Goal: Transaction & Acquisition: Purchase product/service

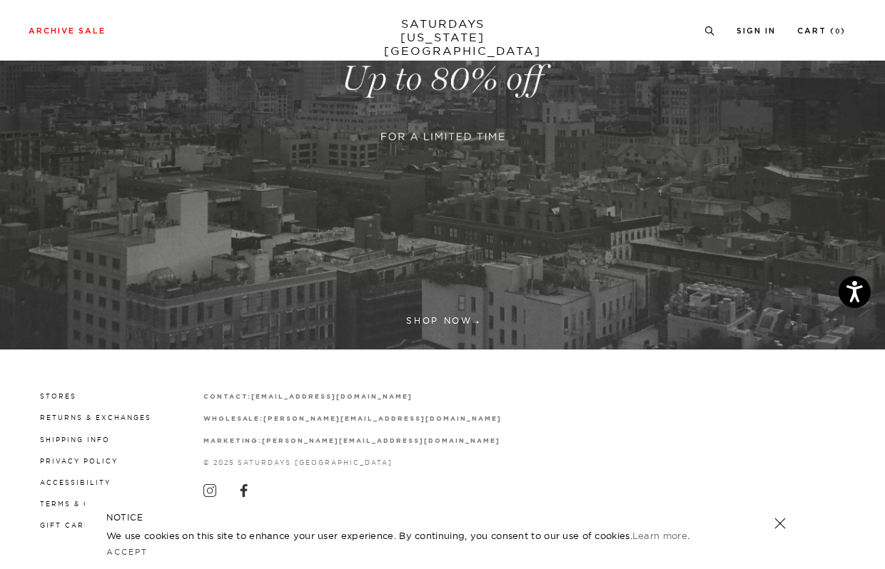
scroll to position [292, 0]
click at [436, 318] on link at bounding box center [442, 79] width 885 height 542
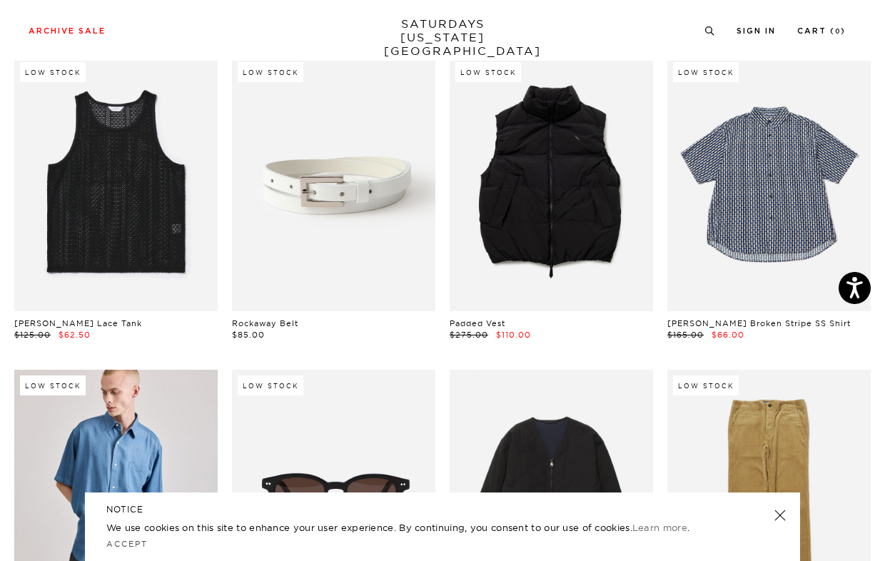
scroll to position [414, 0]
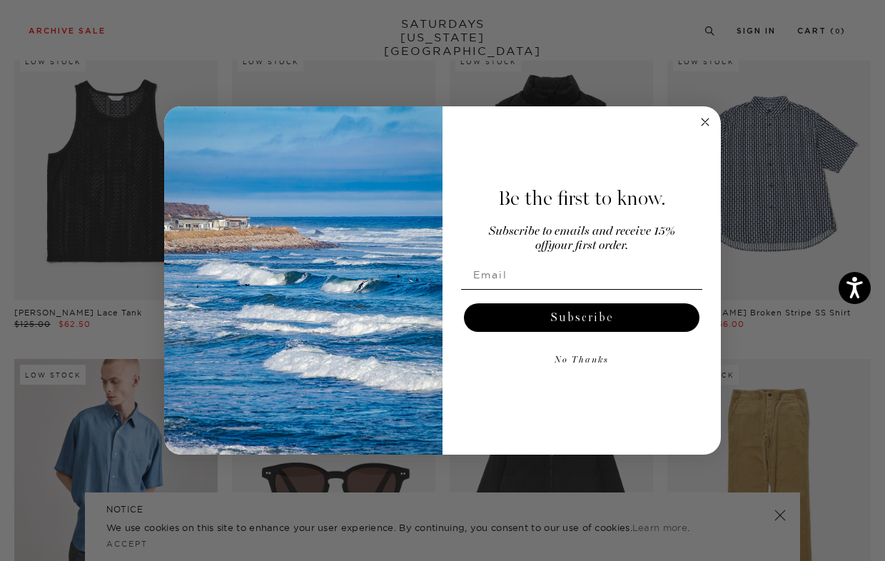
click at [704, 118] on circle "Close dialog" at bounding box center [705, 122] width 16 height 16
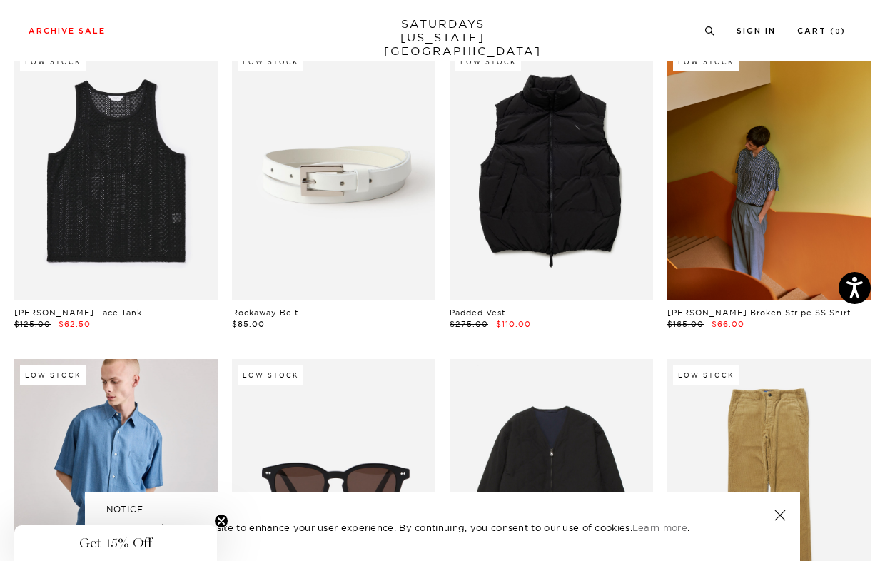
click at [784, 176] on link at bounding box center [768, 173] width 203 height 254
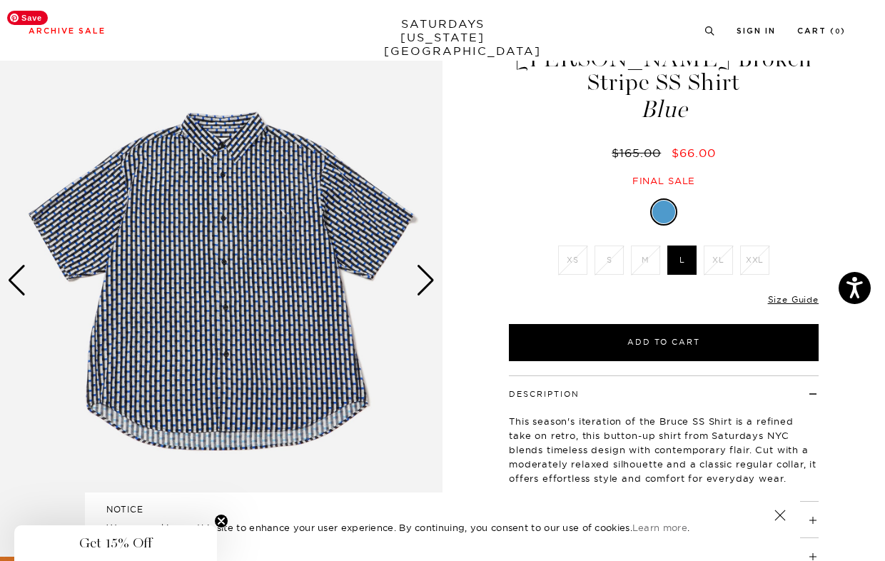
scroll to position [74, 0]
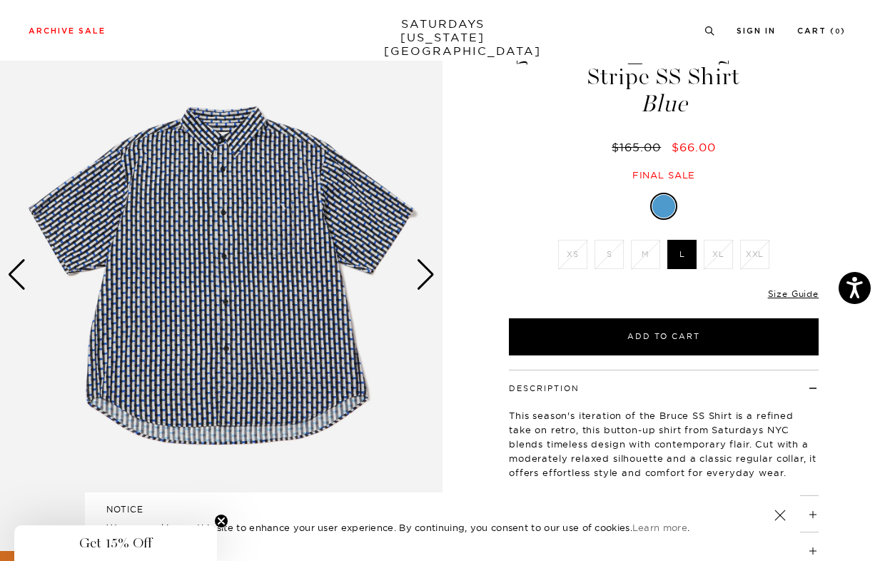
click at [429, 277] on div "Next slide" at bounding box center [425, 274] width 19 height 31
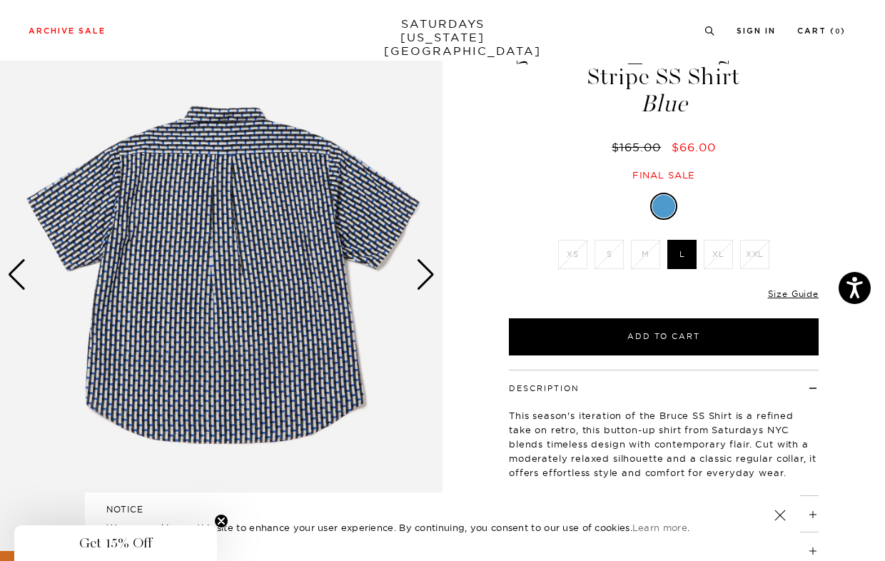
click at [429, 277] on div "Next slide" at bounding box center [425, 274] width 19 height 31
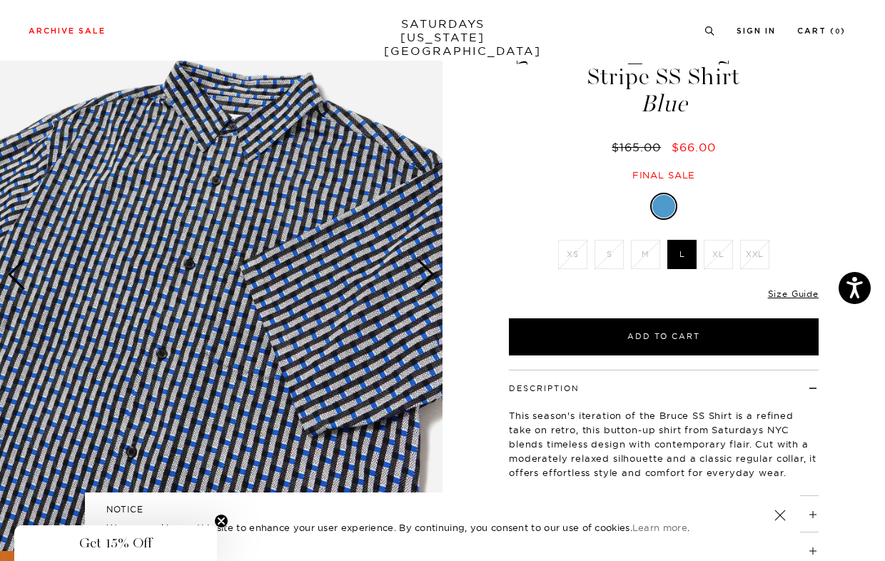
click at [429, 277] on div "Next slide" at bounding box center [425, 274] width 19 height 31
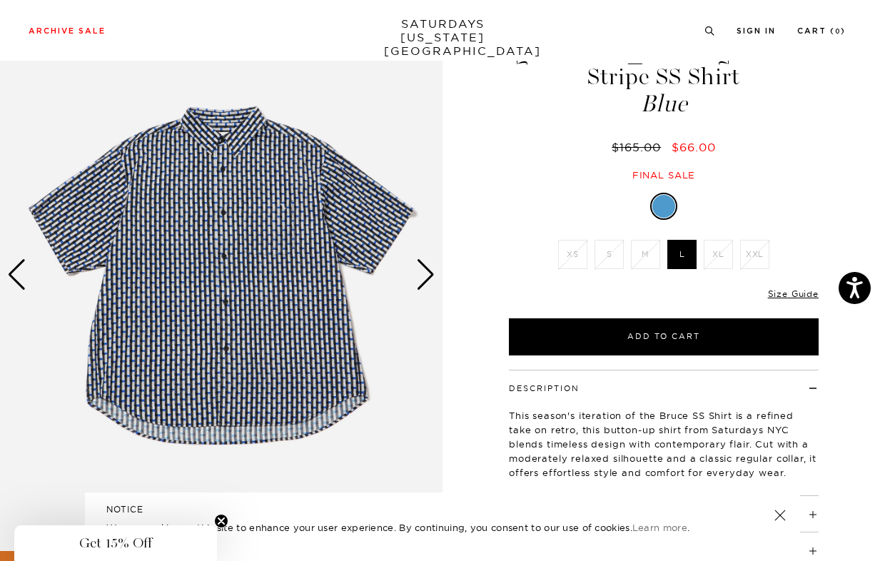
click at [720, 240] on li "XL" at bounding box center [718, 254] width 36 height 29
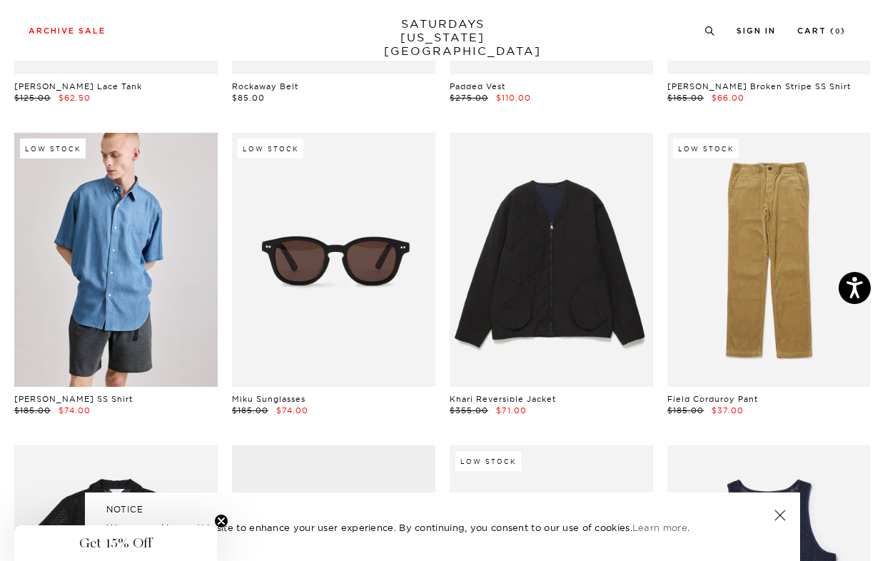
scroll to position [642, 0]
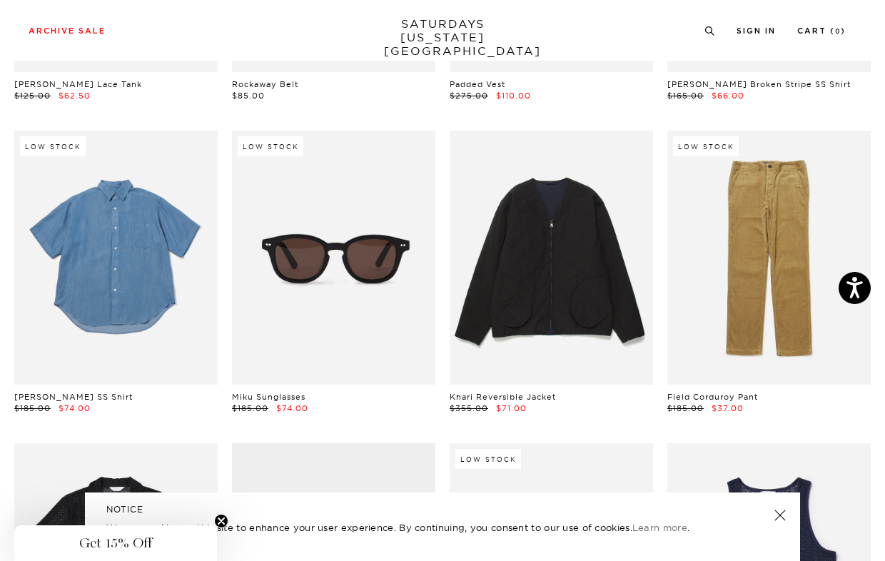
click at [113, 276] on link at bounding box center [115, 258] width 203 height 254
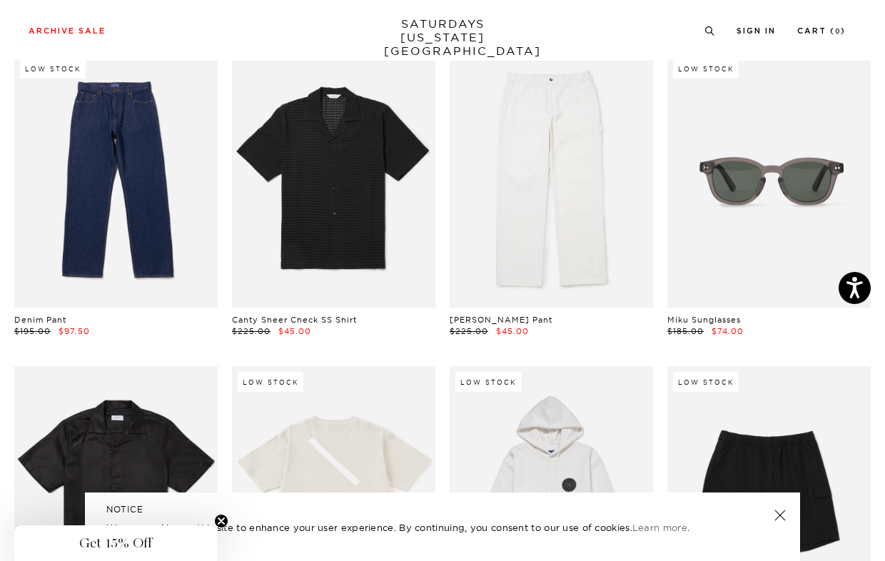
scroll to position [1673, 4]
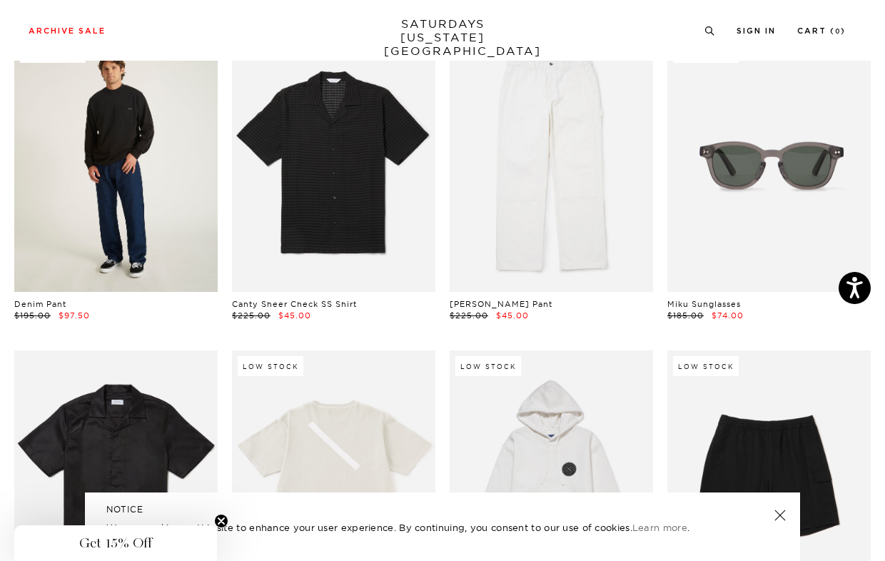
click at [125, 211] on link at bounding box center [115, 164] width 203 height 254
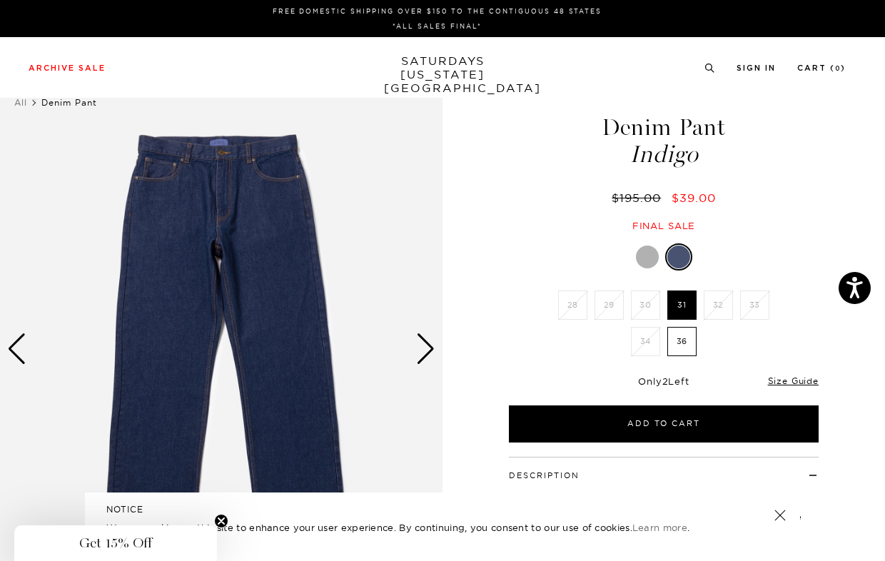
click at [421, 343] on div "Next slide" at bounding box center [425, 348] width 19 height 31
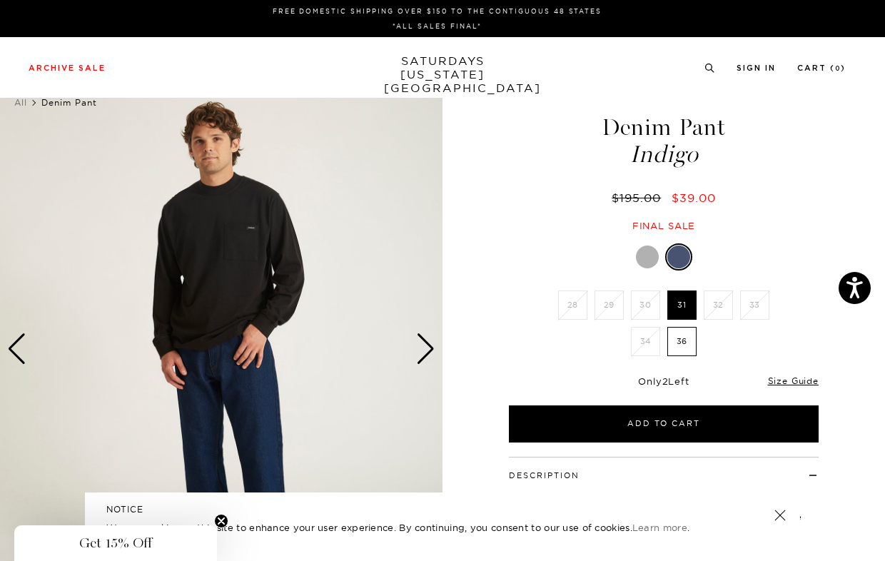
click at [421, 343] on div "Next slide" at bounding box center [425, 348] width 19 height 31
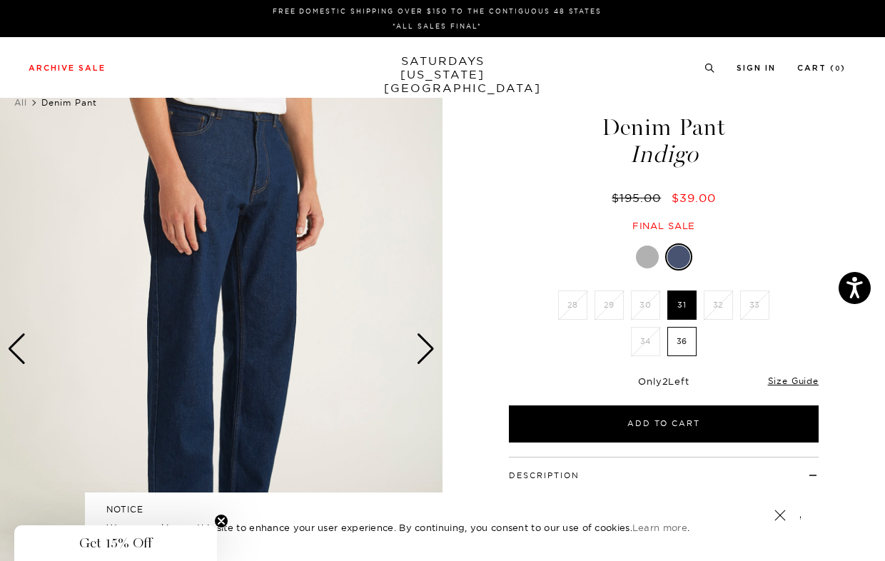
click at [421, 343] on div "Next slide" at bounding box center [425, 348] width 19 height 31
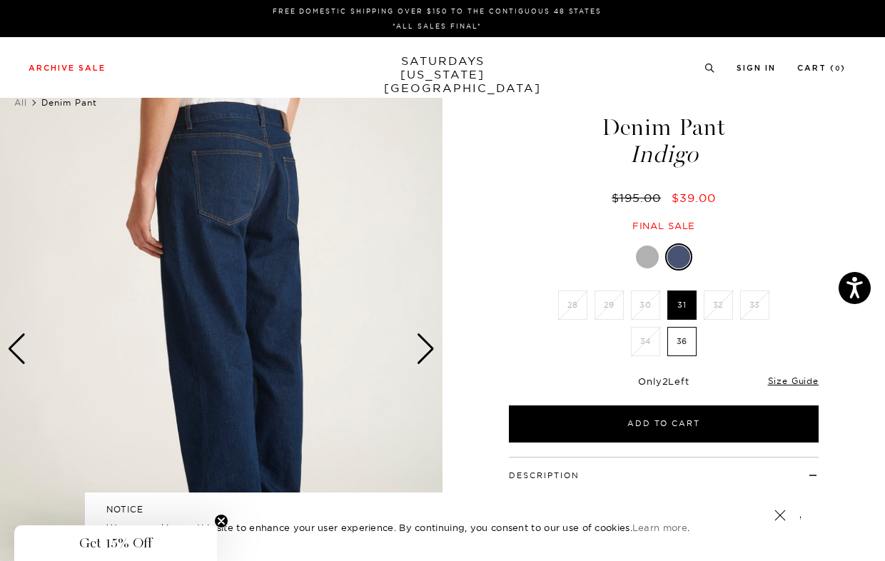
click at [421, 343] on div "Next slide" at bounding box center [425, 348] width 19 height 31
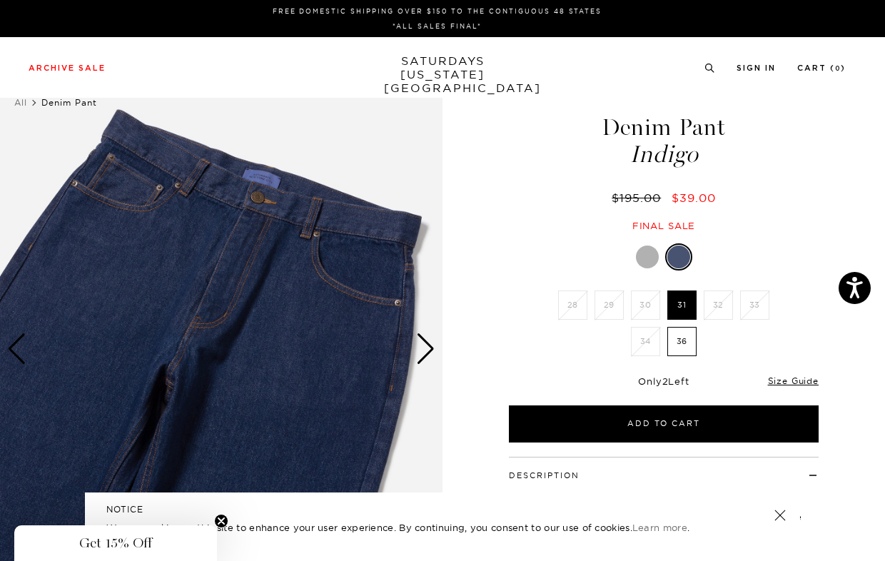
click at [421, 343] on div "Next slide" at bounding box center [425, 348] width 19 height 31
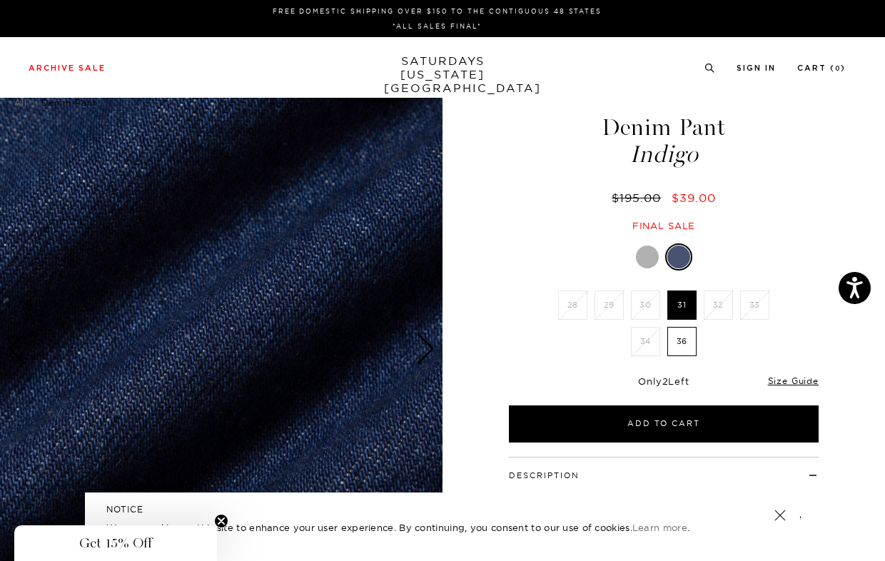
click at [421, 343] on div "Next slide" at bounding box center [425, 348] width 19 height 31
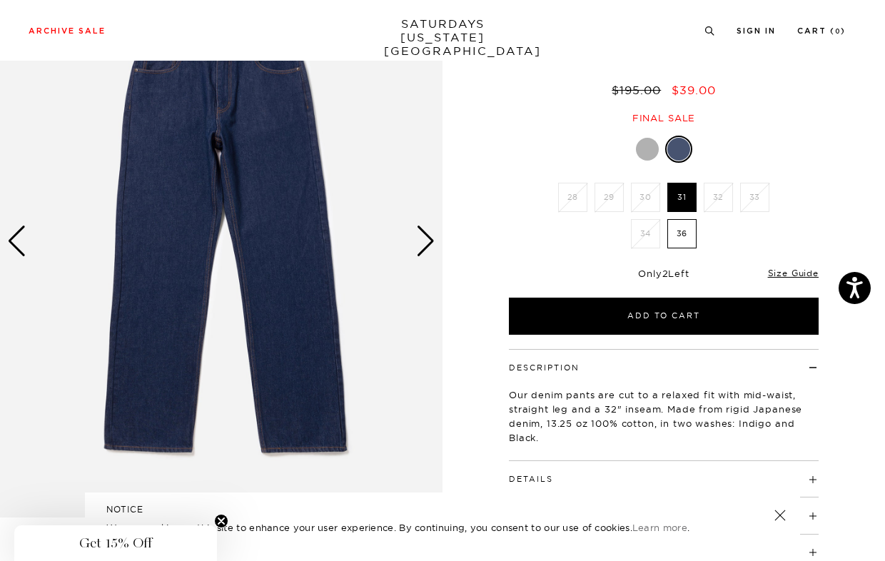
scroll to position [103, 0]
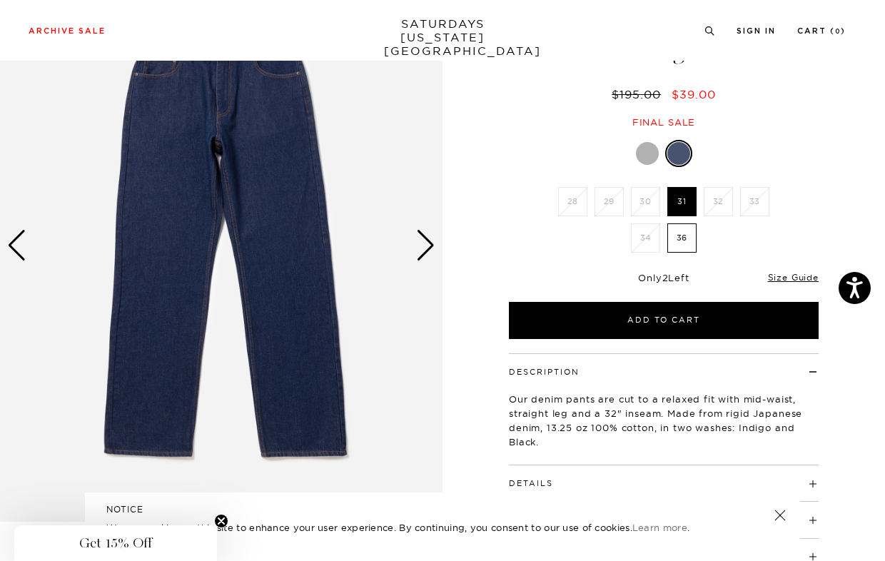
click at [430, 250] on div "Next slide" at bounding box center [425, 245] width 19 height 31
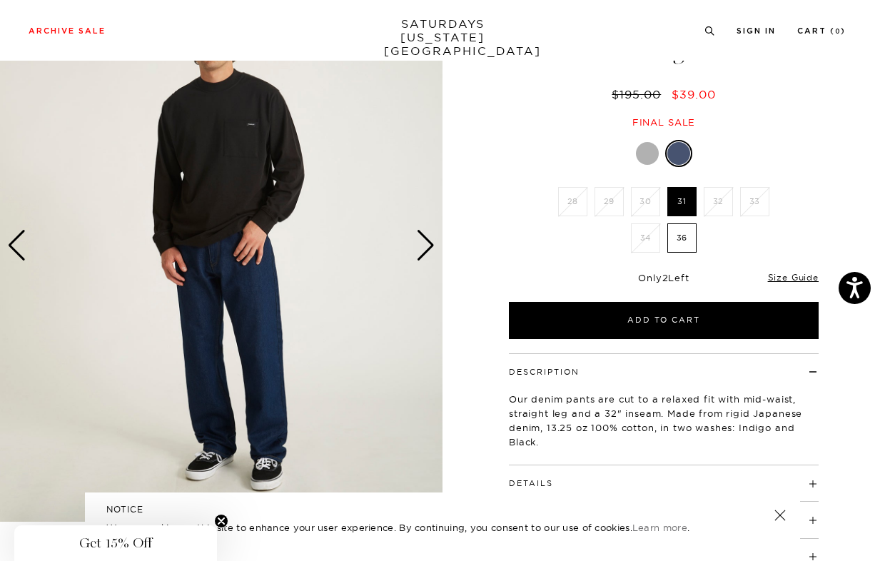
click at [430, 250] on div "Next slide" at bounding box center [425, 245] width 19 height 31
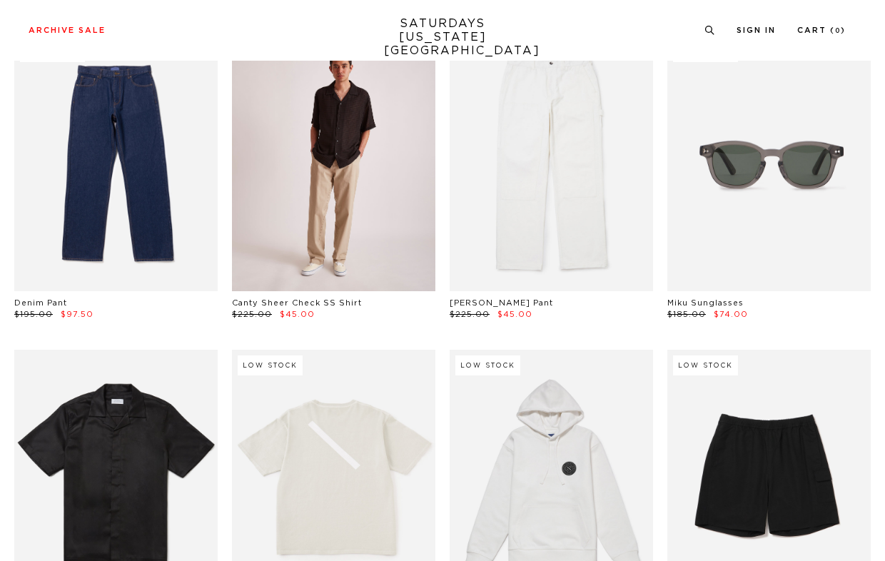
scroll to position [1673, 4]
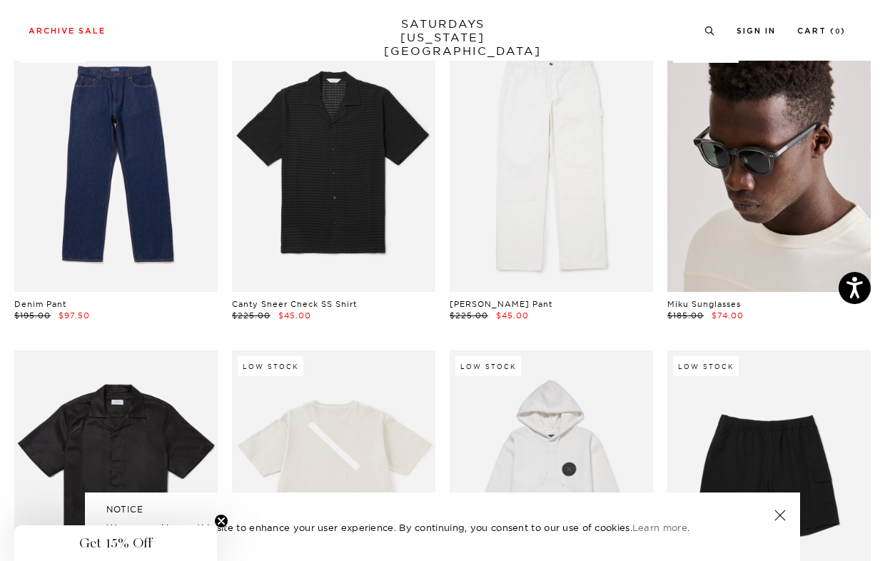
click at [776, 201] on link at bounding box center [768, 164] width 203 height 254
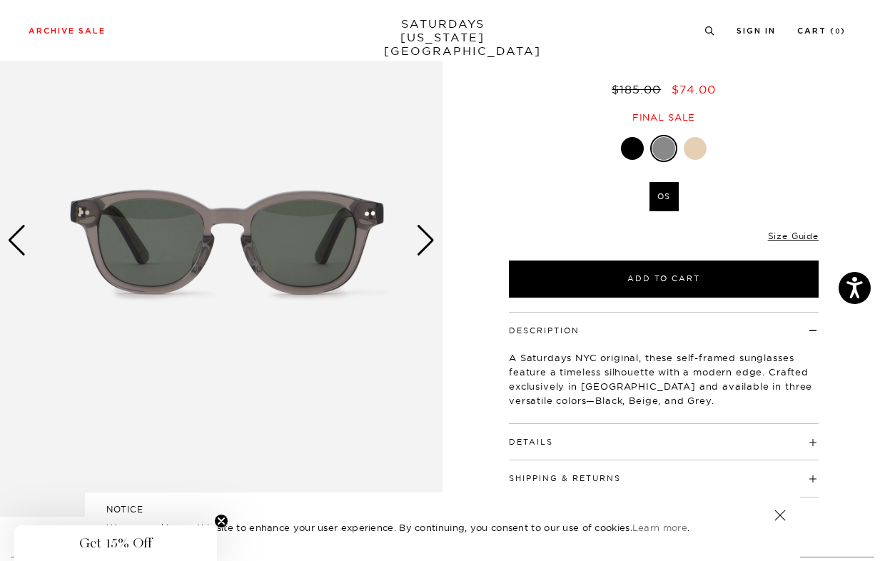
scroll to position [111, 0]
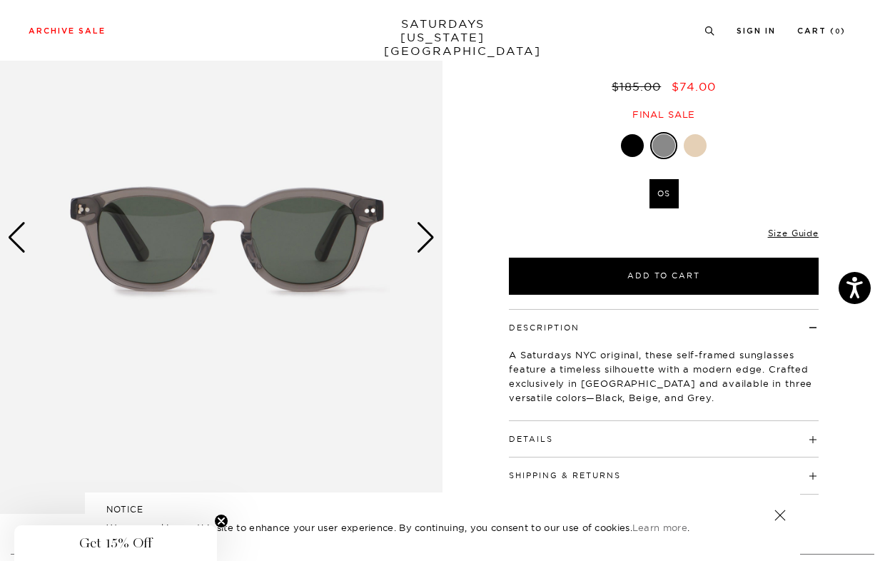
click at [433, 240] on div "Next slide" at bounding box center [425, 237] width 19 height 31
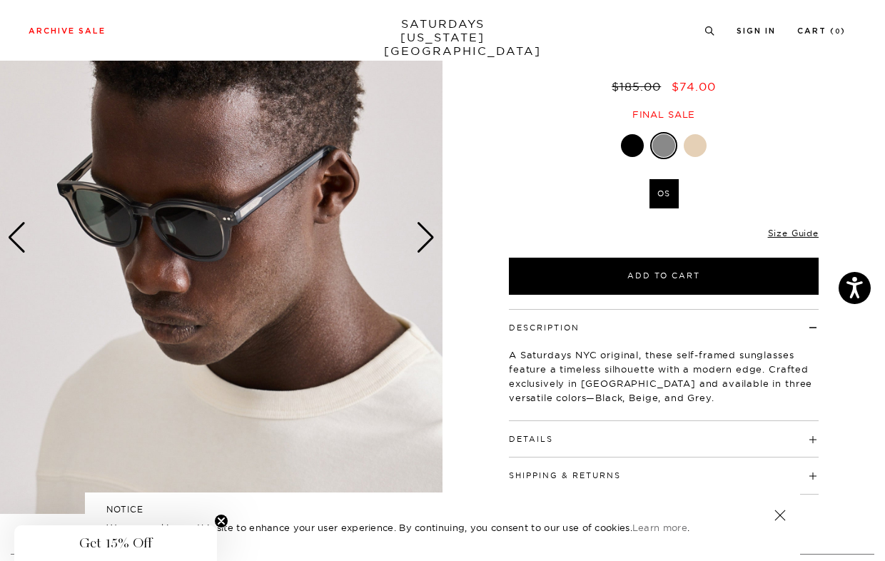
click at [433, 240] on div "Next slide" at bounding box center [425, 237] width 19 height 31
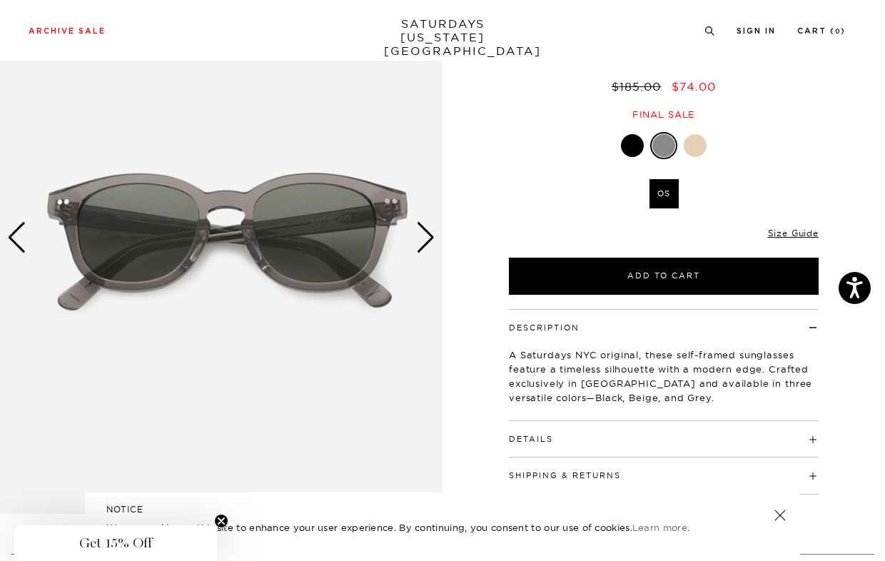
click at [433, 240] on div "Next slide" at bounding box center [425, 237] width 19 height 31
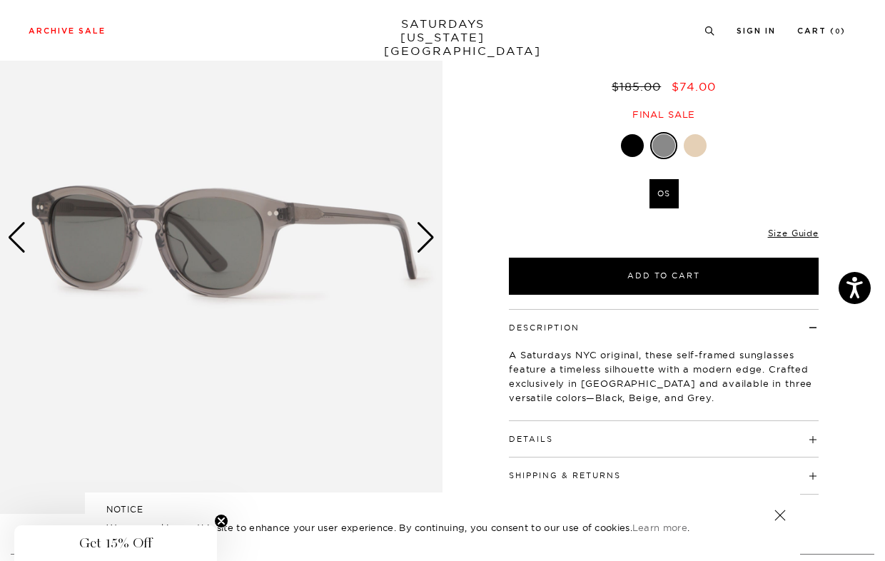
click at [433, 240] on div "Next slide" at bounding box center [425, 237] width 19 height 31
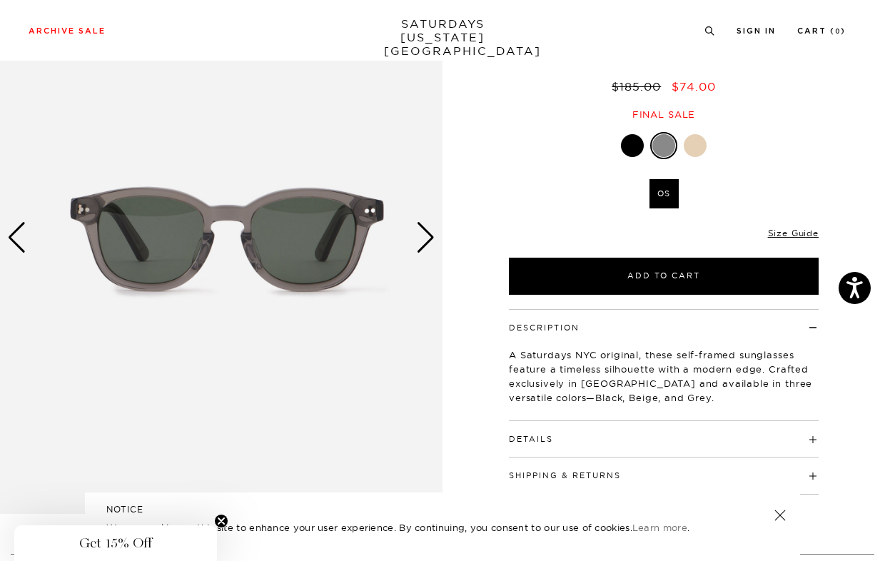
click at [624, 144] on div at bounding box center [632, 145] width 23 height 23
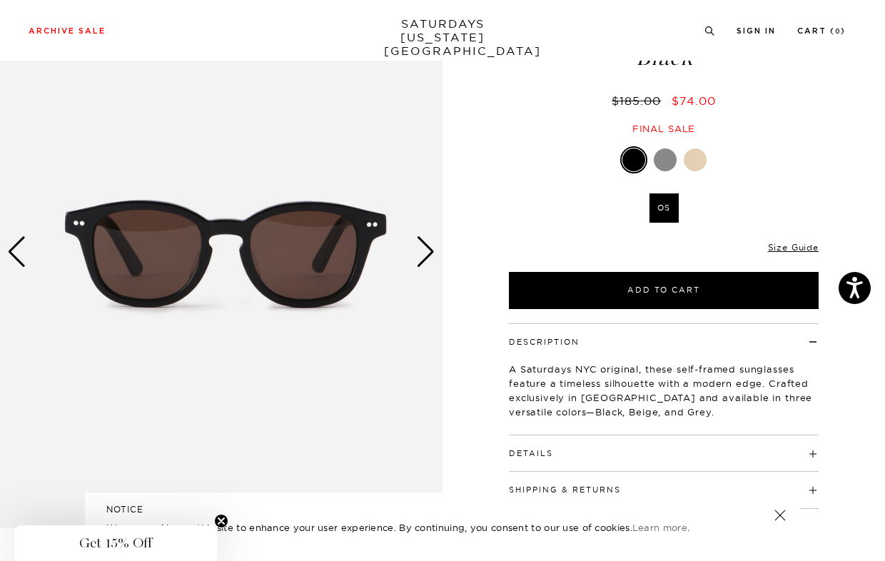
scroll to position [149, 0]
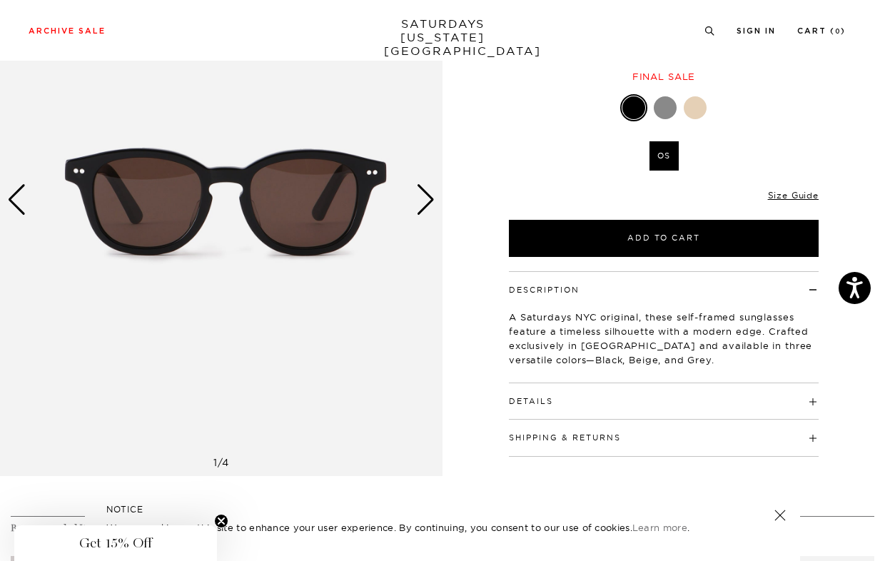
click at [432, 201] on div "Next slide" at bounding box center [425, 199] width 19 height 31
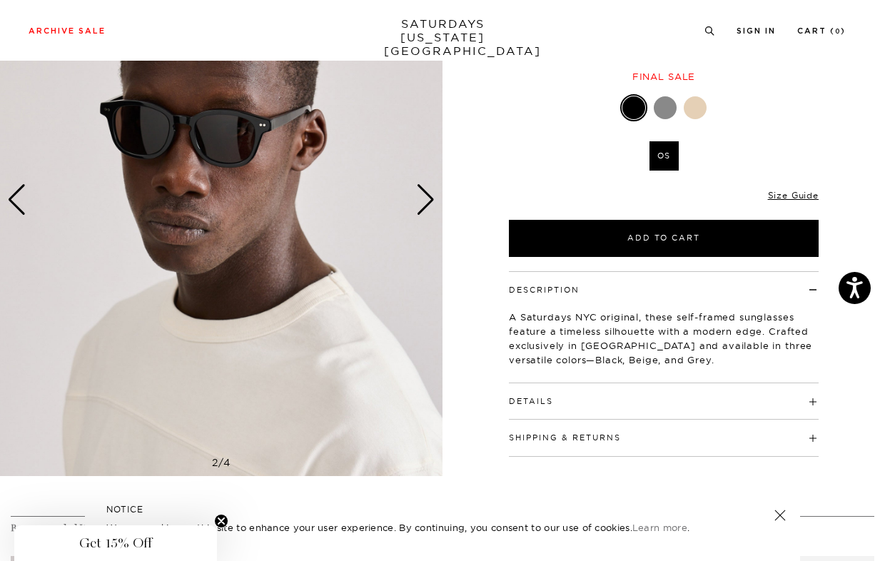
click at [432, 201] on div "Next slide" at bounding box center [425, 199] width 19 height 31
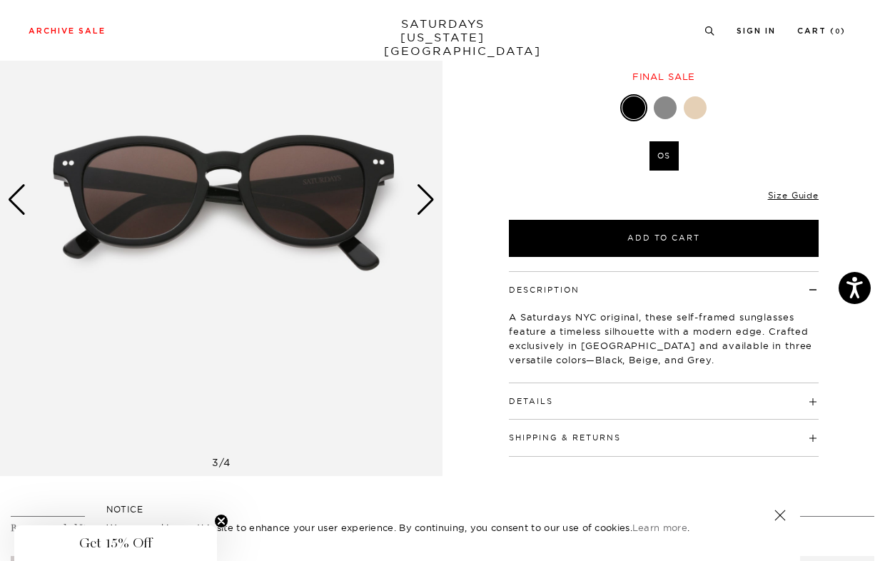
click at [432, 201] on div "Next slide" at bounding box center [425, 199] width 19 height 31
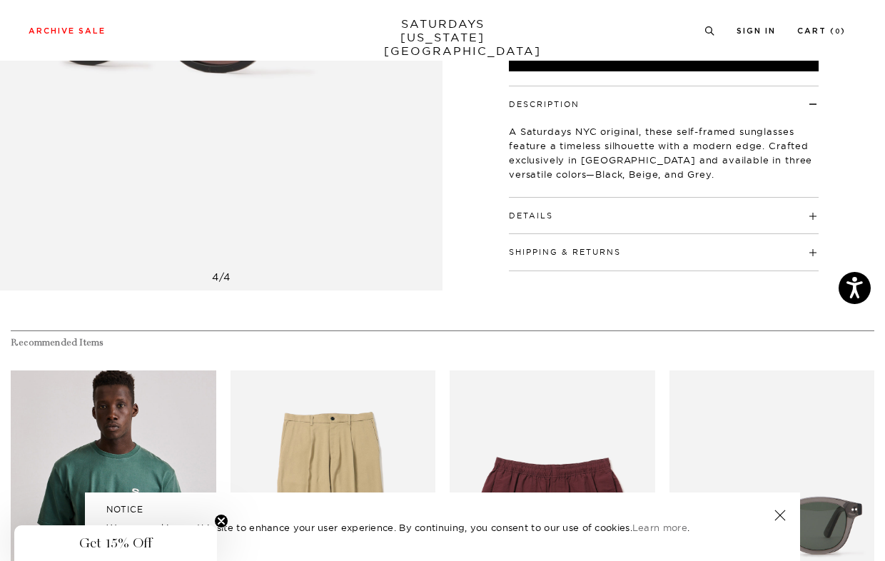
scroll to position [352, 0]
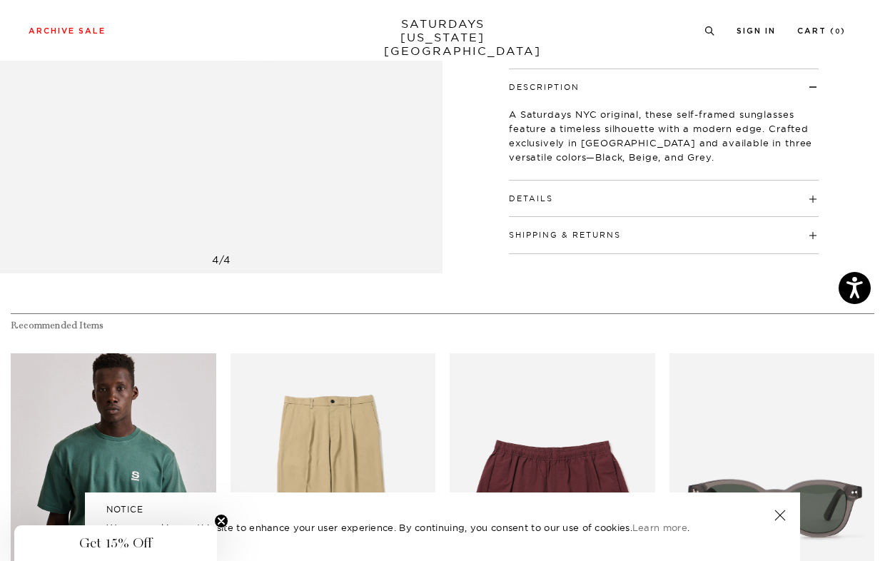
click at [579, 205] on div "Details Crafted from Japanese acetate Featured in 3 seasonal colors: Black, Bei…" at bounding box center [664, 199] width 310 height 36
click at [541, 197] on button "Details" at bounding box center [531, 199] width 44 height 8
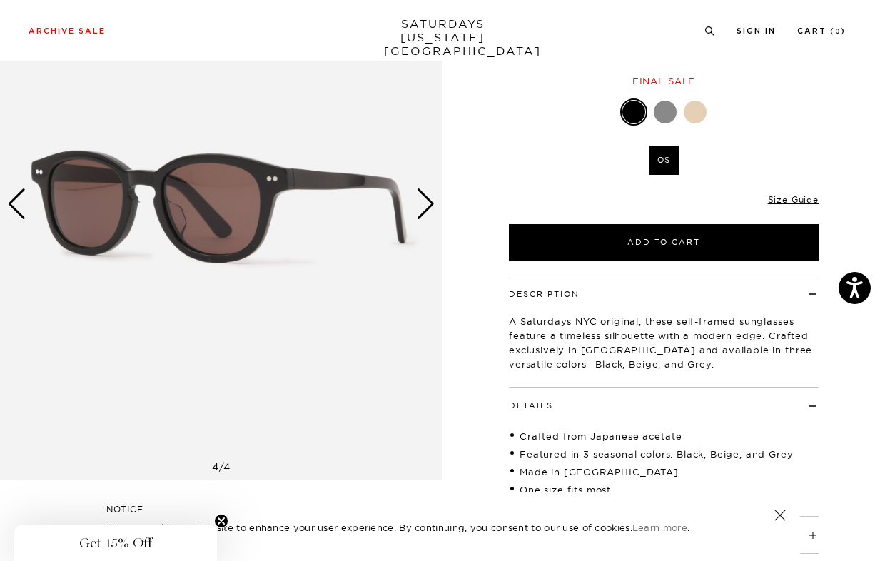
scroll to position [0, 0]
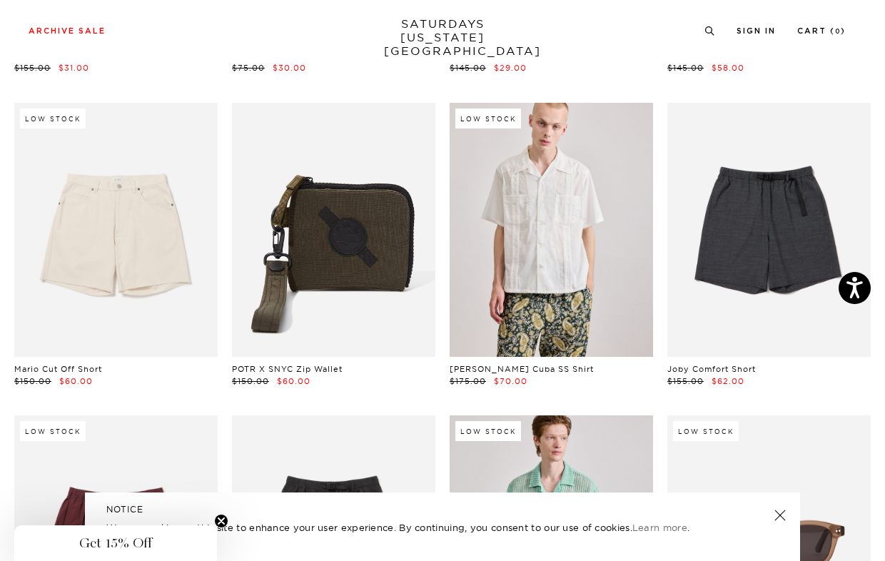
scroll to position [2238, 4]
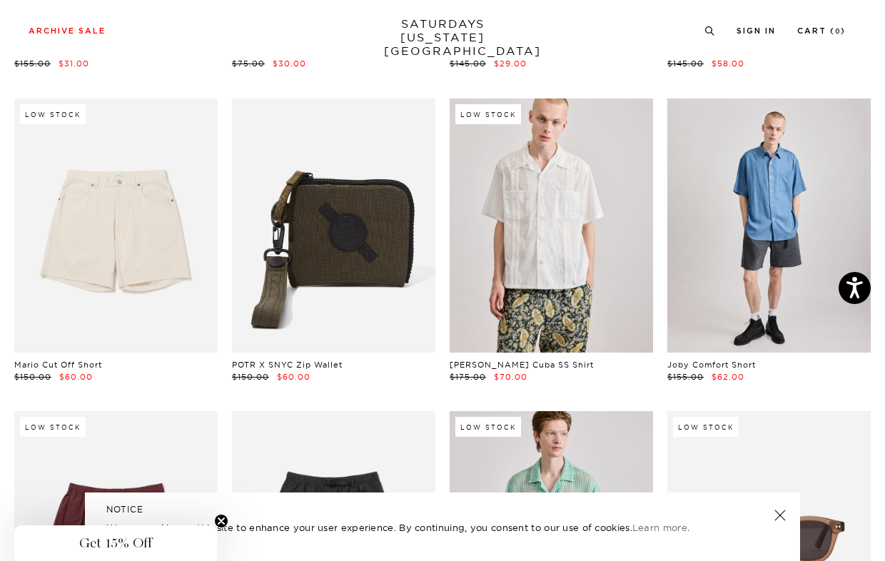
click at [735, 258] on link at bounding box center [768, 225] width 203 height 254
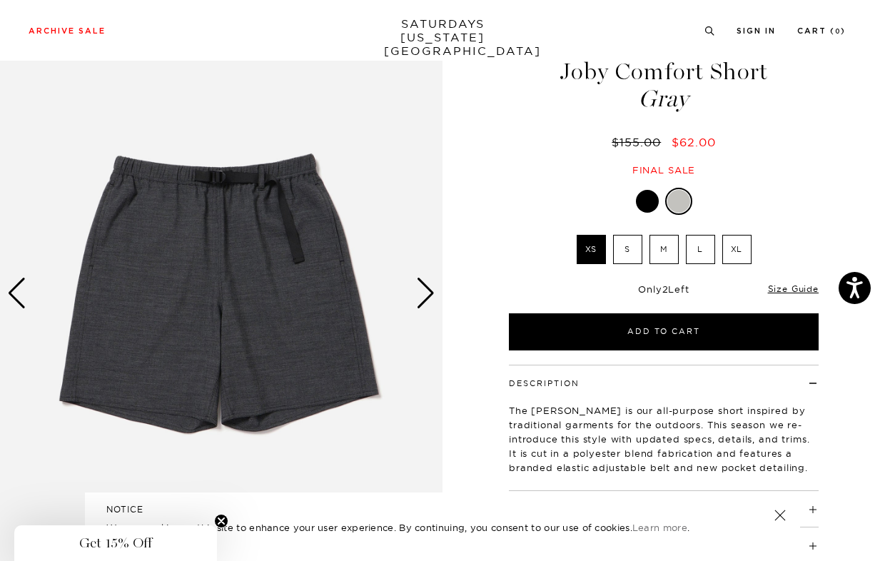
scroll to position [50, 0]
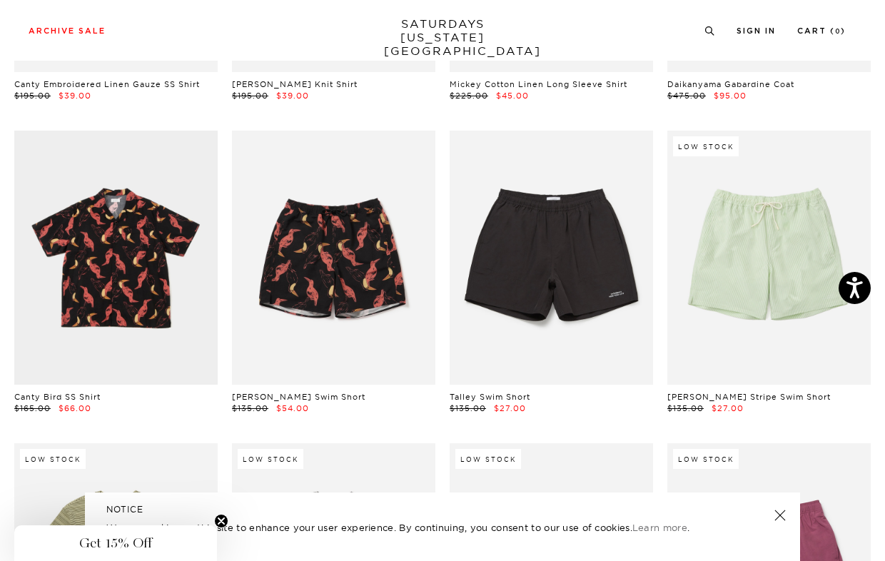
scroll to position [4403, 4]
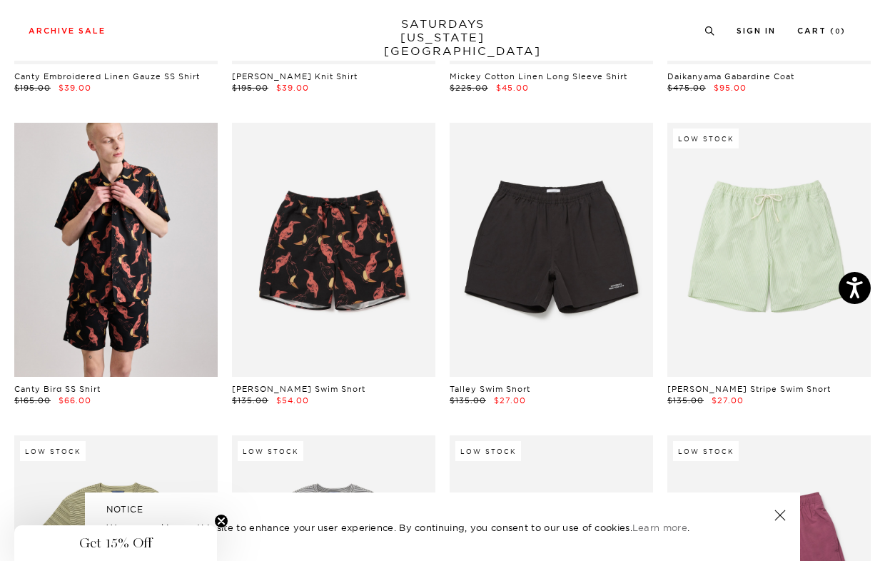
click at [120, 280] on link at bounding box center [115, 250] width 203 height 254
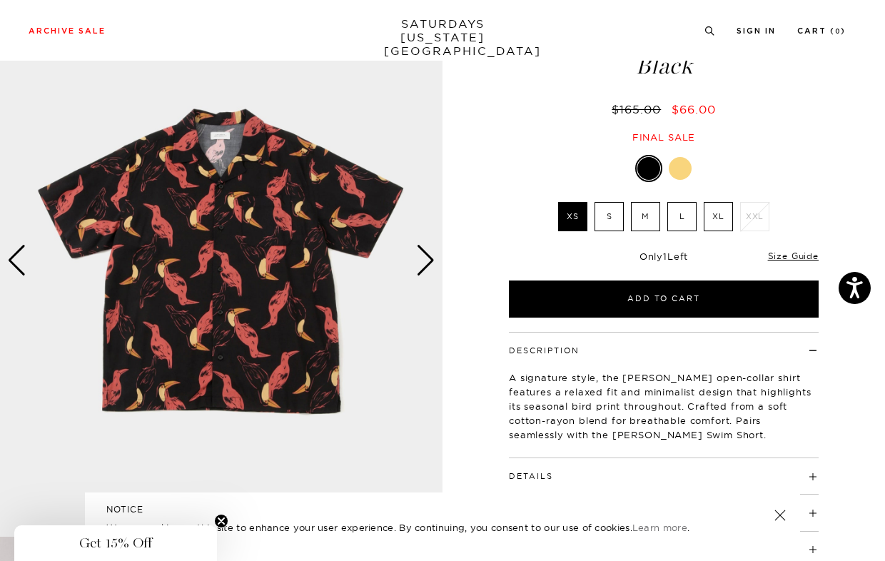
scroll to position [90, 0]
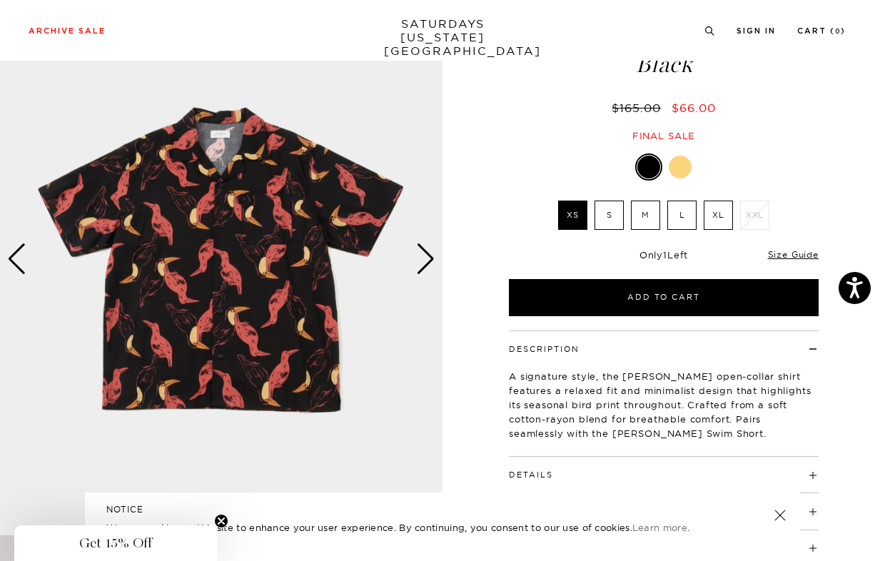
click at [426, 256] on div "Next slide" at bounding box center [425, 258] width 19 height 31
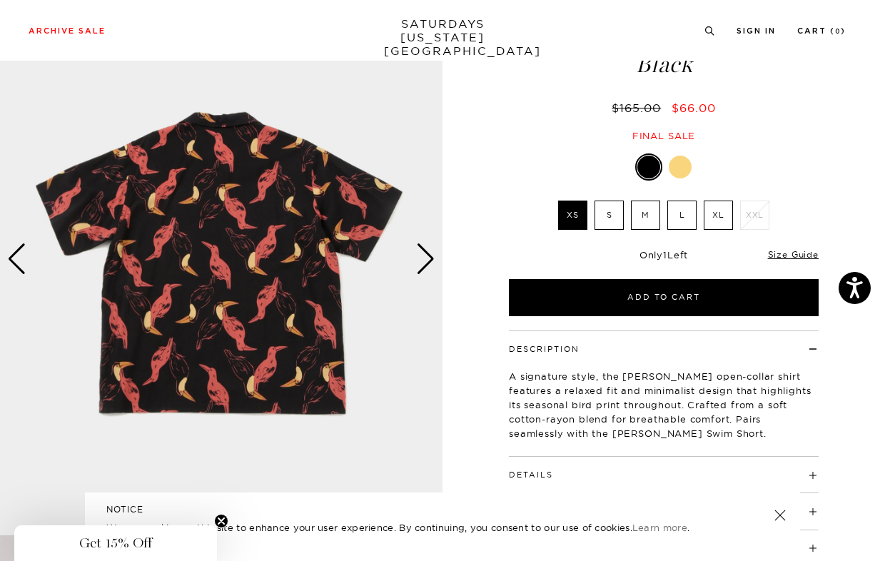
click at [426, 256] on div "Next slide" at bounding box center [425, 258] width 19 height 31
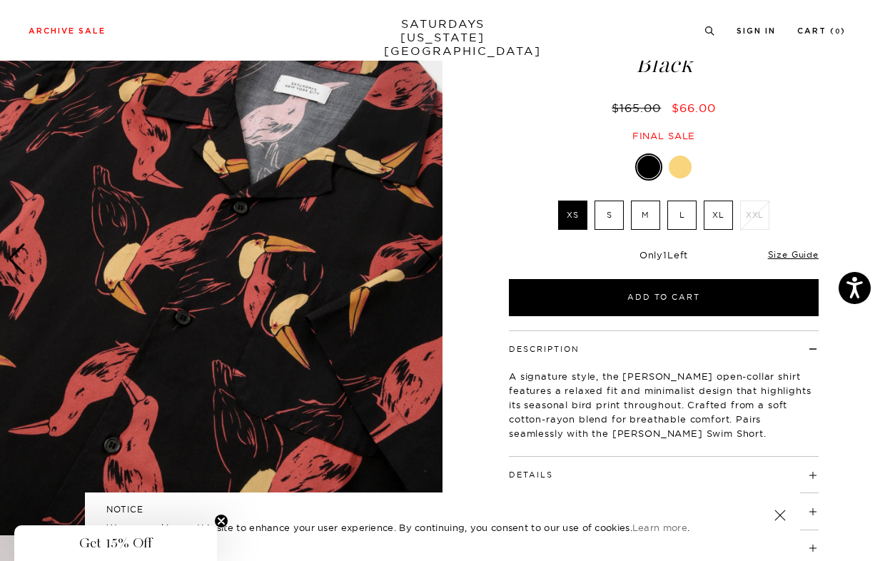
click at [426, 256] on div "Next slide" at bounding box center [425, 258] width 19 height 31
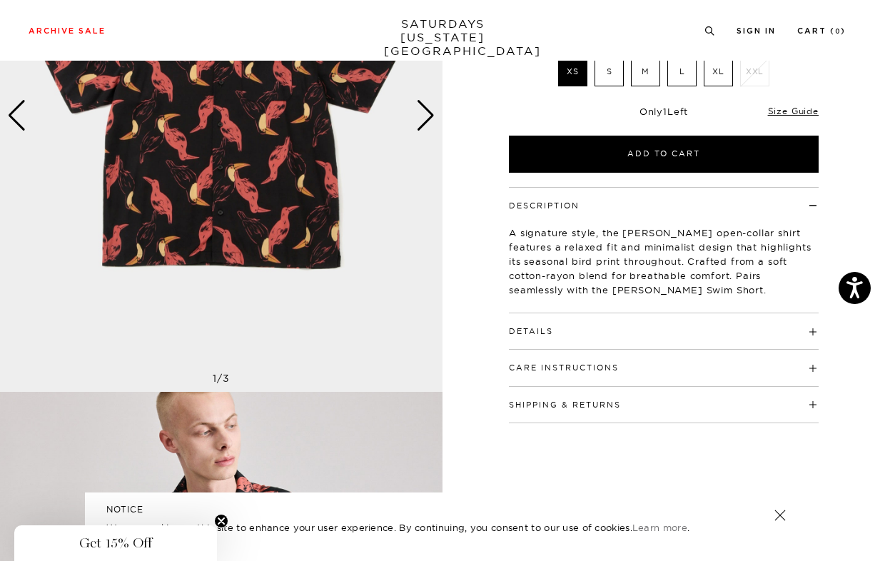
scroll to position [0, 0]
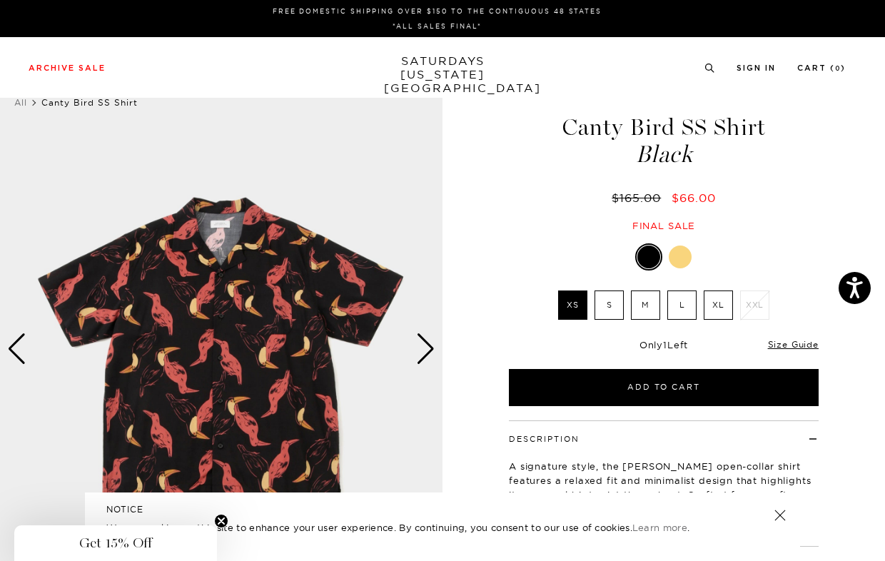
click at [718, 302] on label "XL" at bounding box center [718, 304] width 29 height 29
click at [0, 0] on input "XL" at bounding box center [0, 0] width 0 height 0
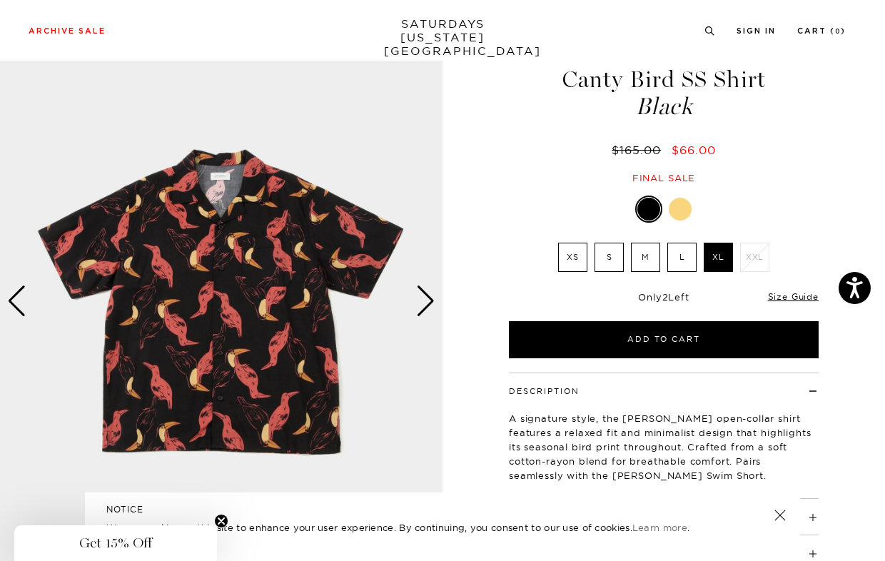
scroll to position [51, 0]
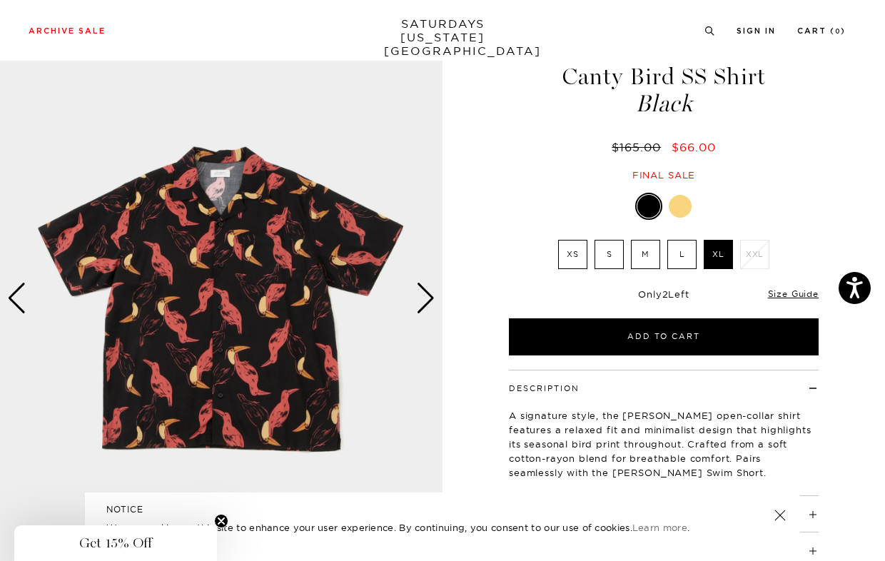
click at [427, 307] on div "Next slide" at bounding box center [425, 298] width 19 height 31
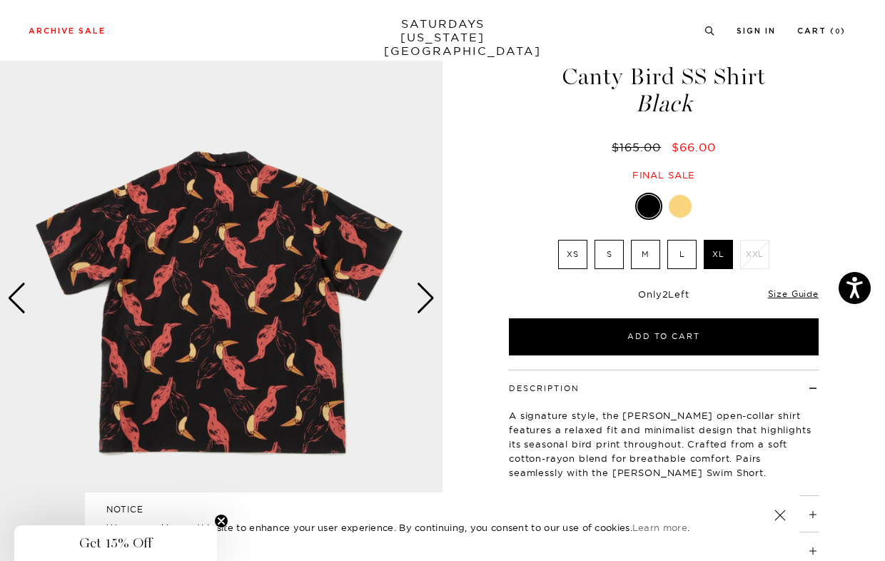
click at [427, 307] on div "Next slide" at bounding box center [425, 298] width 19 height 31
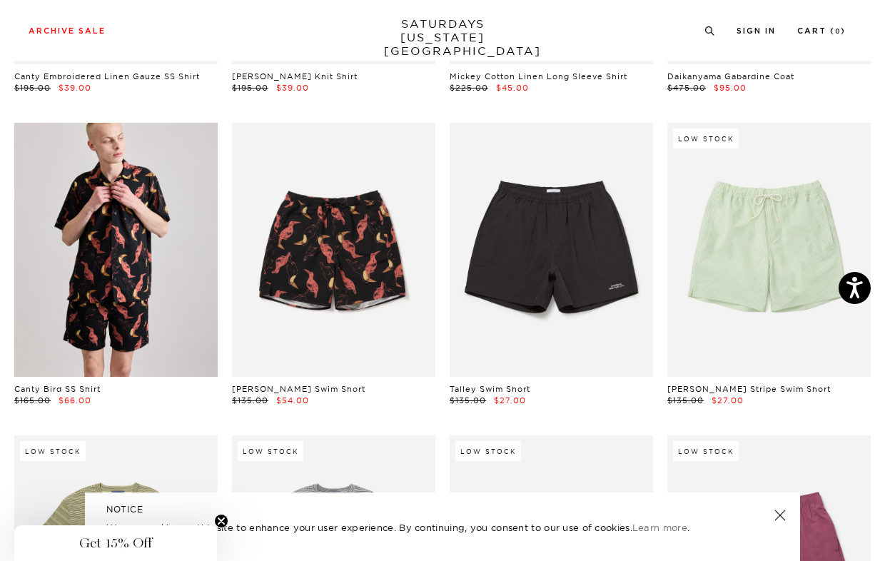
click at [76, 243] on link at bounding box center [115, 250] width 203 height 254
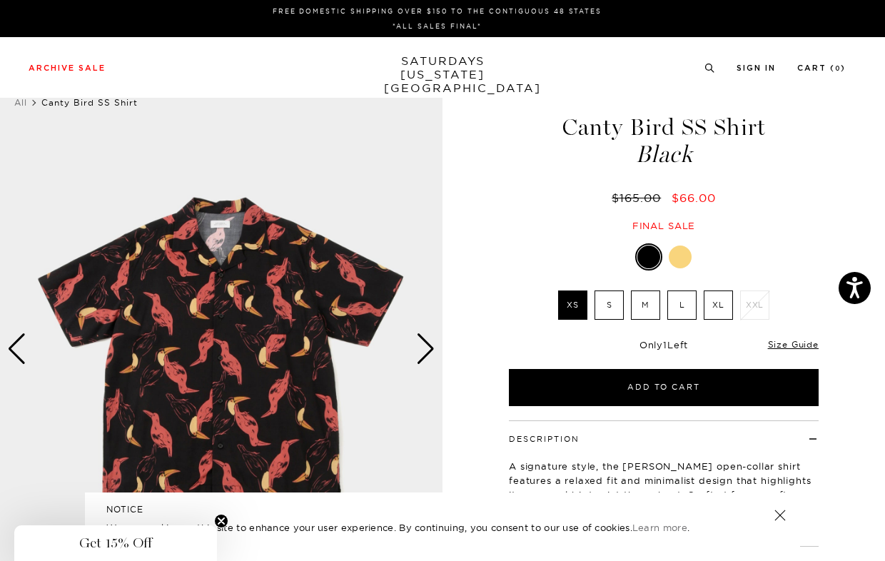
click at [680, 263] on div at bounding box center [680, 256] width 23 height 23
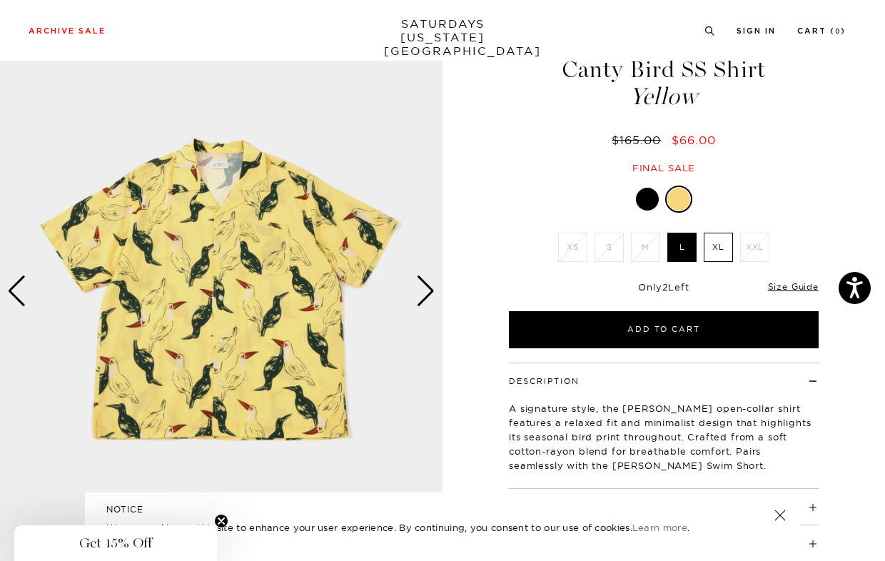
scroll to position [61, 0]
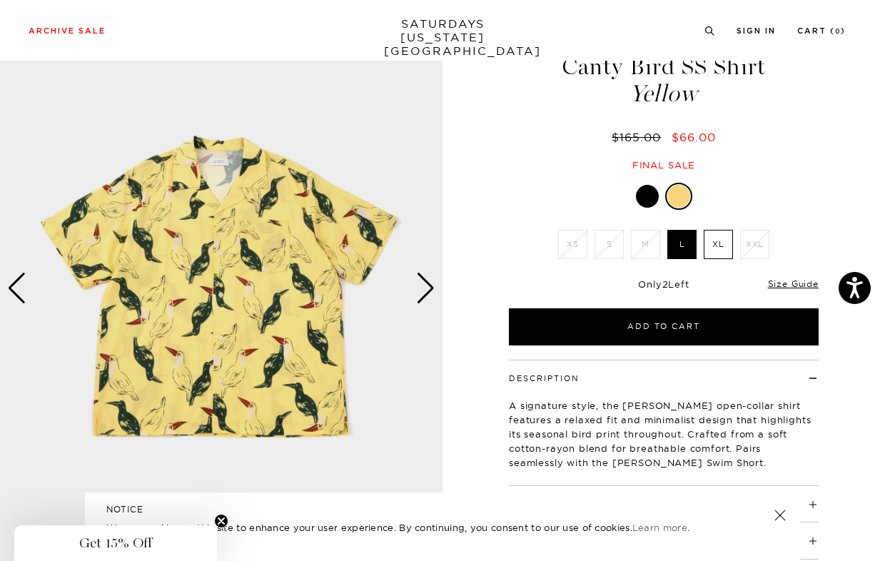
click at [425, 289] on div "Next slide" at bounding box center [425, 288] width 19 height 31
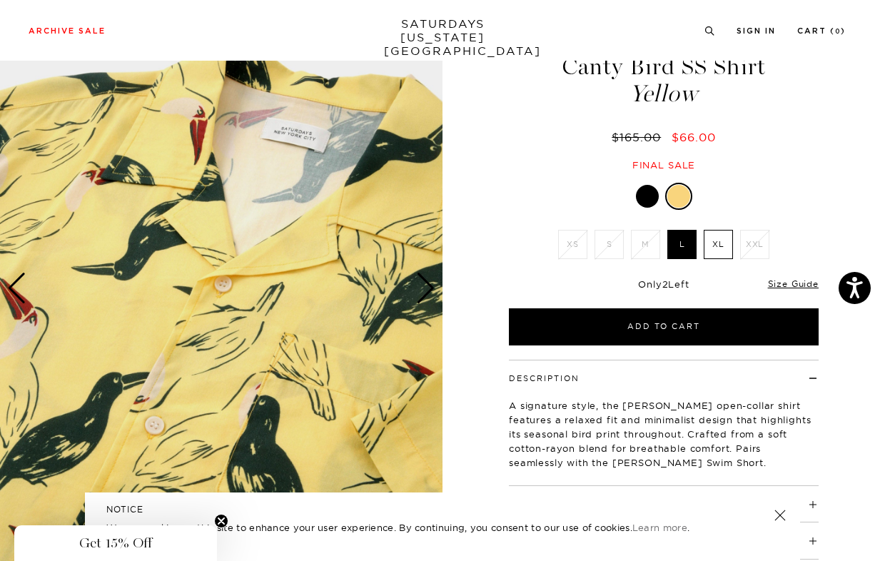
click at [425, 289] on div "Next slide" at bounding box center [425, 288] width 19 height 31
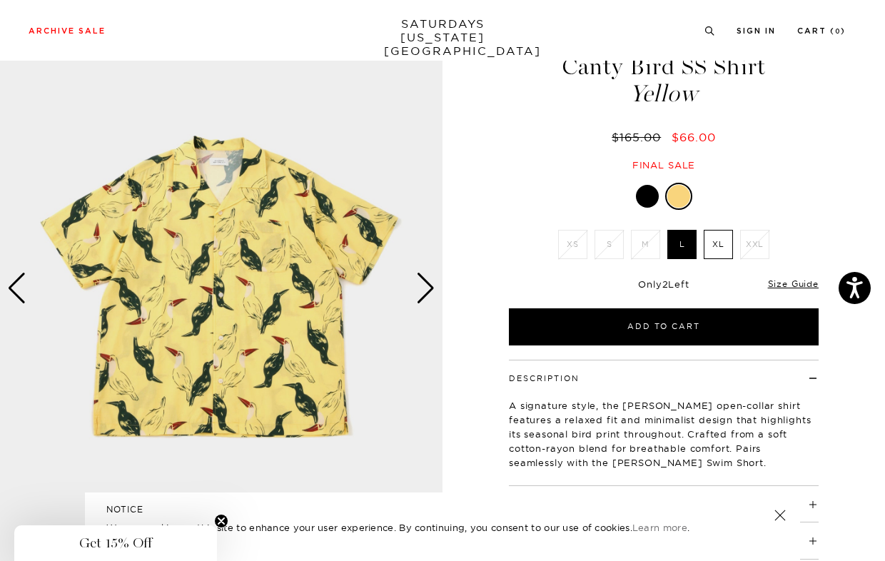
click at [425, 289] on div "Next slide" at bounding box center [425, 288] width 19 height 31
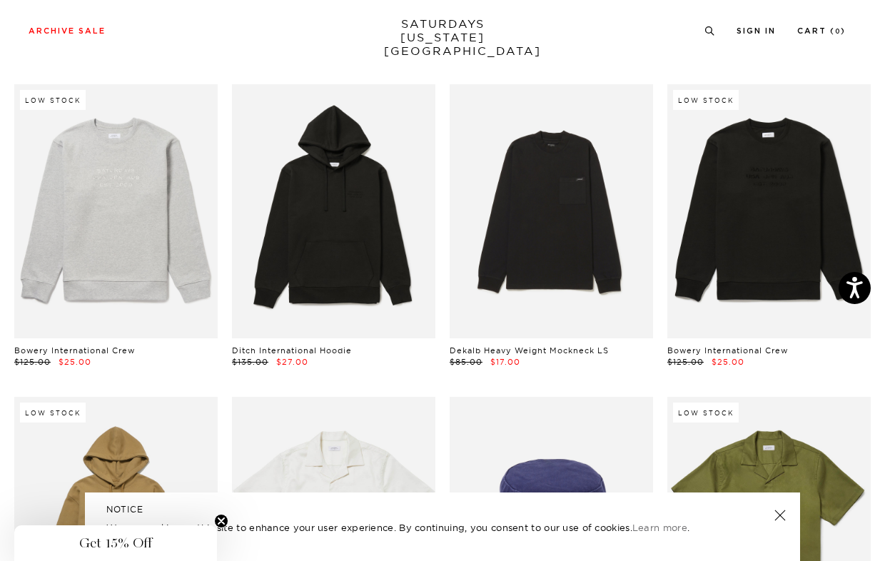
scroll to position [5694, 4]
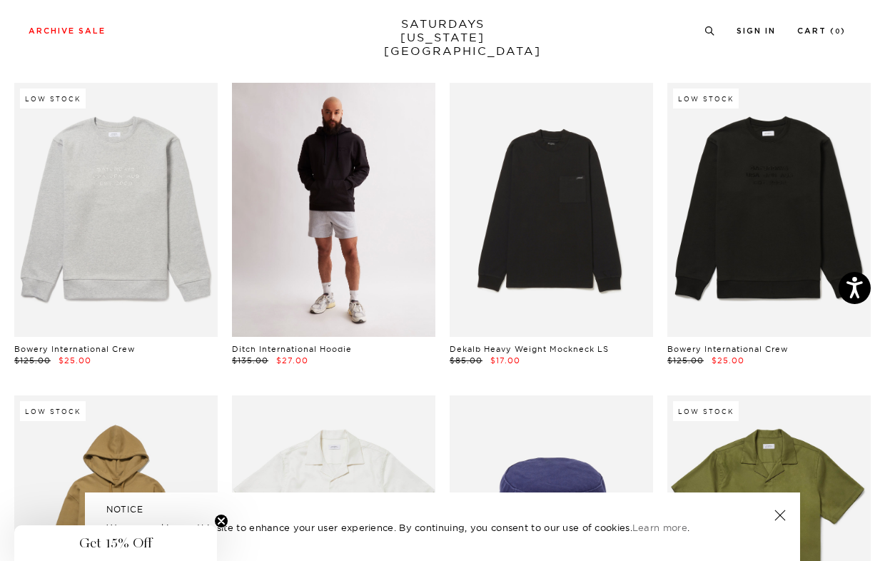
click at [366, 245] on link at bounding box center [333, 210] width 203 height 254
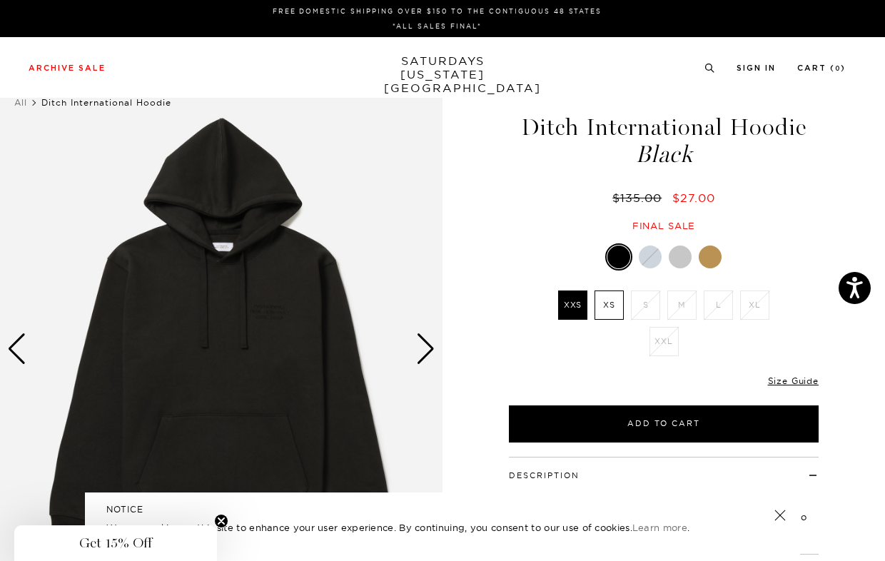
click at [705, 253] on div at bounding box center [710, 256] width 23 height 23
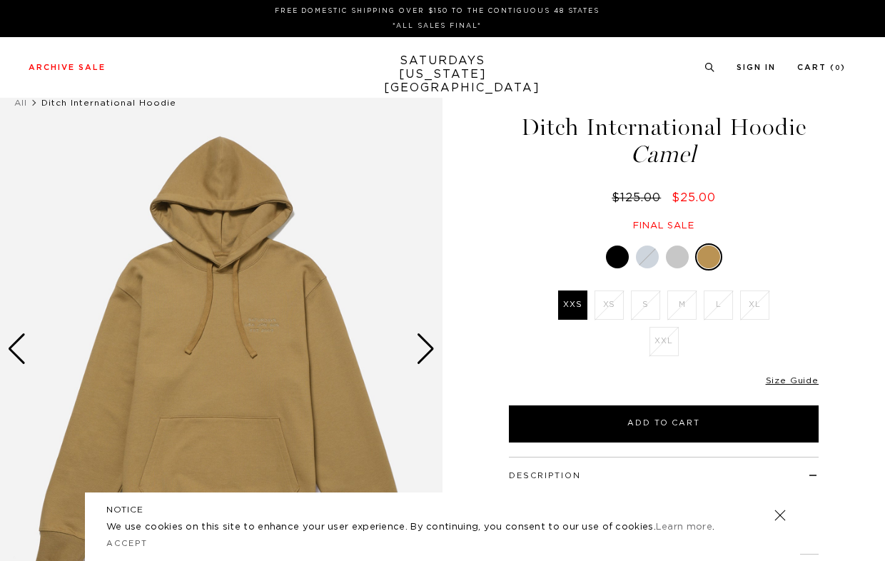
click at [677, 255] on div at bounding box center [677, 256] width 23 height 23
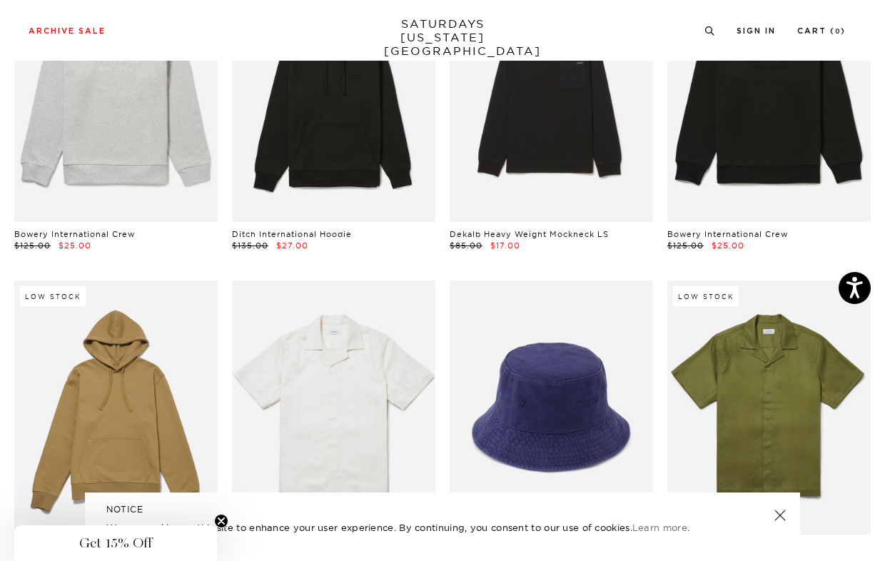
scroll to position [5690, 4]
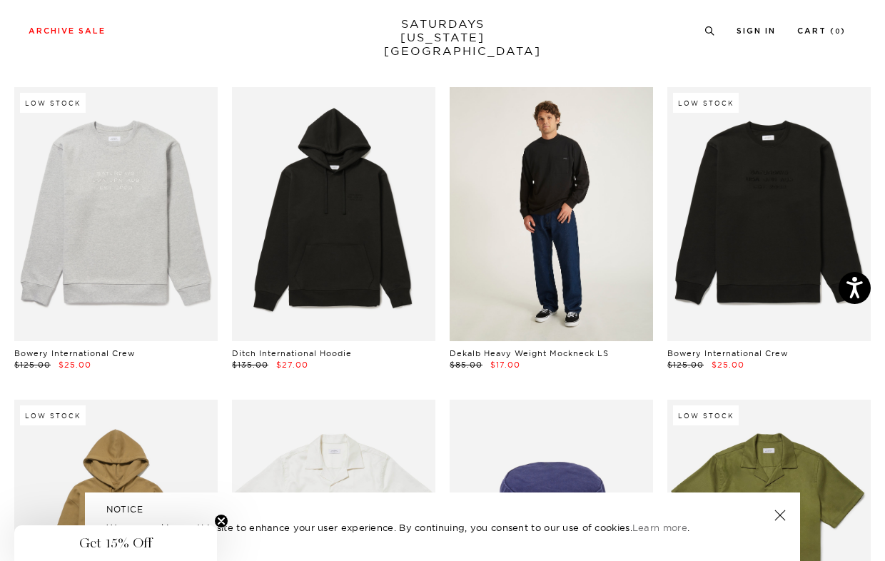
click at [553, 253] on link at bounding box center [551, 214] width 203 height 254
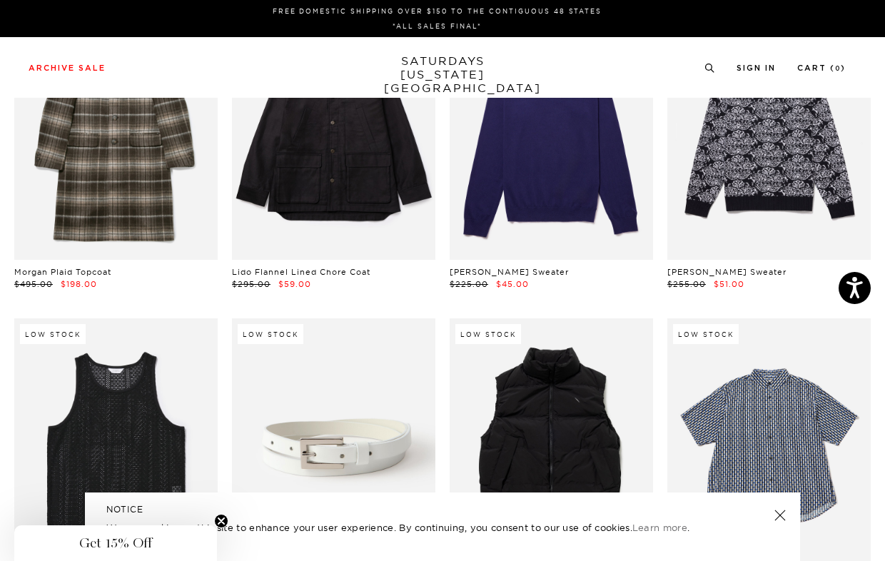
scroll to position [0, 4]
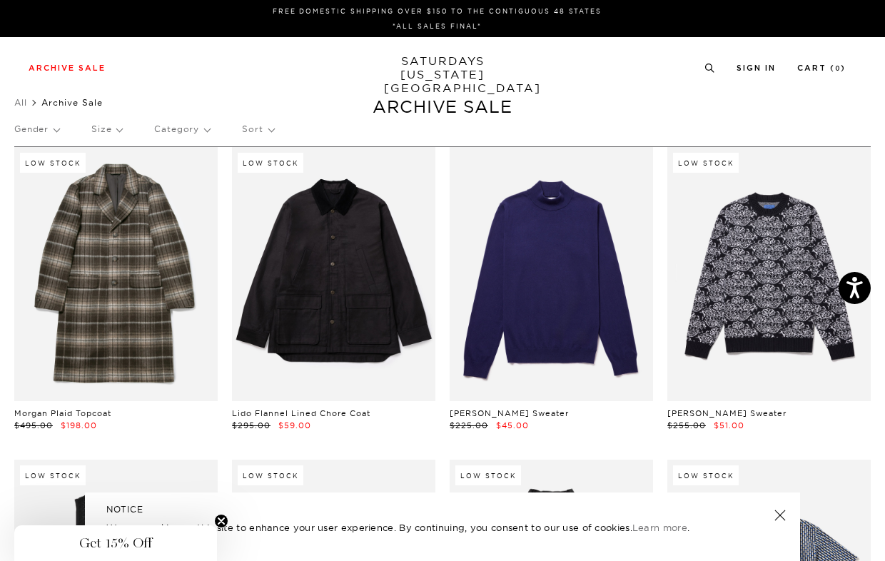
click at [425, 71] on link "SATURDAYS NEW YORK CITY" at bounding box center [443, 74] width 118 height 41
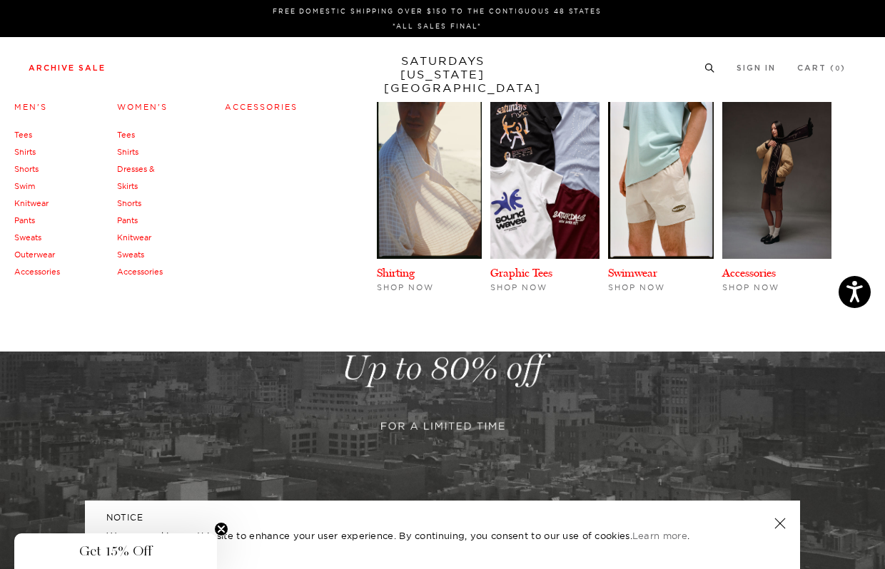
click at [24, 133] on link "Tees" at bounding box center [23, 135] width 18 height 10
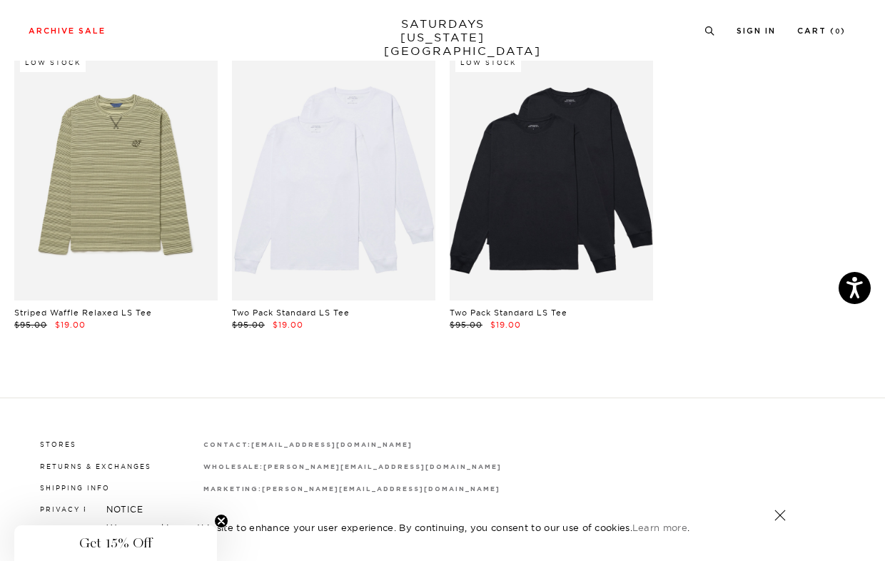
scroll to position [2661, 0]
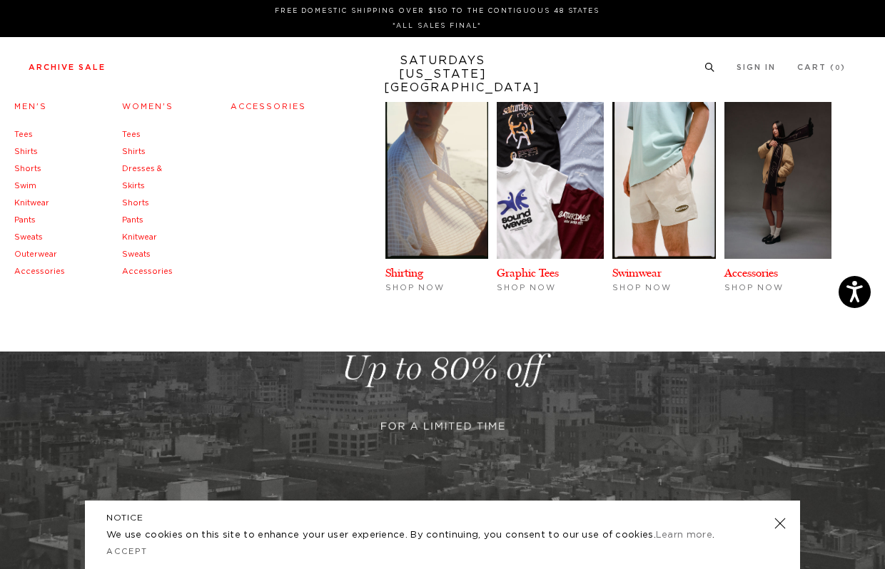
click at [23, 238] on link "Sweats" at bounding box center [28, 237] width 29 height 8
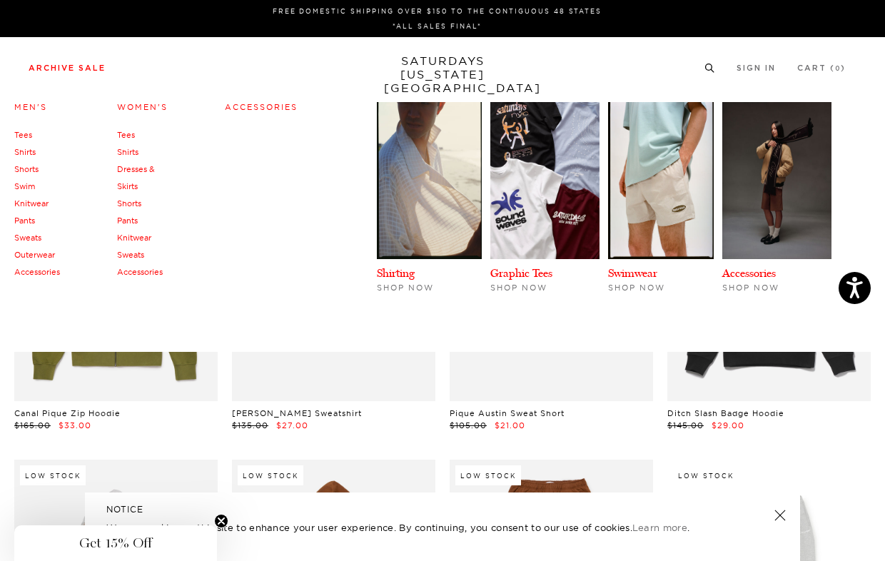
click at [70, 67] on link "Archive Sale" at bounding box center [67, 68] width 77 height 8
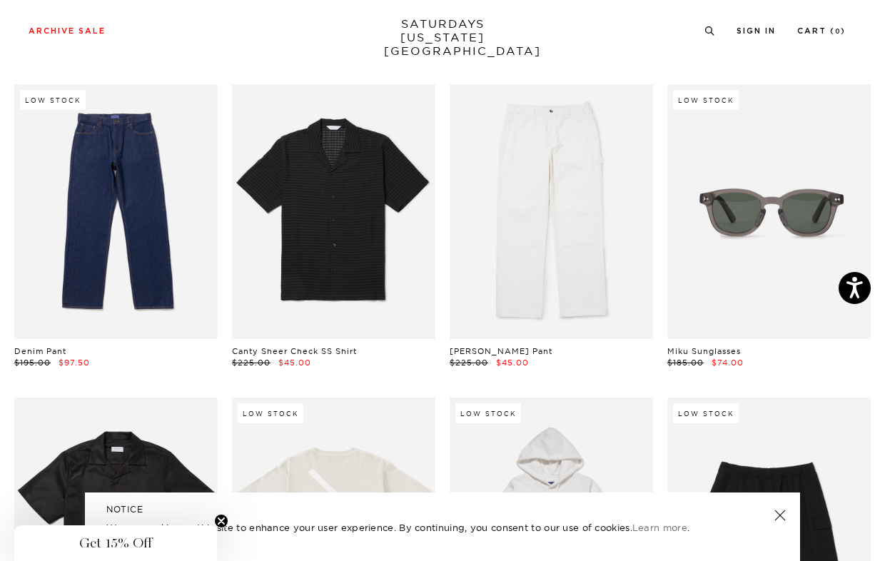
scroll to position [1650, 0]
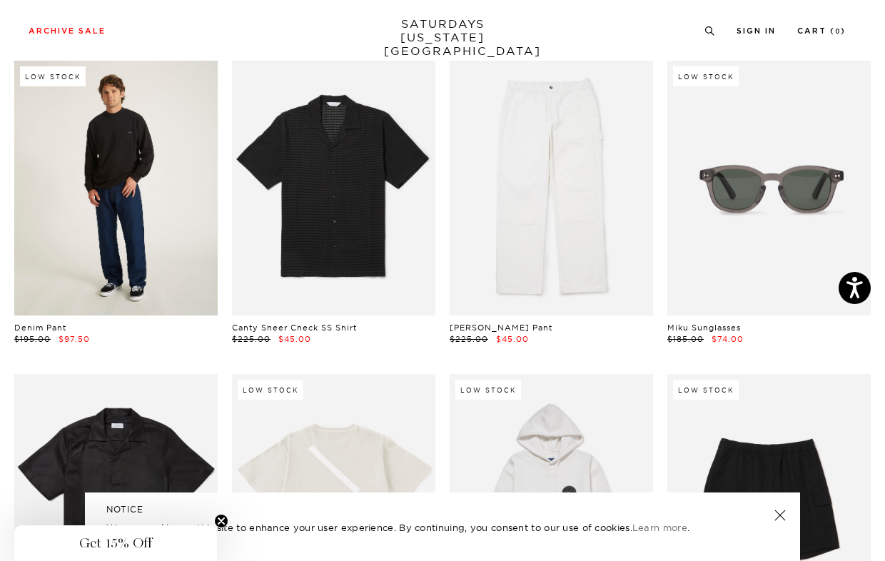
click at [69, 183] on link at bounding box center [115, 188] width 203 height 254
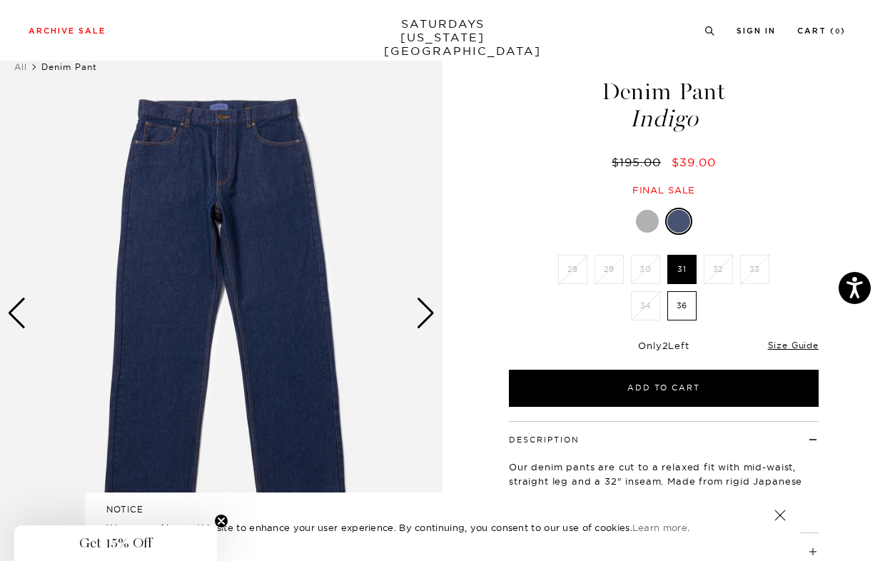
scroll to position [32, 0]
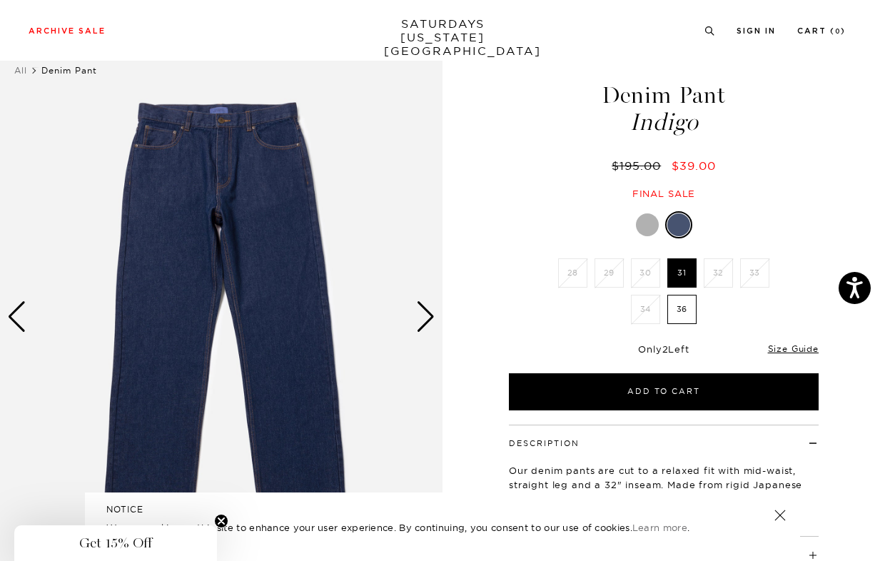
click at [430, 318] on div "Next slide" at bounding box center [425, 316] width 19 height 31
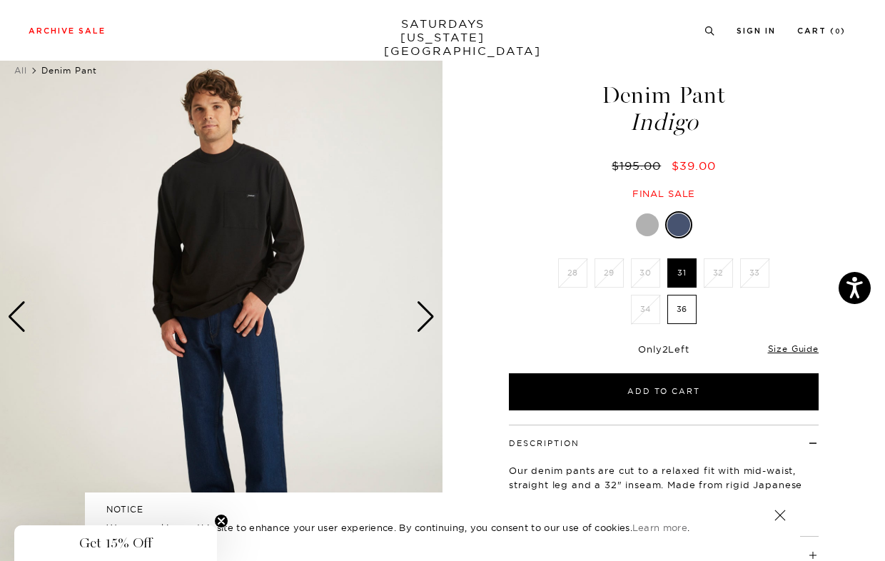
click at [430, 318] on div "Next slide" at bounding box center [425, 316] width 19 height 31
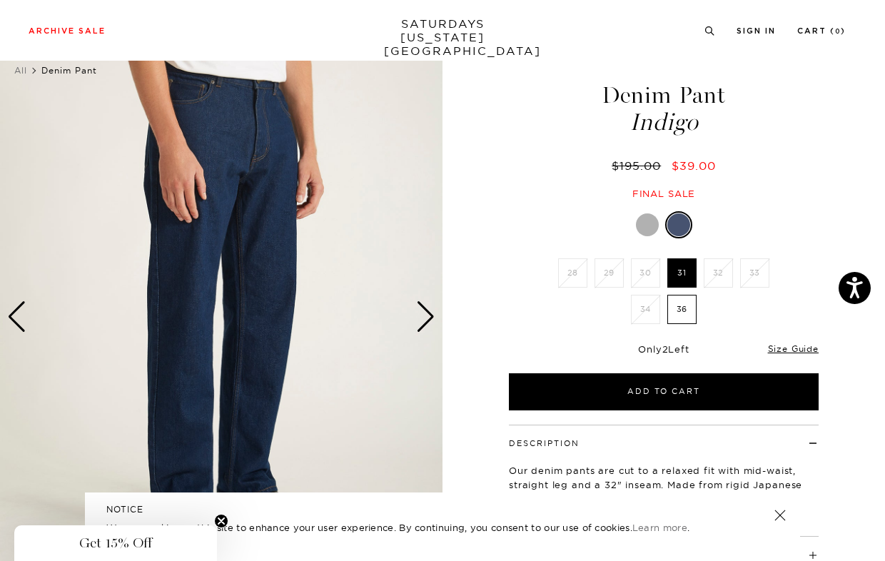
click at [430, 318] on div "Next slide" at bounding box center [425, 316] width 19 height 31
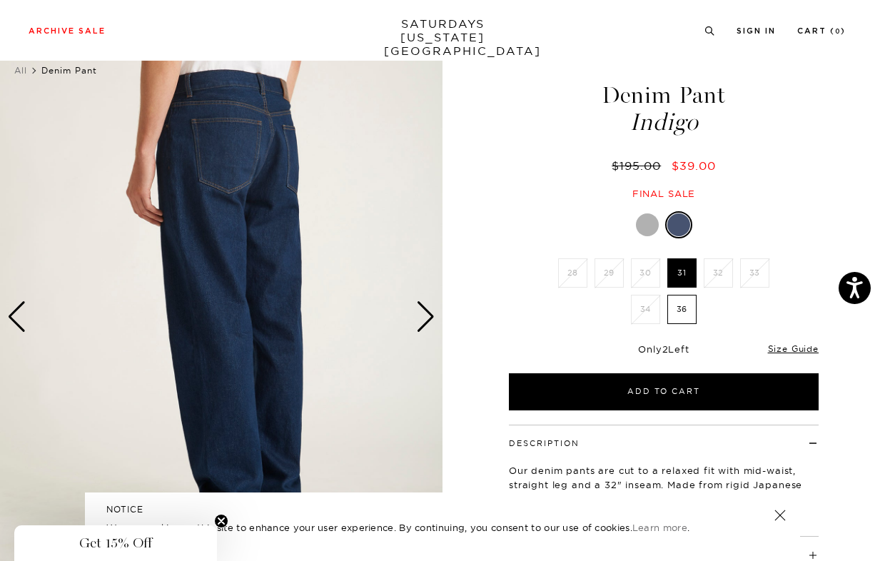
click at [430, 318] on div "Next slide" at bounding box center [425, 316] width 19 height 31
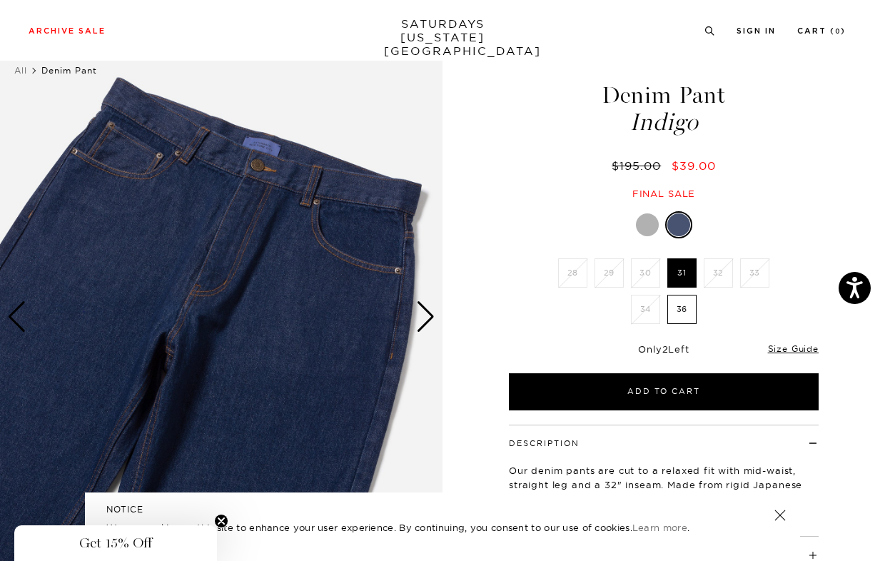
click at [430, 318] on div "Next slide" at bounding box center [425, 316] width 19 height 31
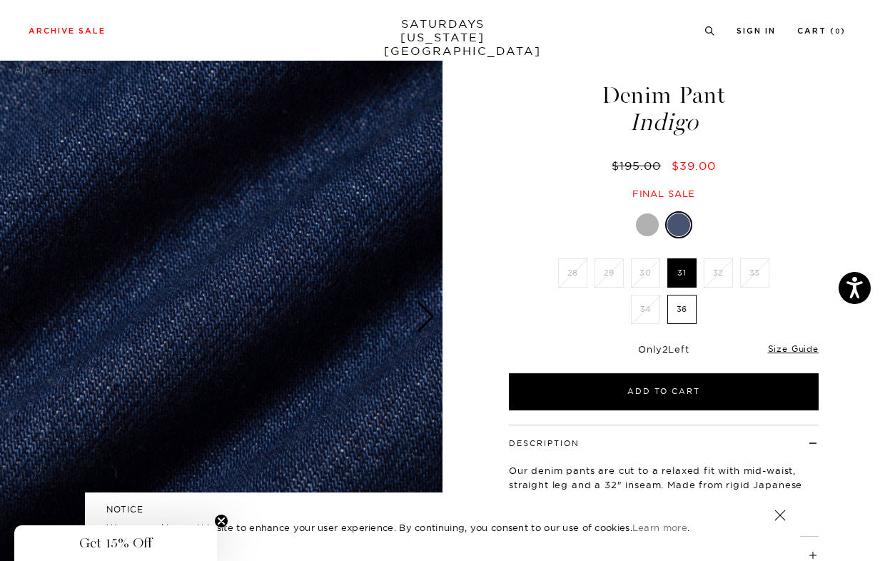
click at [430, 318] on div "Next slide" at bounding box center [425, 316] width 19 height 31
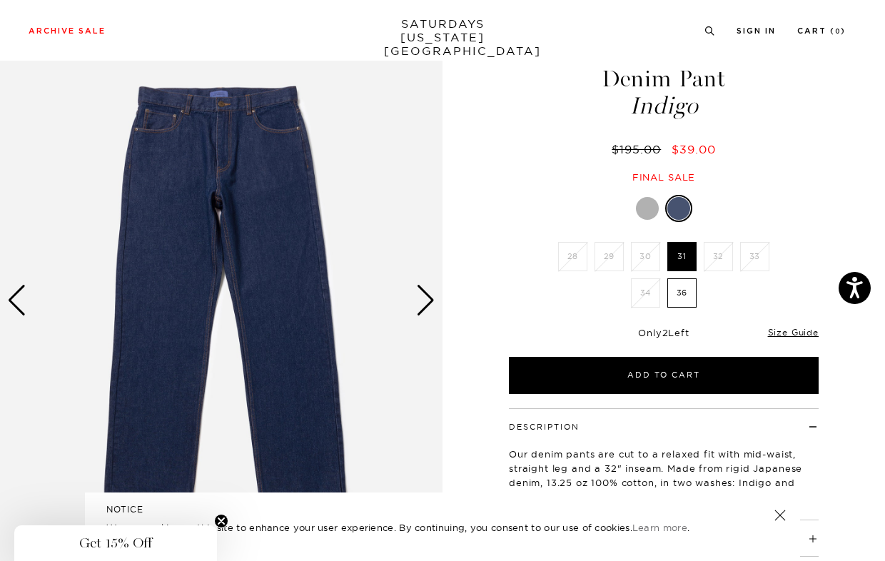
scroll to position [50, 0]
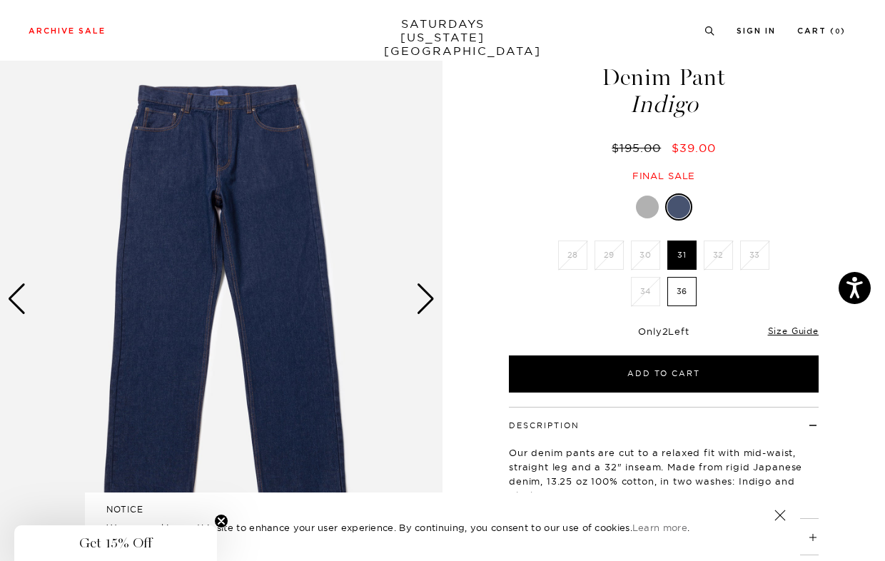
click at [425, 304] on div "Next slide" at bounding box center [425, 298] width 19 height 31
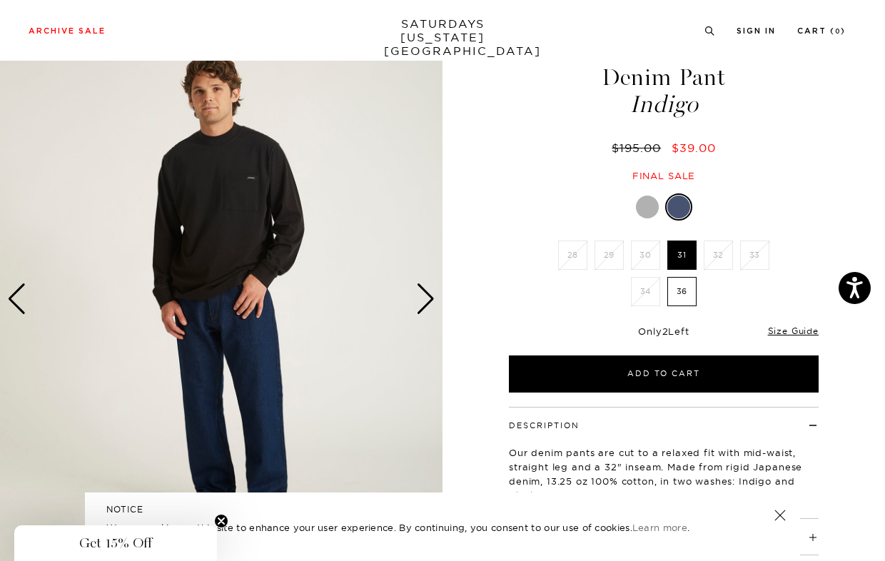
click at [425, 304] on div "Next slide" at bounding box center [425, 298] width 19 height 31
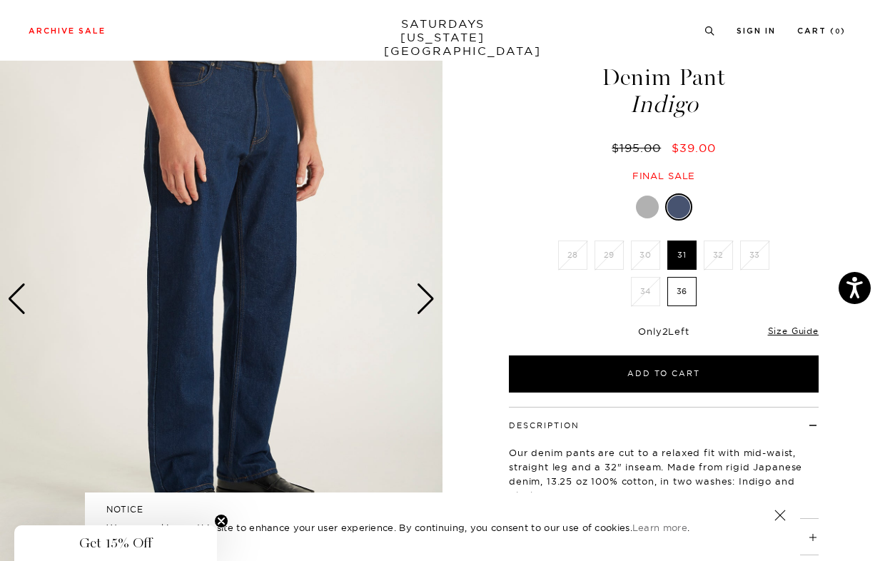
click at [425, 304] on div "Next slide" at bounding box center [425, 298] width 19 height 31
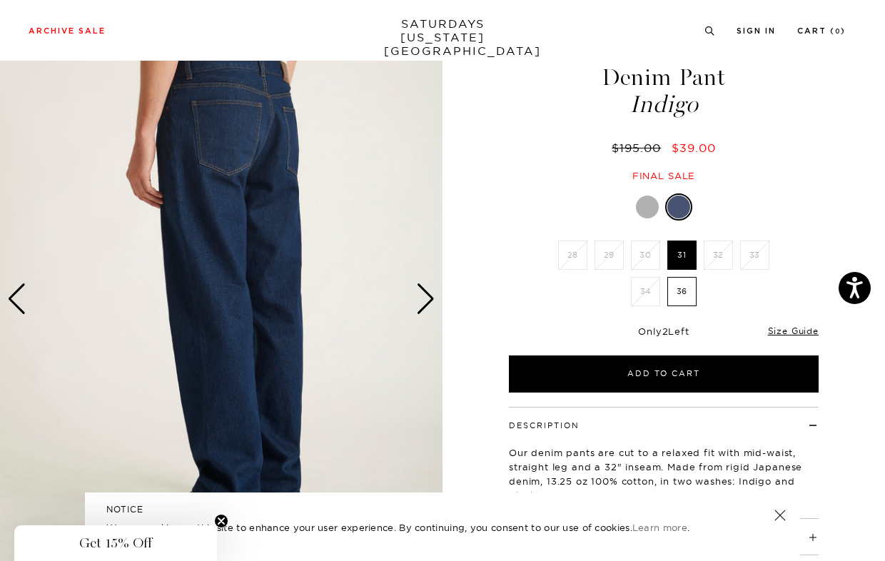
click at [425, 304] on div "Next slide" at bounding box center [425, 298] width 19 height 31
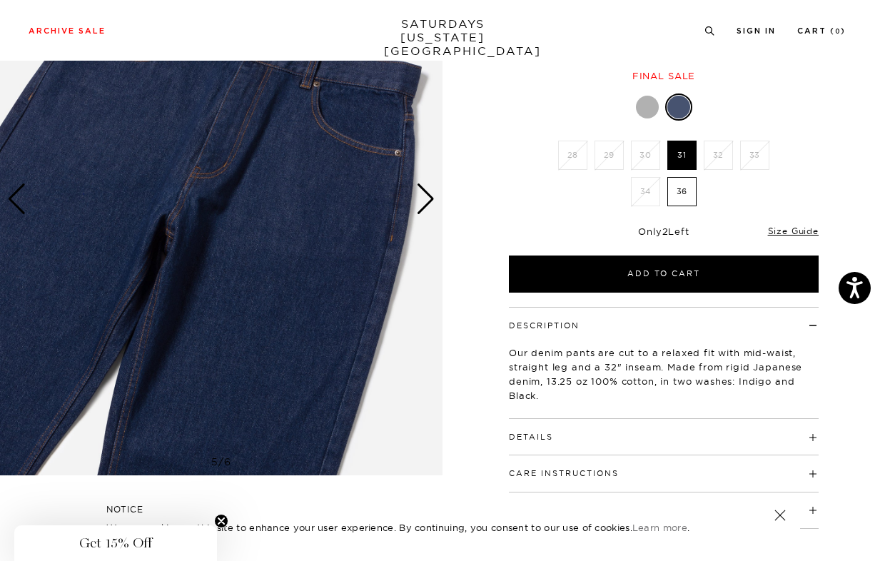
scroll to position [146, 0]
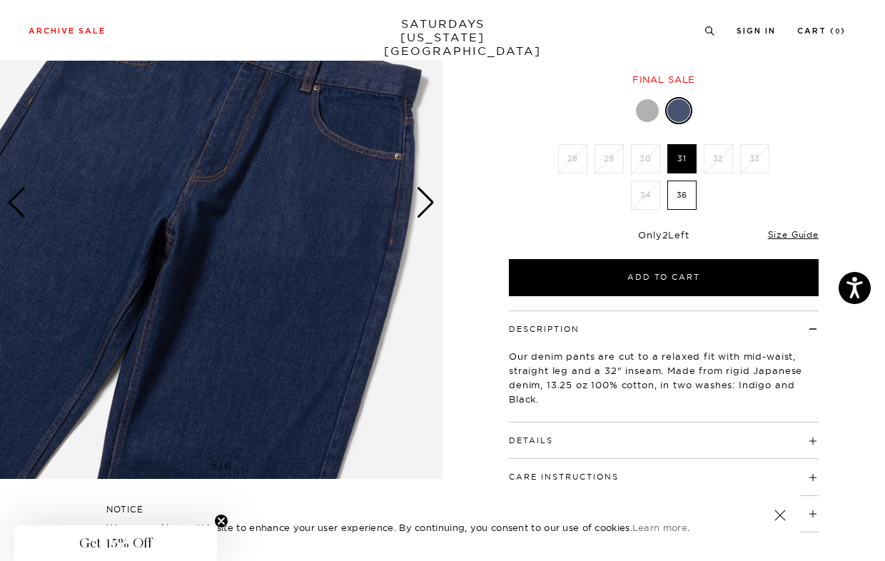
click at [685, 198] on label "36" at bounding box center [681, 195] width 29 height 29
click at [0, 0] on input "36" at bounding box center [0, 0] width 0 height 0
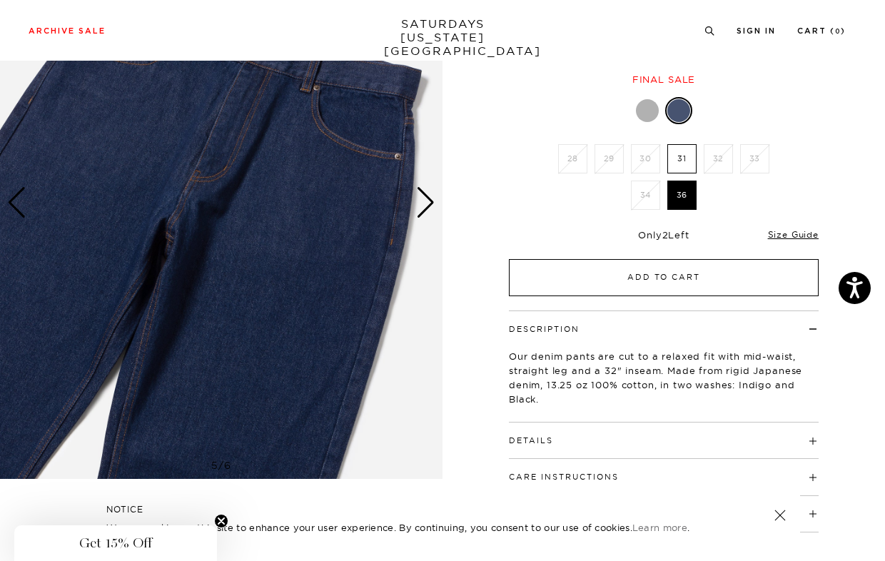
click at [585, 279] on button "Add to Cart" at bounding box center [664, 277] width 310 height 37
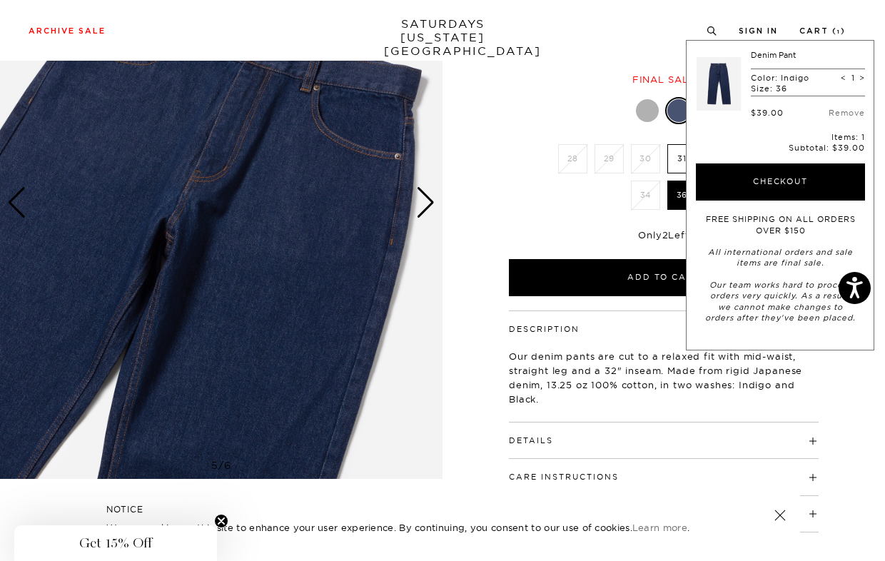
scroll to position [0, 0]
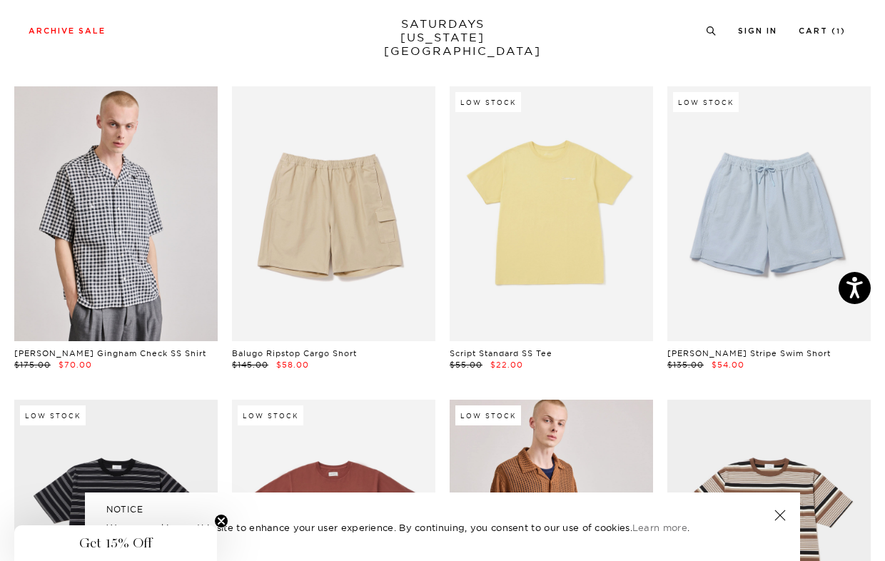
scroll to position [2876, 0]
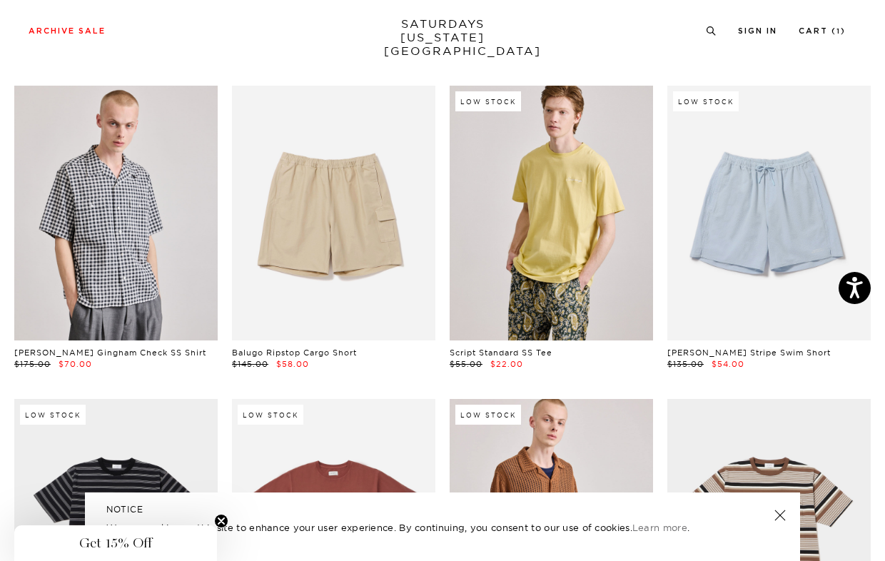
click at [569, 258] on link at bounding box center [551, 213] width 203 height 254
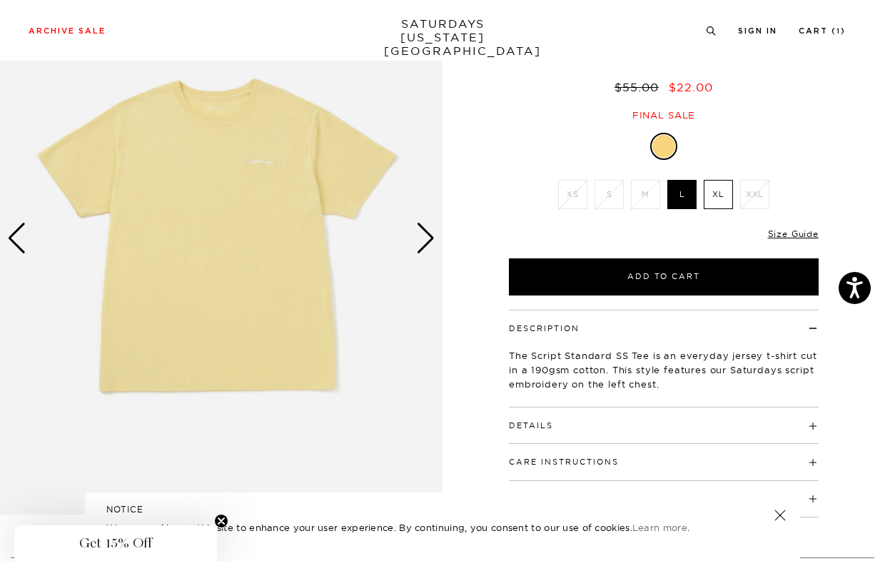
scroll to position [106, 0]
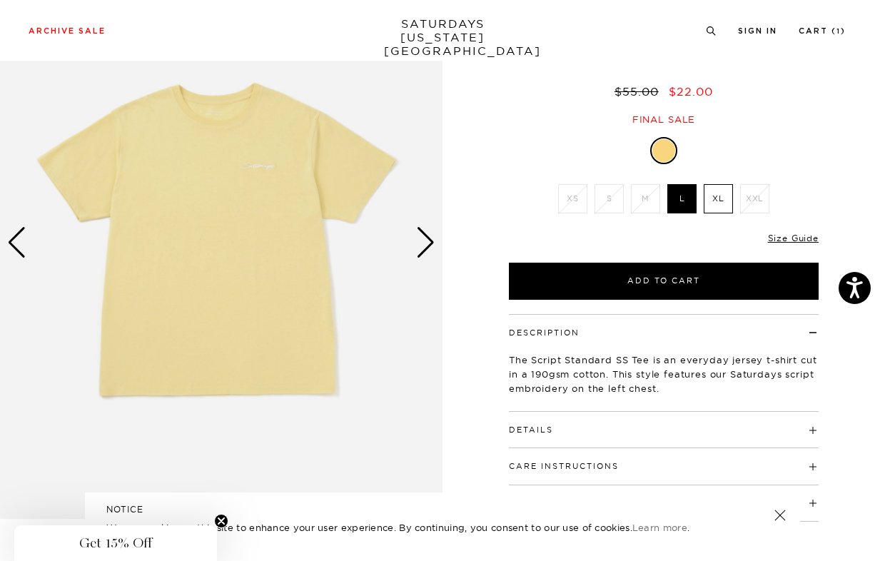
click at [727, 203] on label "XL" at bounding box center [718, 198] width 29 height 29
click at [0, 0] on input "XL" at bounding box center [0, 0] width 0 height 0
click at [432, 248] on div "Next slide" at bounding box center [425, 242] width 19 height 31
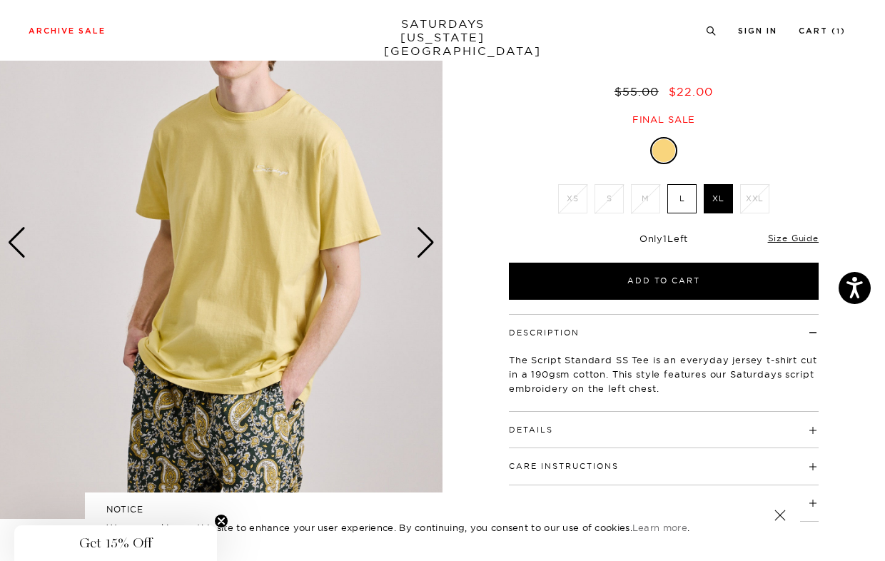
click at [432, 248] on div "Next slide" at bounding box center [425, 242] width 19 height 31
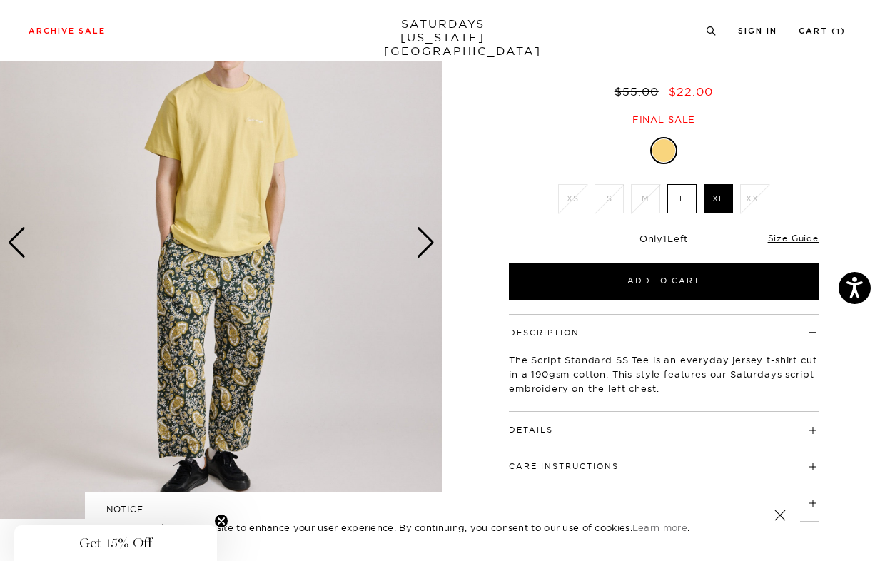
click at [432, 248] on div "Next slide" at bounding box center [425, 242] width 19 height 31
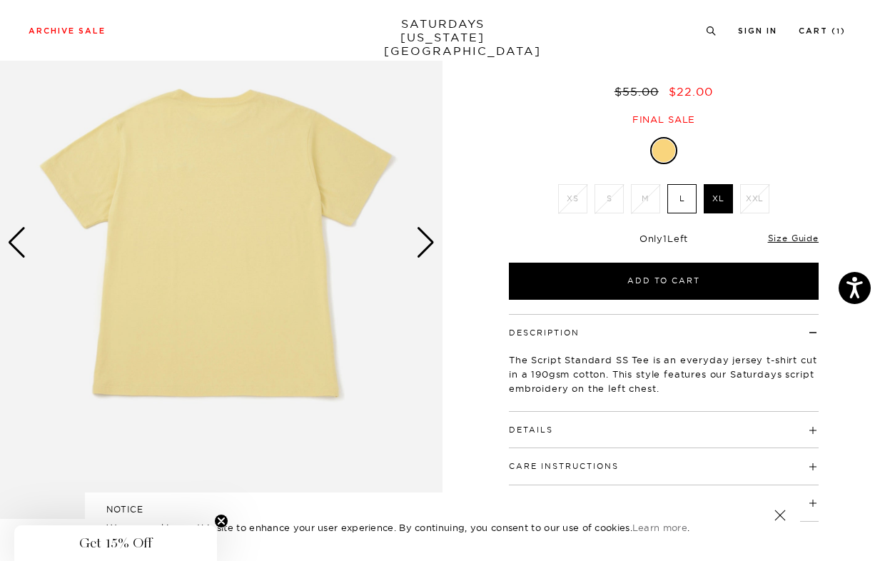
click at [432, 248] on div "Next slide" at bounding box center [425, 242] width 19 height 31
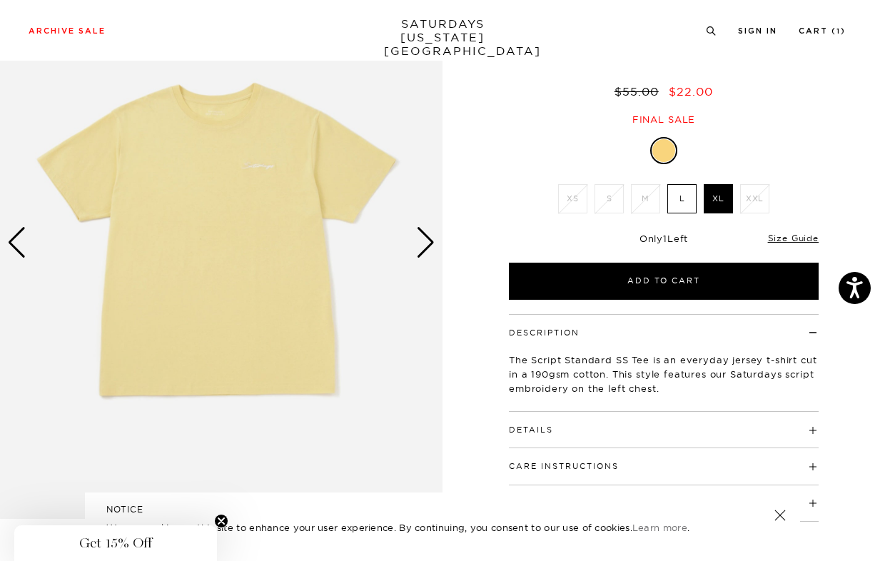
click at [432, 248] on div "Next slide" at bounding box center [425, 242] width 19 height 31
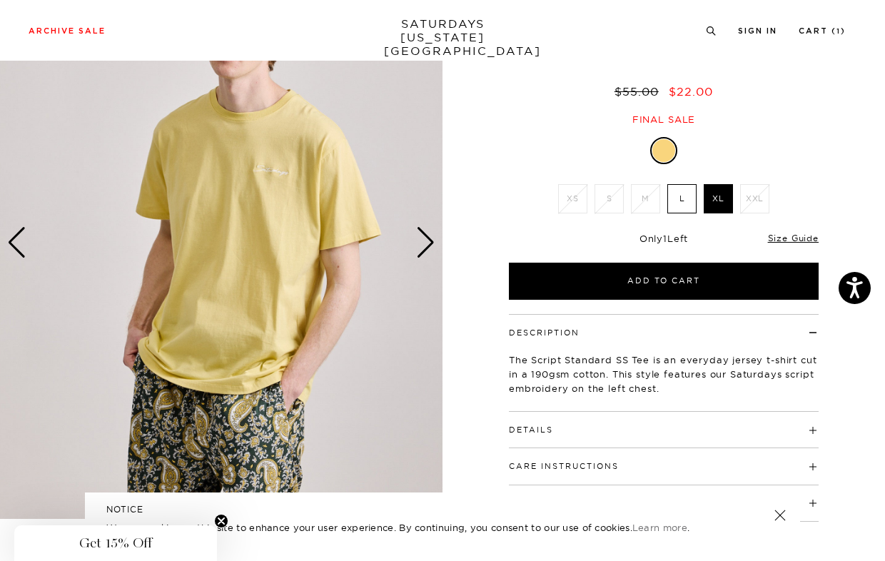
click at [432, 248] on div "Next slide" at bounding box center [425, 242] width 19 height 31
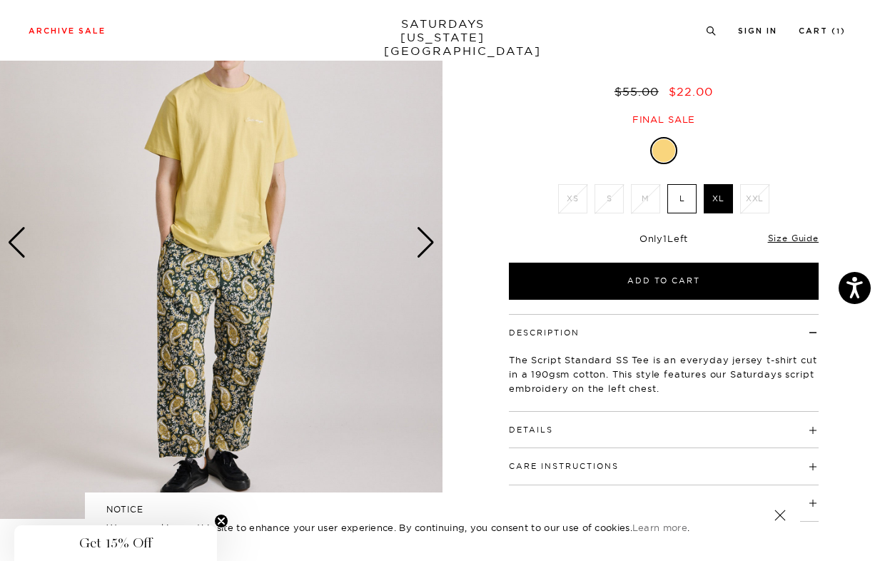
click at [432, 248] on div "Next slide" at bounding box center [425, 242] width 19 height 31
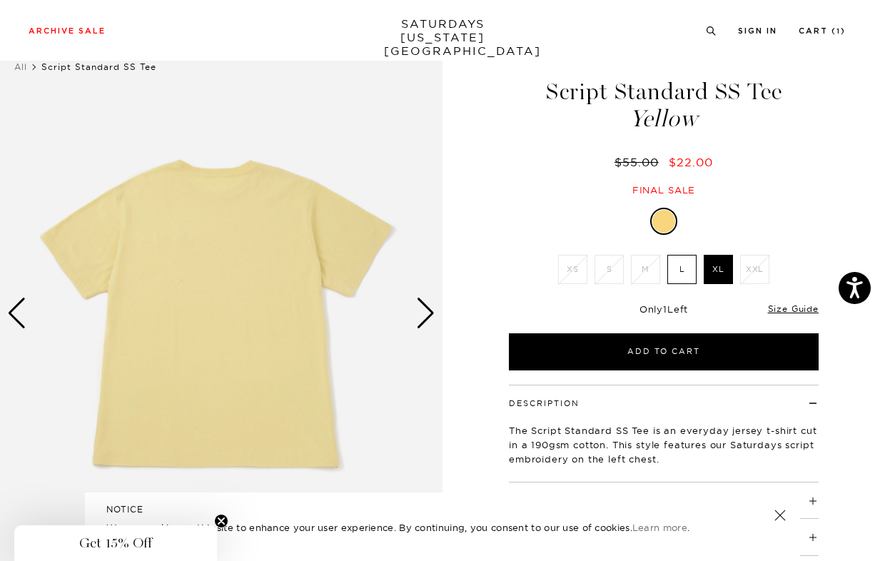
scroll to position [39, 1]
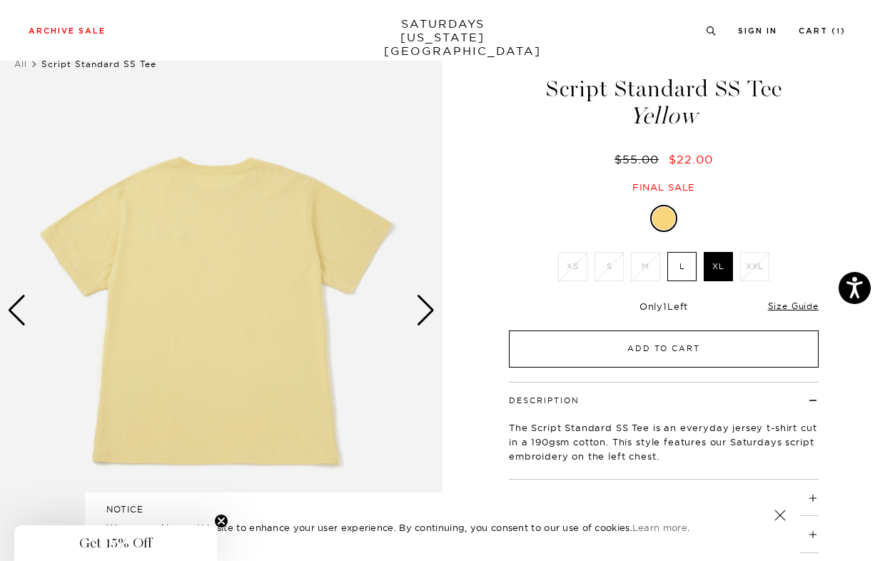
click at [607, 352] on button "Add to Cart" at bounding box center [664, 348] width 310 height 37
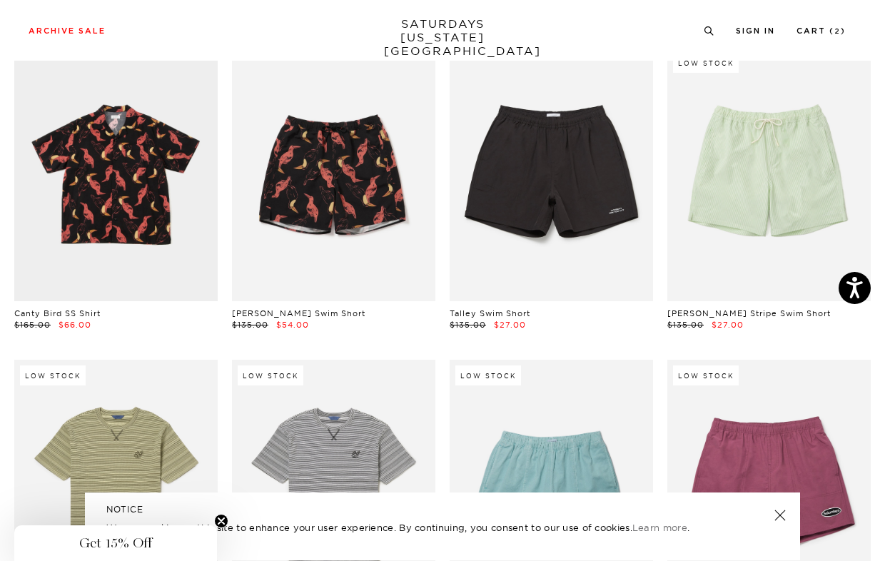
scroll to position [4487, 0]
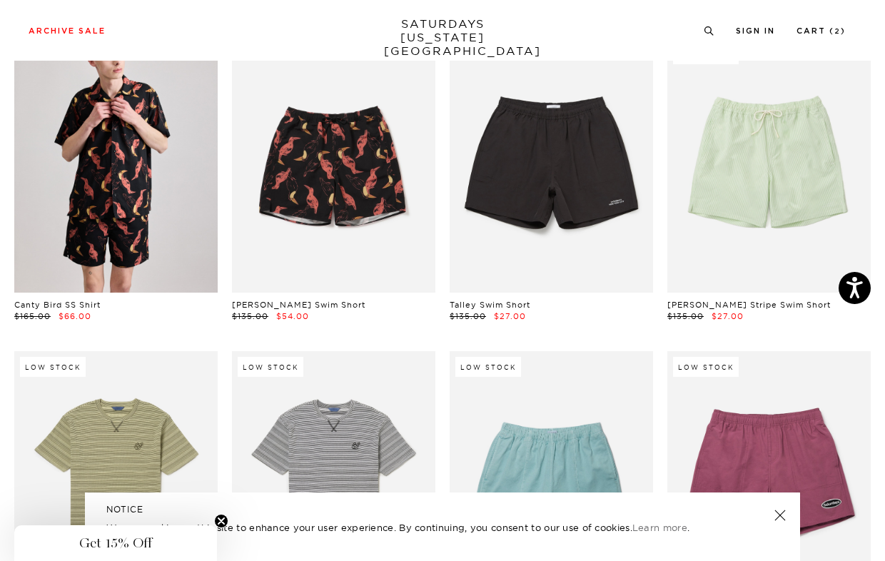
click at [117, 220] on link at bounding box center [115, 166] width 203 height 254
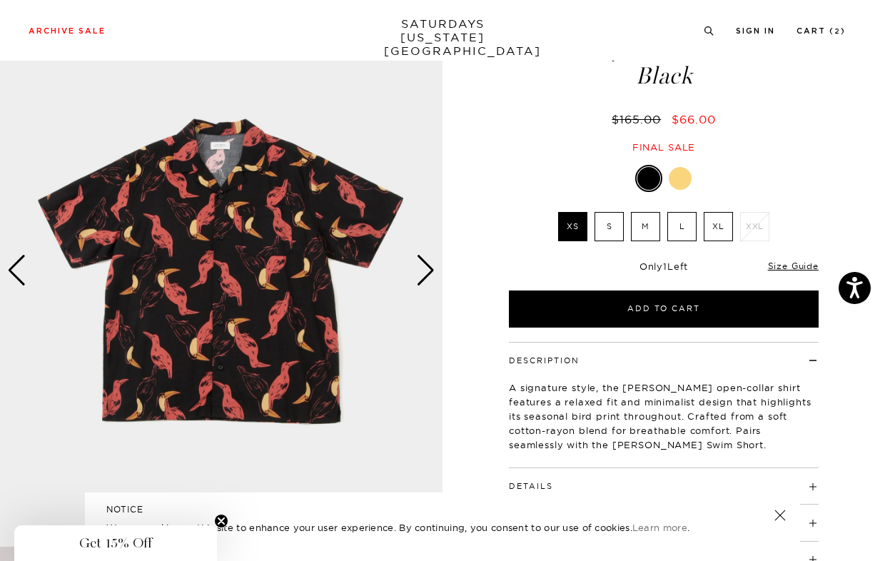
scroll to position [81, 0]
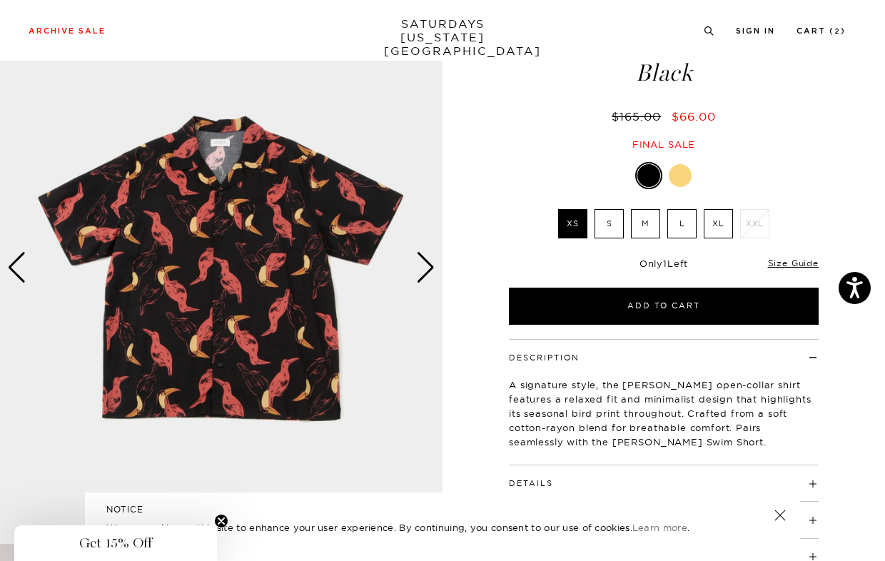
click at [432, 267] on div "Next slide" at bounding box center [425, 267] width 19 height 31
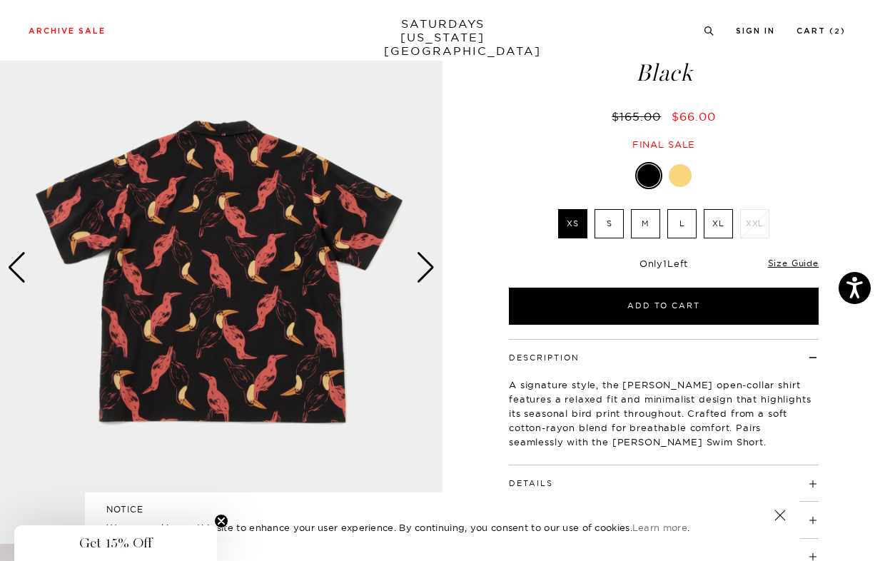
click at [432, 267] on div "Next slide" at bounding box center [425, 267] width 19 height 31
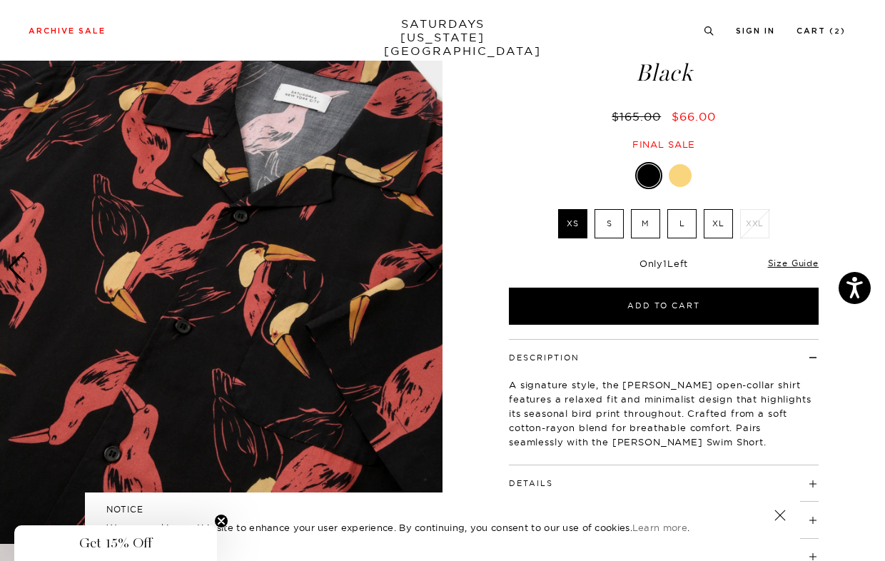
click at [432, 267] on div "Next slide" at bounding box center [425, 267] width 19 height 31
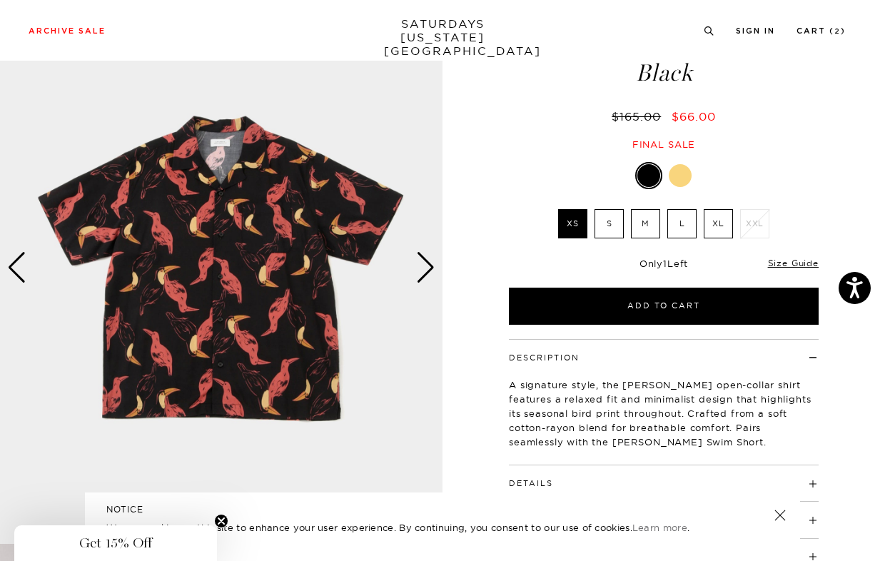
click at [432, 267] on div "Next slide" at bounding box center [425, 267] width 19 height 31
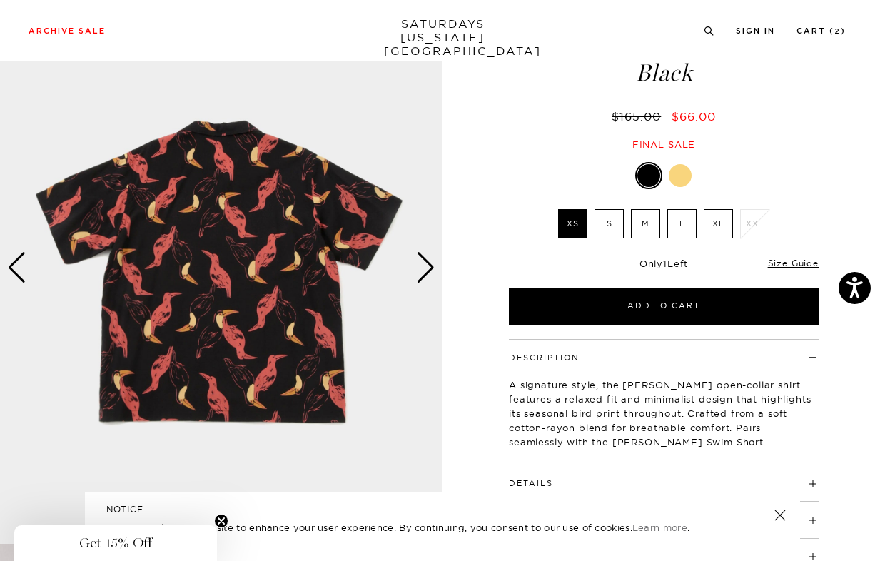
click at [432, 267] on div "Next slide" at bounding box center [425, 267] width 19 height 31
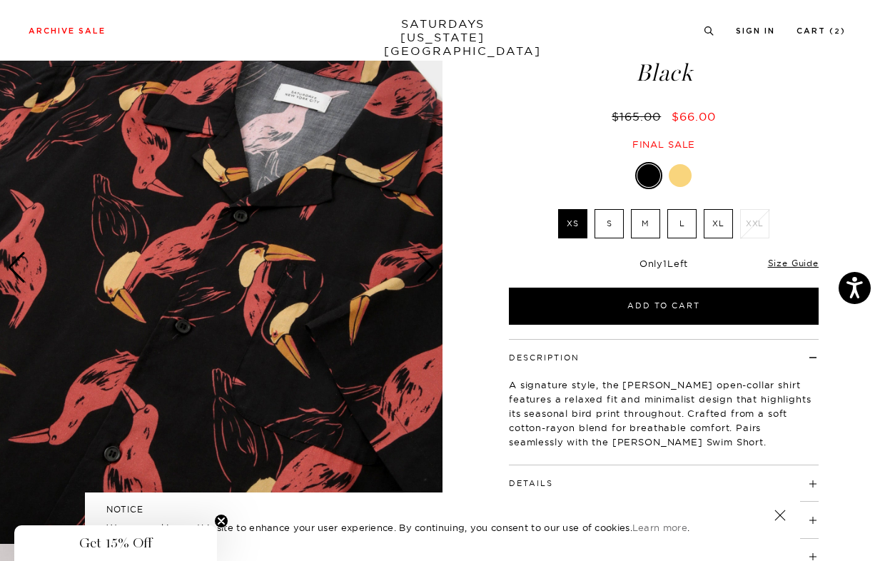
click at [685, 171] on div at bounding box center [680, 175] width 23 height 23
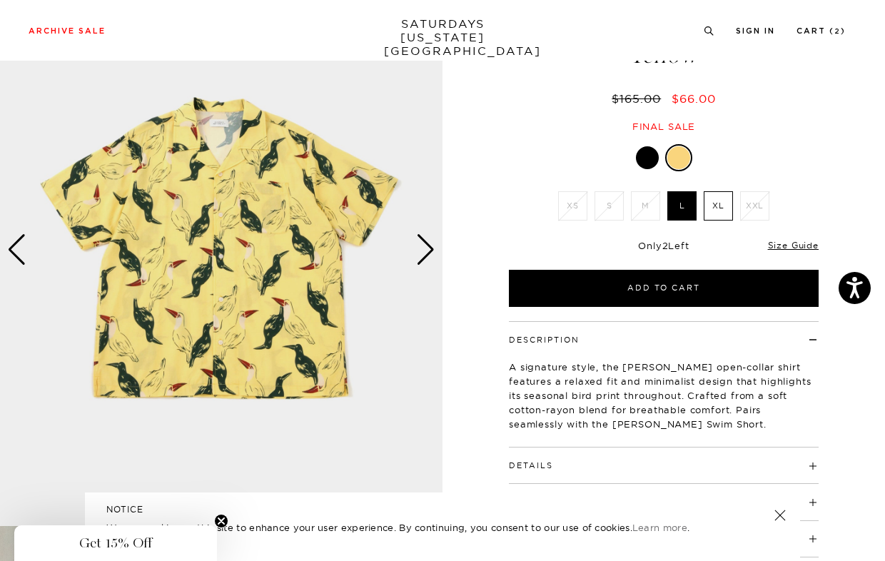
scroll to position [121, 0]
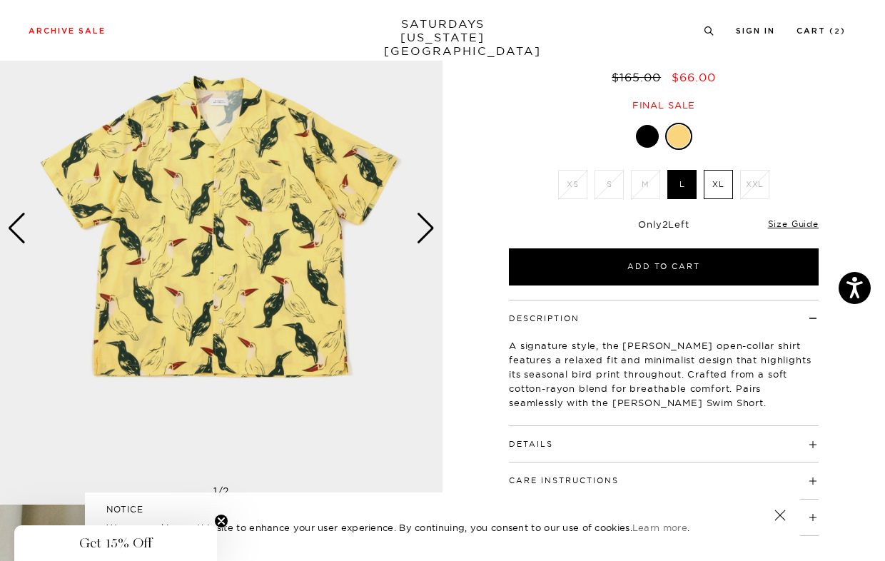
click at [432, 233] on div "Next slide" at bounding box center [425, 228] width 19 height 31
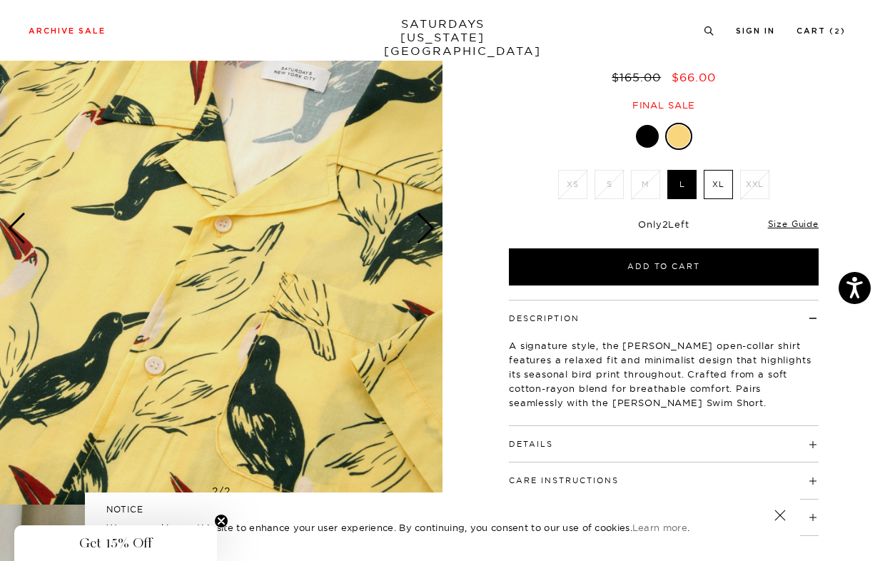
click at [432, 233] on div "Next slide" at bounding box center [425, 228] width 19 height 31
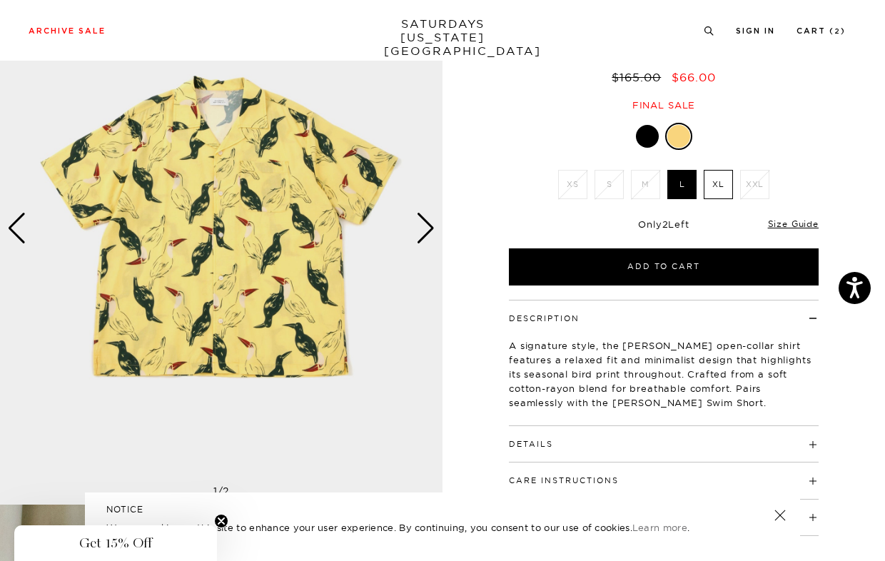
click at [432, 233] on div "Next slide" at bounding box center [425, 228] width 19 height 31
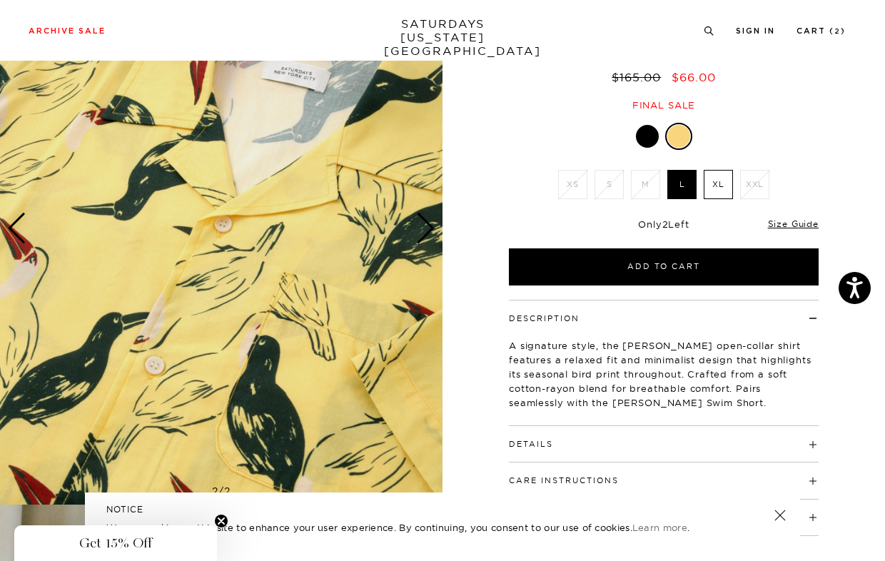
click at [432, 233] on div "Next slide" at bounding box center [425, 228] width 19 height 31
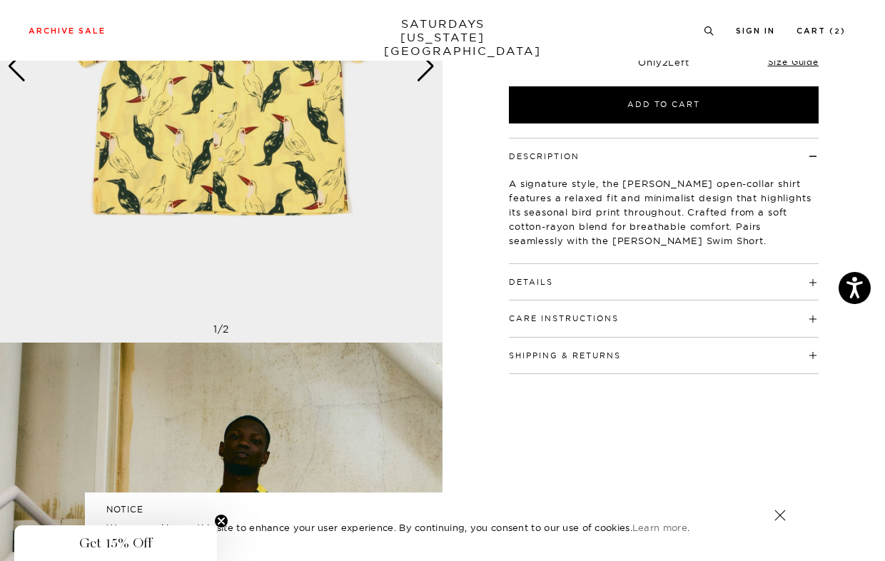
scroll to position [285, 0]
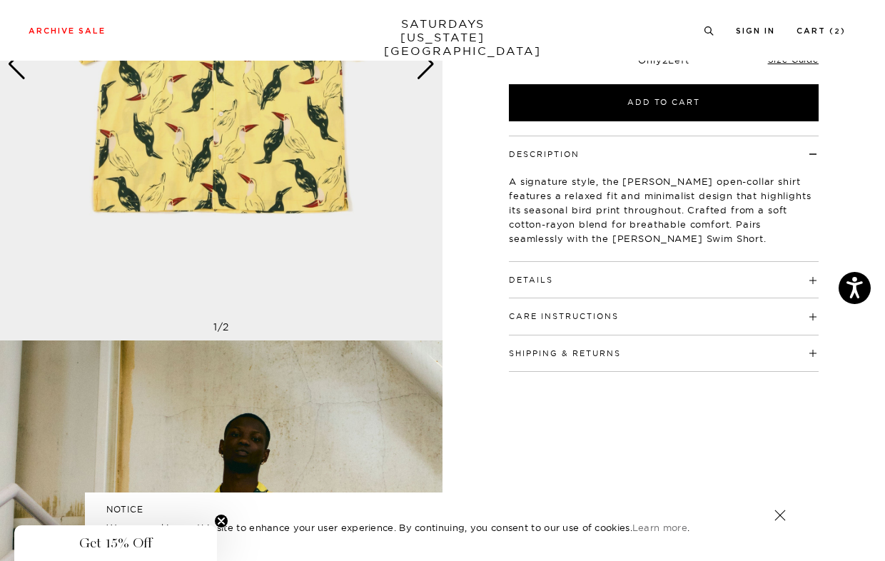
click at [552, 324] on div "Care Instructions Machine wash cold separately Do not bleach Do not tumble dry …" at bounding box center [664, 316] width 310 height 36
click at [558, 313] on button "Care Instructions" at bounding box center [564, 317] width 110 height 8
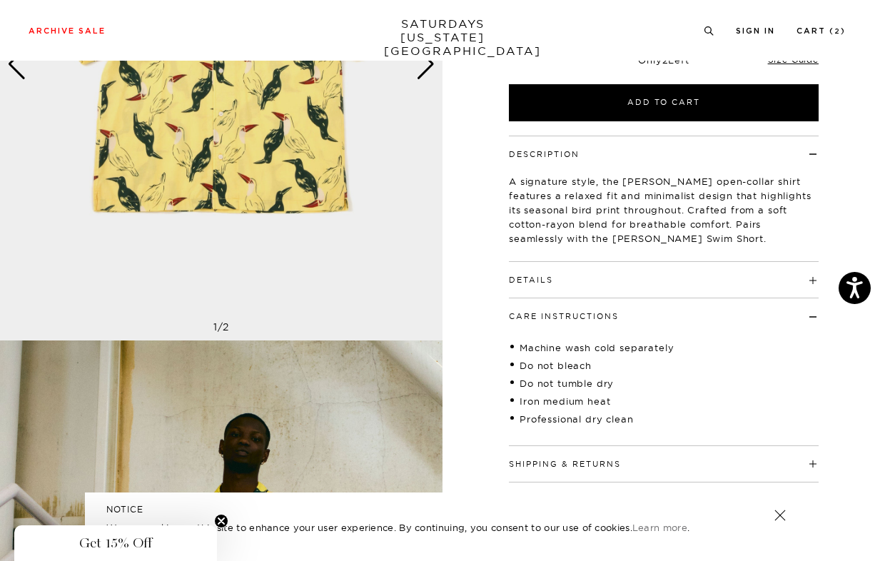
click at [558, 313] on button "Care Instructions" at bounding box center [564, 317] width 110 height 8
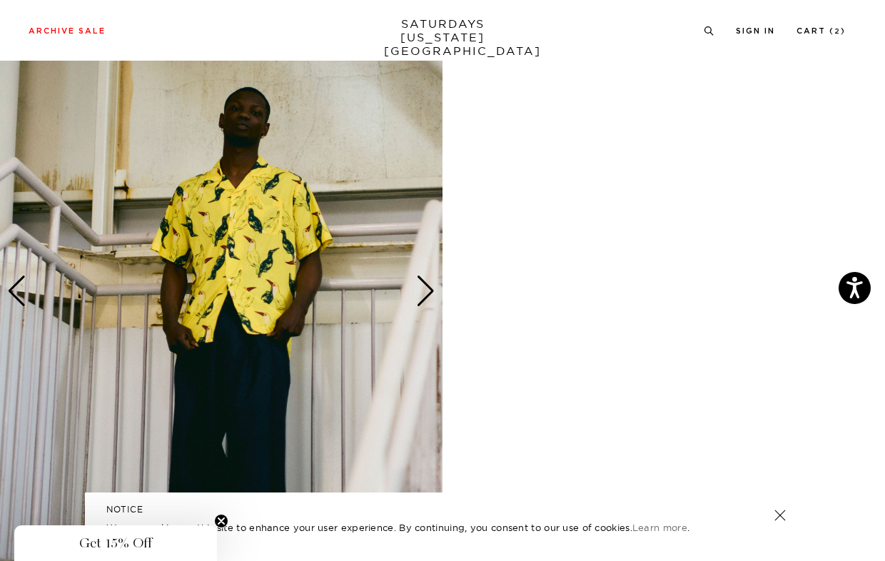
scroll to position [662, 0]
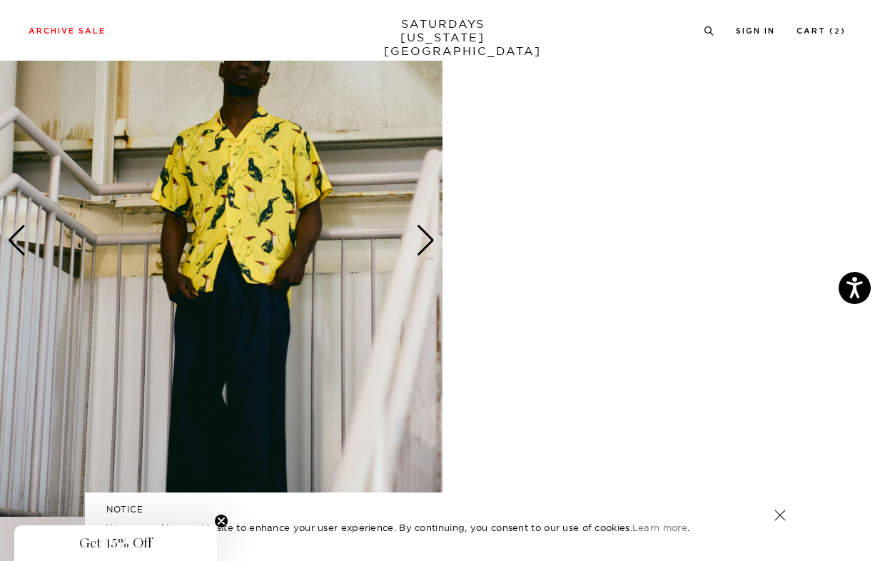
click at [431, 240] on div "Next slide" at bounding box center [425, 240] width 19 height 31
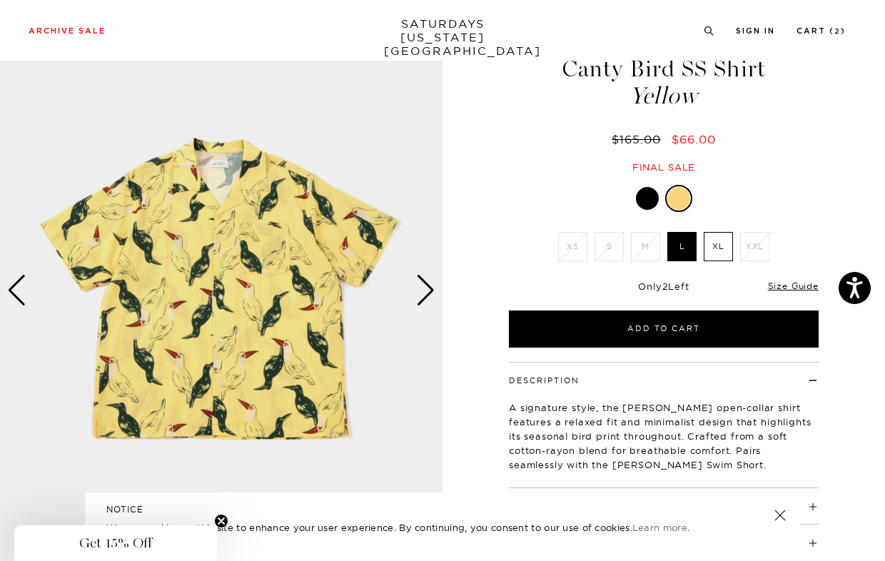
scroll to position [56, 0]
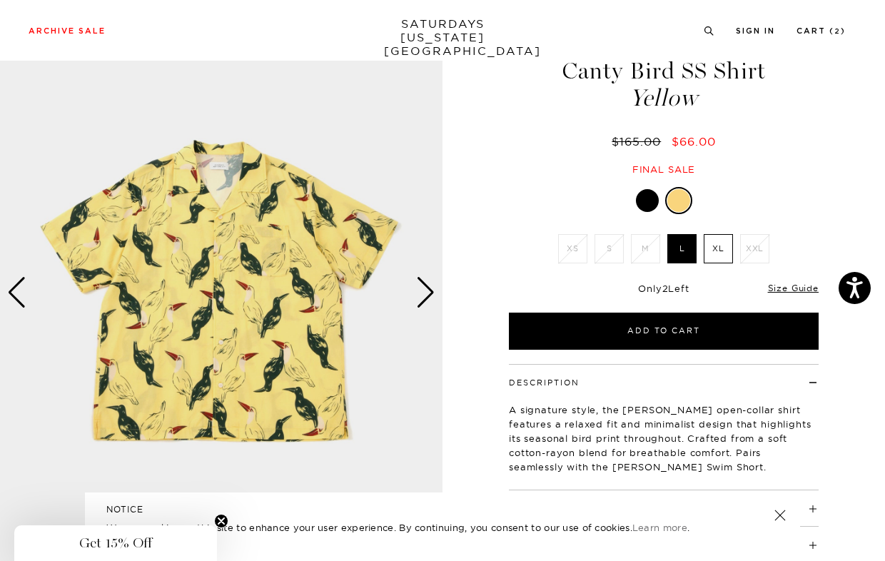
click at [718, 250] on label "XL" at bounding box center [718, 248] width 29 height 29
click at [0, 0] on input "XL" at bounding box center [0, 0] width 0 height 0
click at [429, 295] on div "Next slide" at bounding box center [425, 292] width 19 height 31
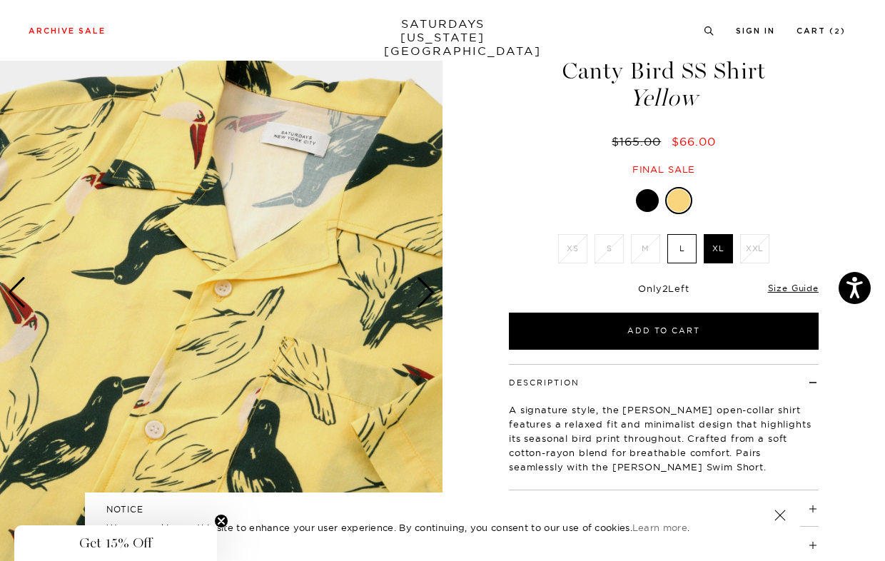
click at [429, 295] on div "Next slide" at bounding box center [425, 292] width 19 height 31
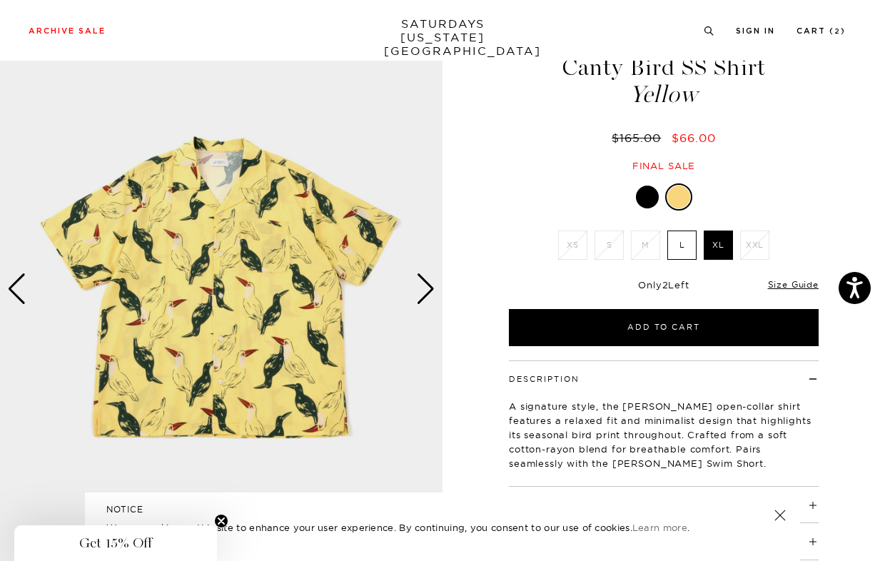
scroll to position [66, 0]
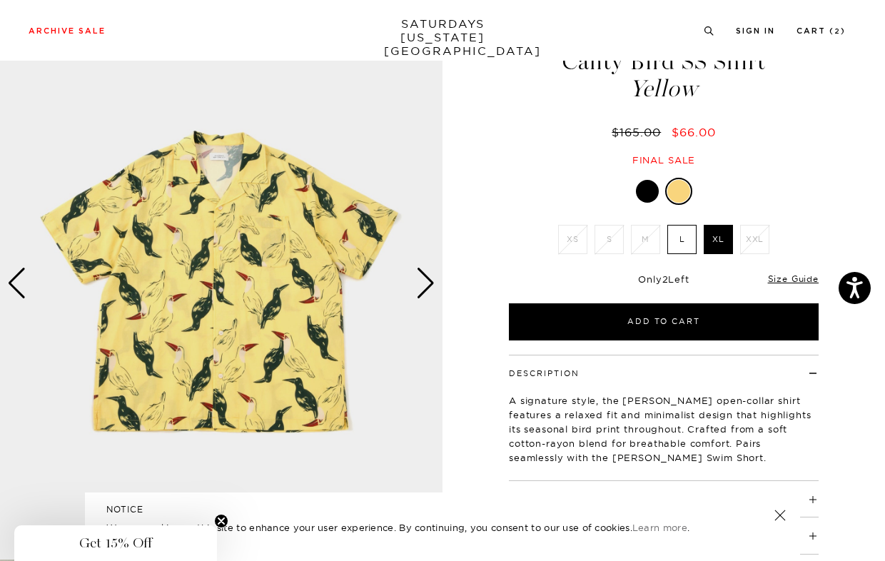
click at [649, 188] on div at bounding box center [647, 191] width 23 height 23
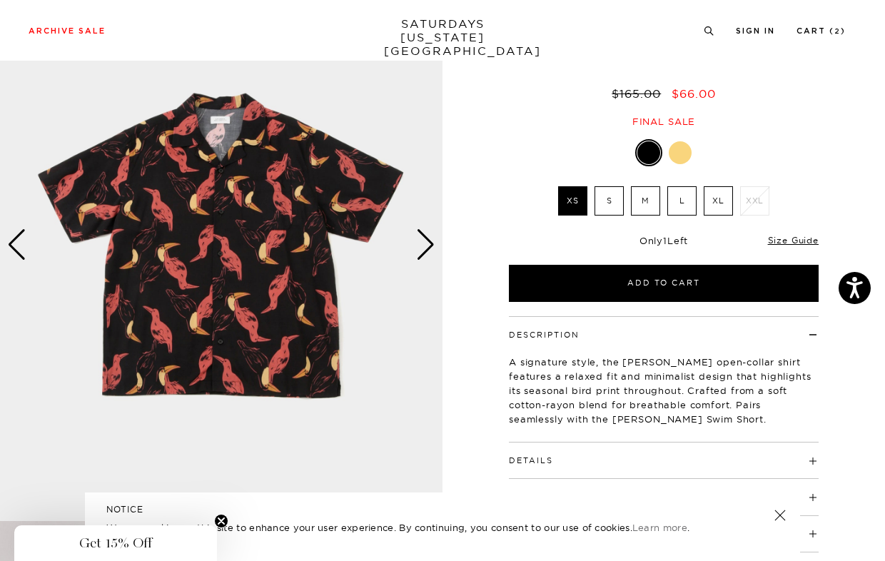
scroll to position [101, 0]
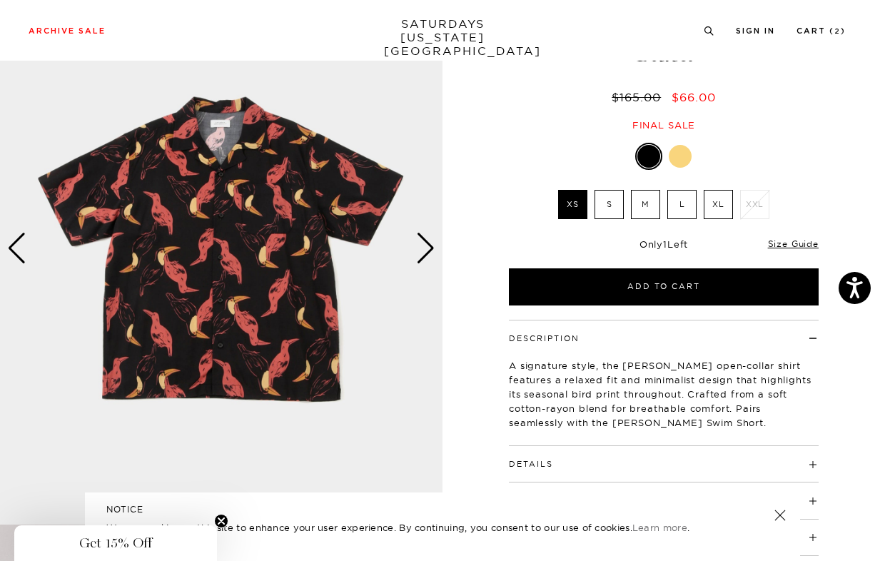
click at [681, 155] on div at bounding box center [680, 156] width 23 height 23
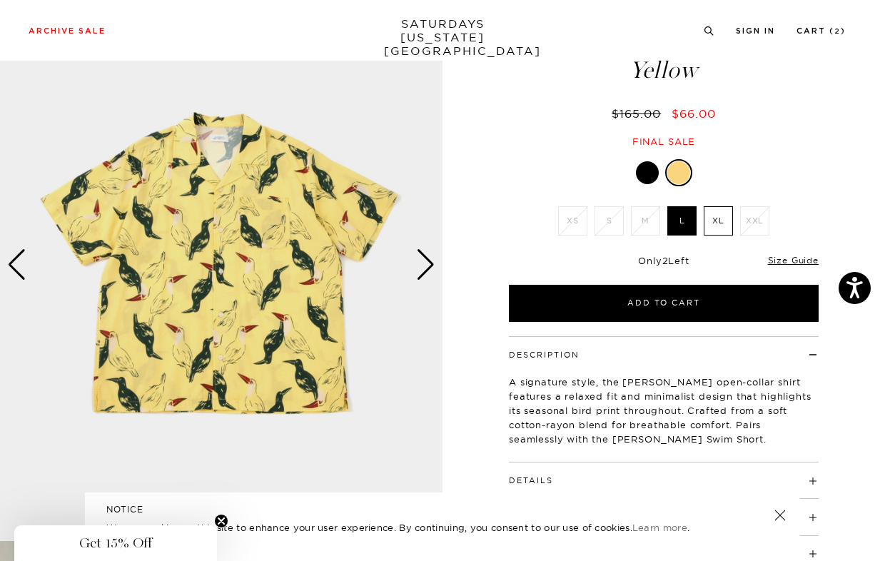
scroll to position [83, 0]
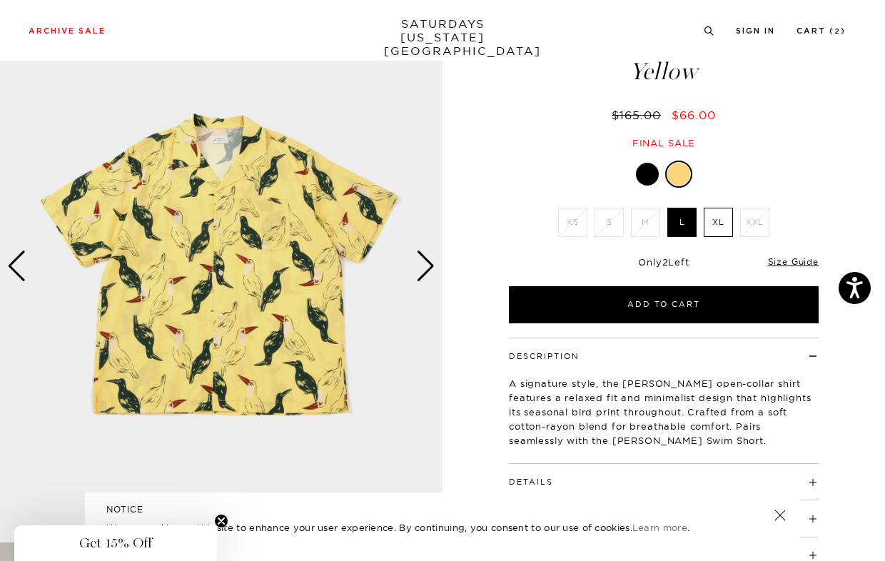
click at [682, 179] on div at bounding box center [678, 174] width 23 height 23
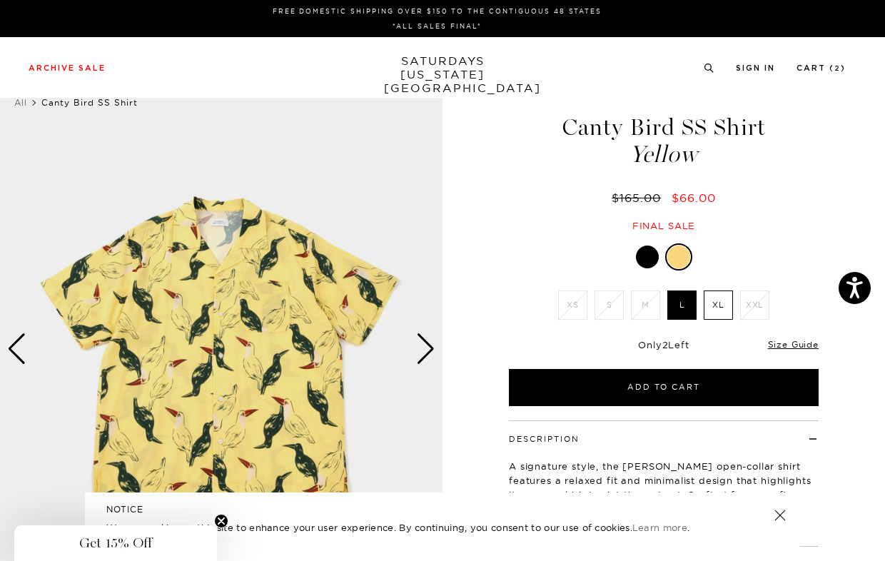
click at [719, 299] on label "XL" at bounding box center [718, 304] width 29 height 29
click at [0, 0] on input "XL" at bounding box center [0, 0] width 0 height 0
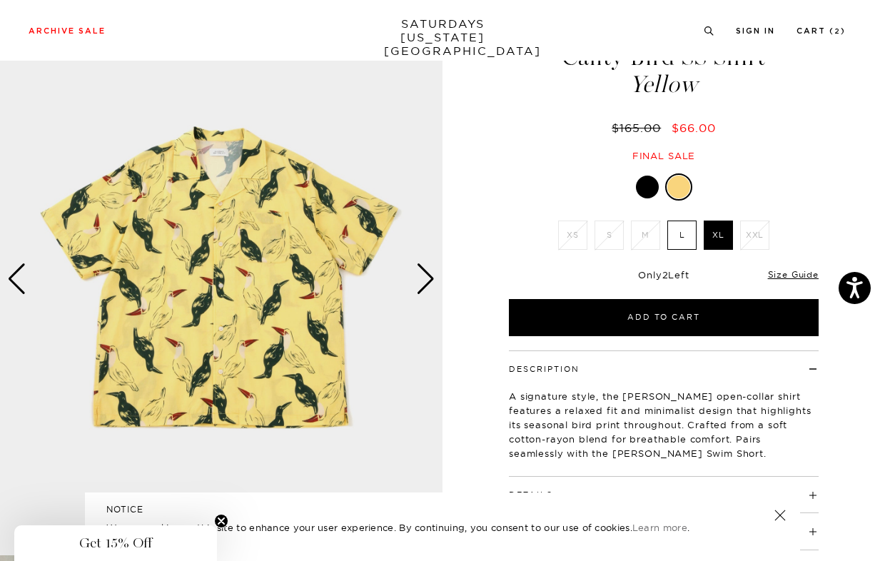
scroll to position [67, 0]
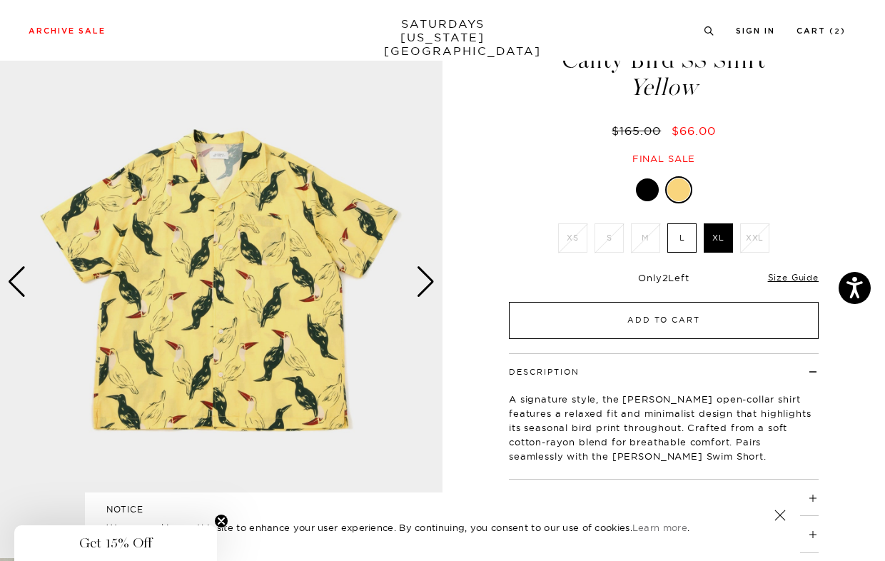
click at [585, 317] on button "Add to Cart" at bounding box center [664, 320] width 310 height 37
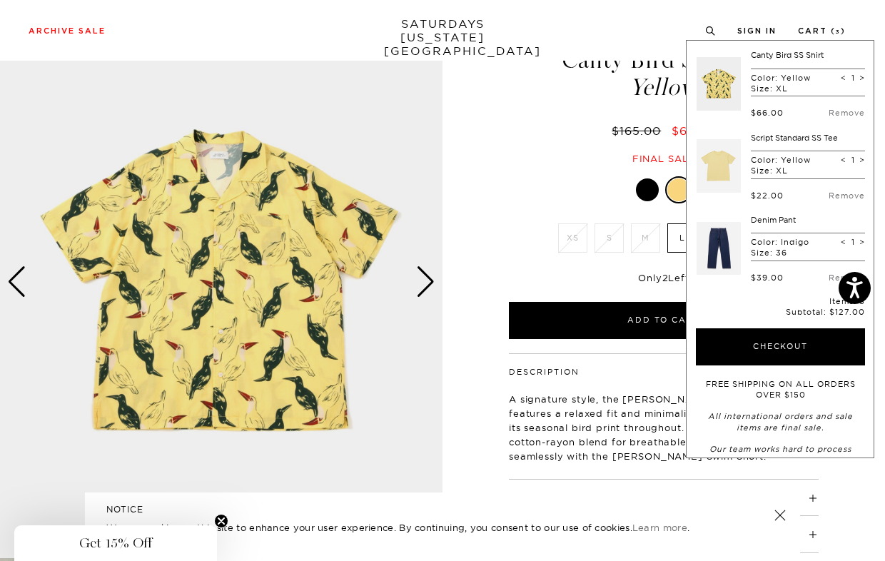
scroll to position [0, 0]
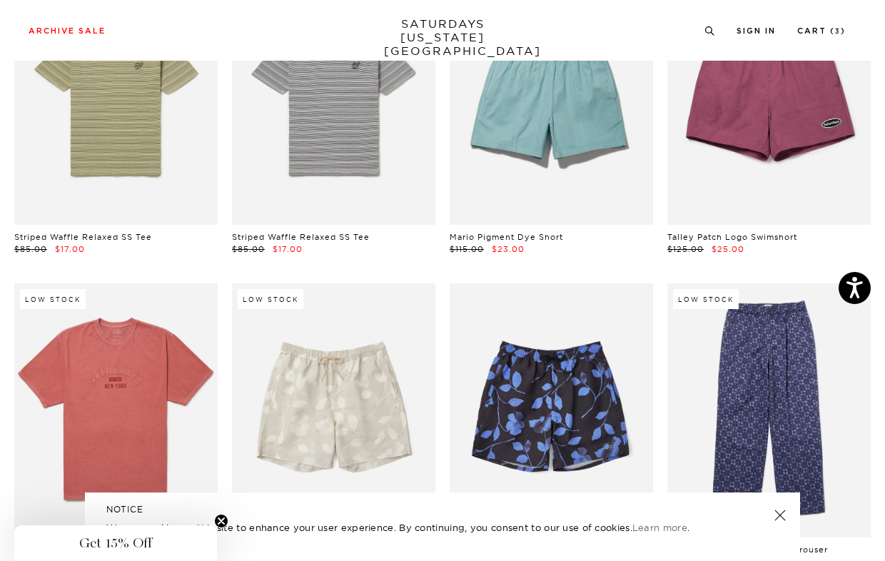
scroll to position [4756, 0]
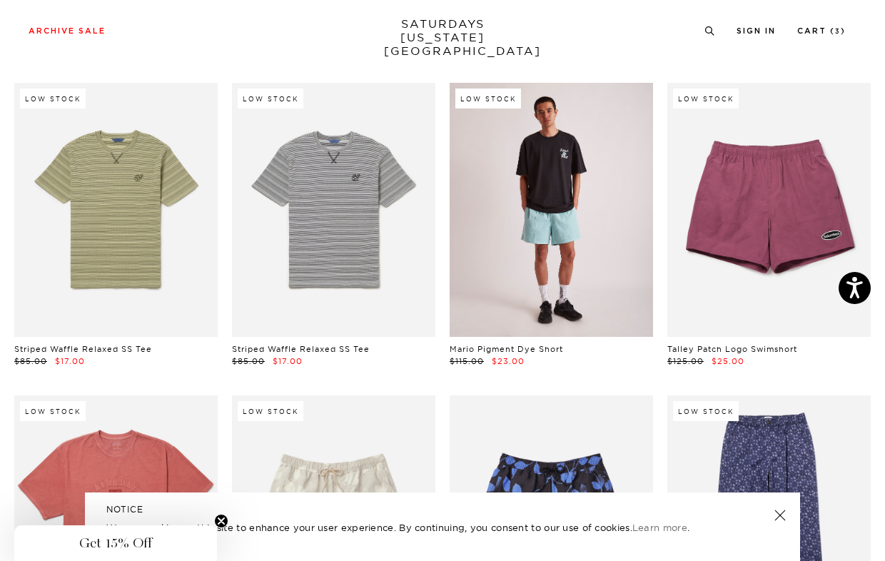
click at [520, 255] on link at bounding box center [551, 210] width 203 height 254
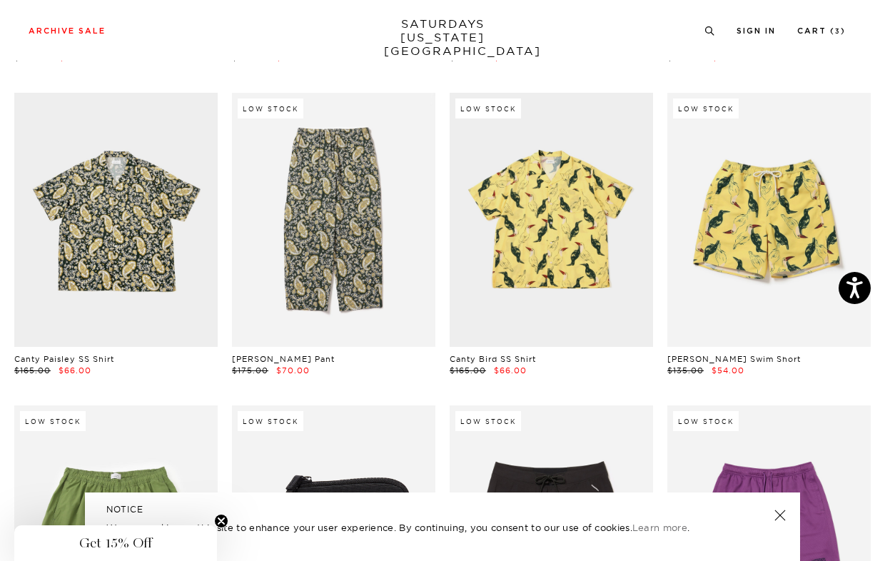
scroll to position [6938, 0]
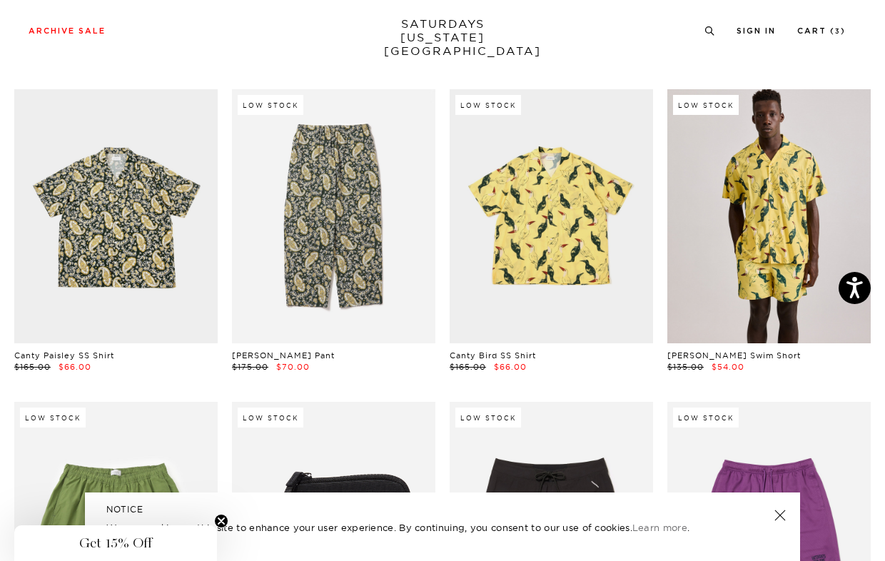
click at [755, 230] on link at bounding box center [768, 216] width 203 height 254
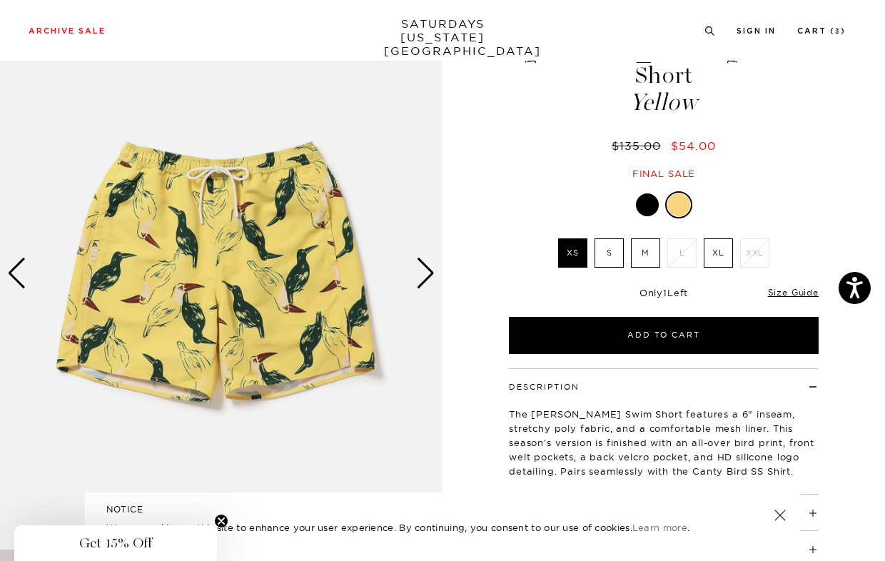
scroll to position [74, 0]
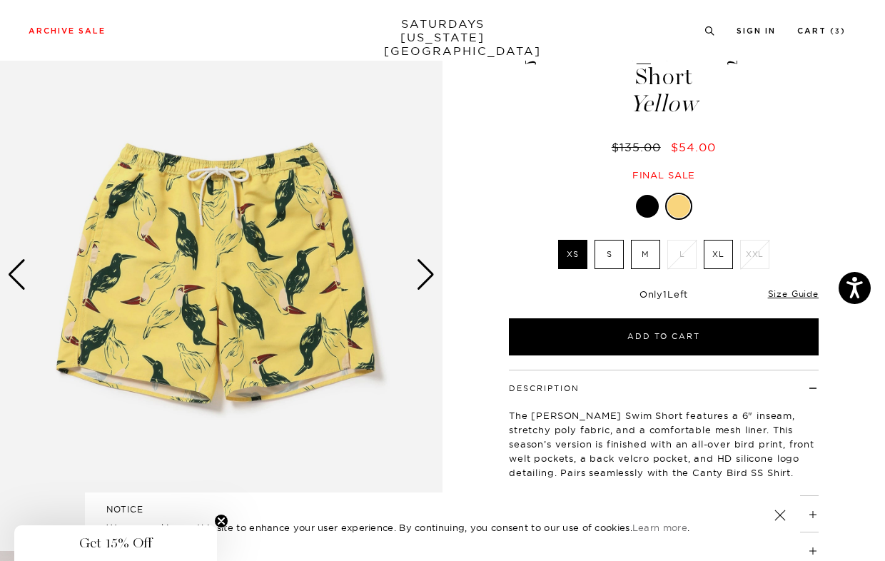
click at [426, 280] on div "Next slide" at bounding box center [425, 274] width 19 height 31
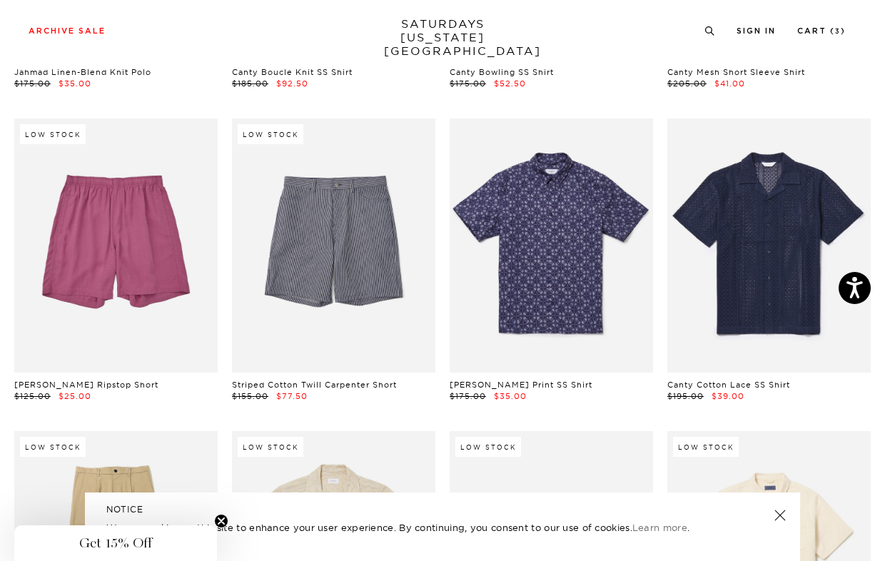
scroll to position [8163, 0]
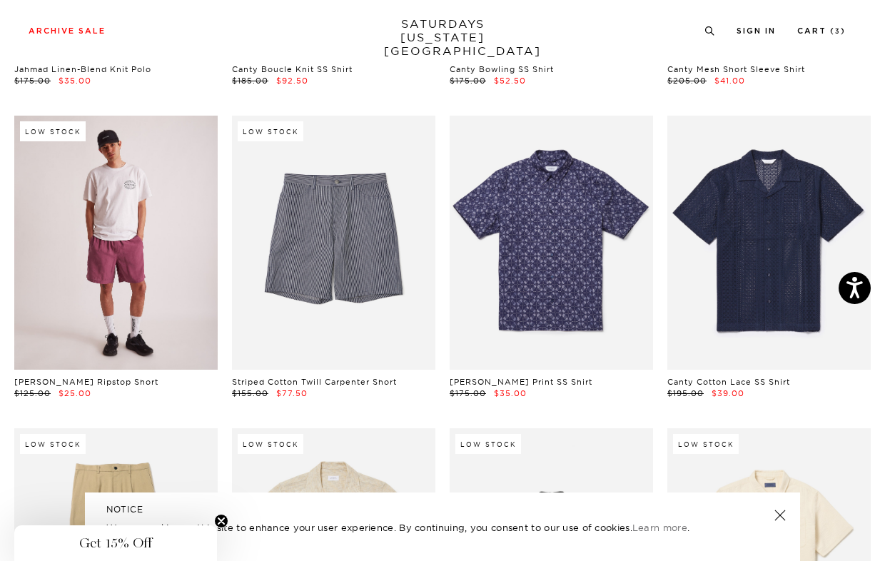
click at [61, 278] on link at bounding box center [115, 243] width 203 height 254
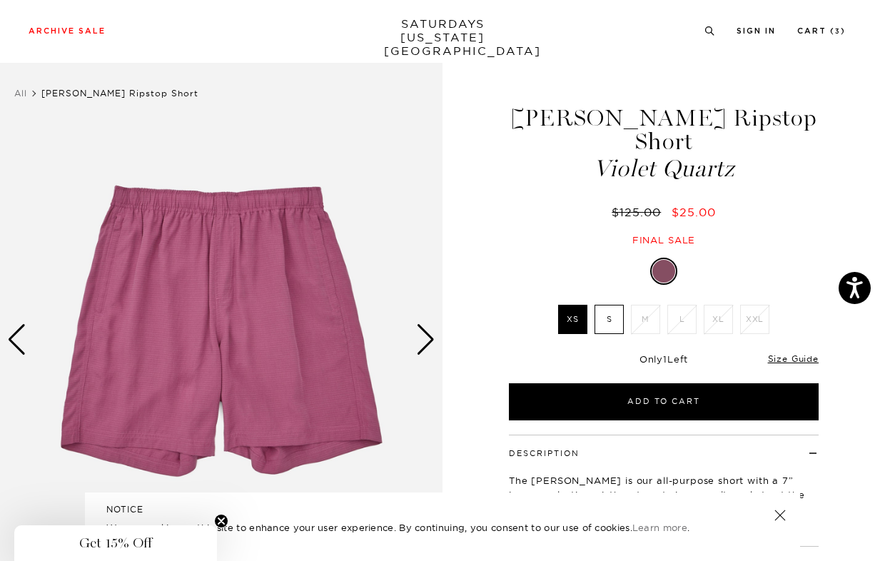
scroll to position [11, 0]
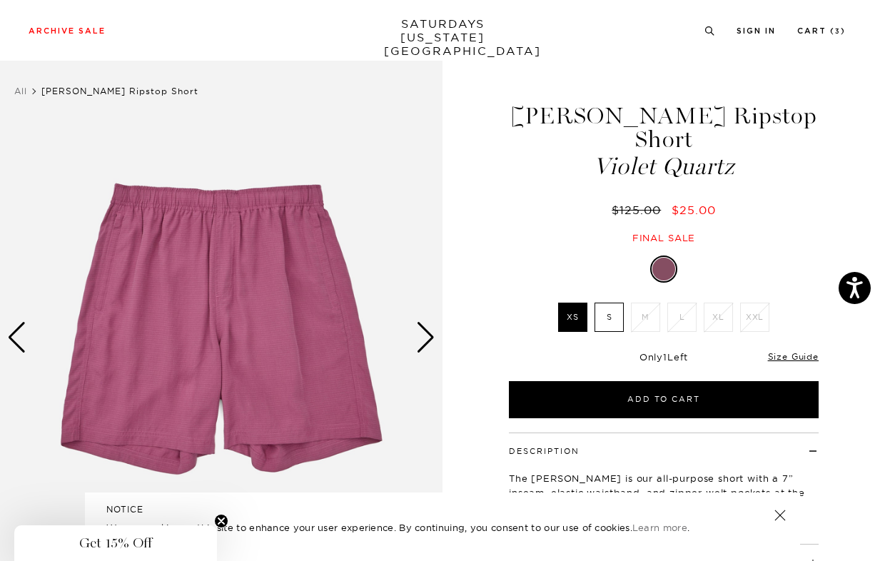
click at [427, 332] on div "Next slide" at bounding box center [425, 337] width 19 height 31
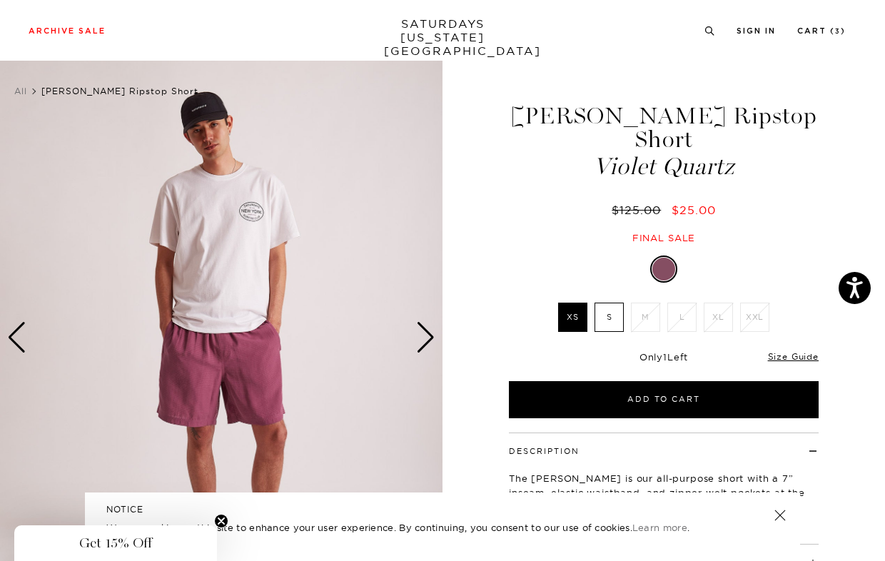
click at [427, 332] on div "Next slide" at bounding box center [425, 337] width 19 height 31
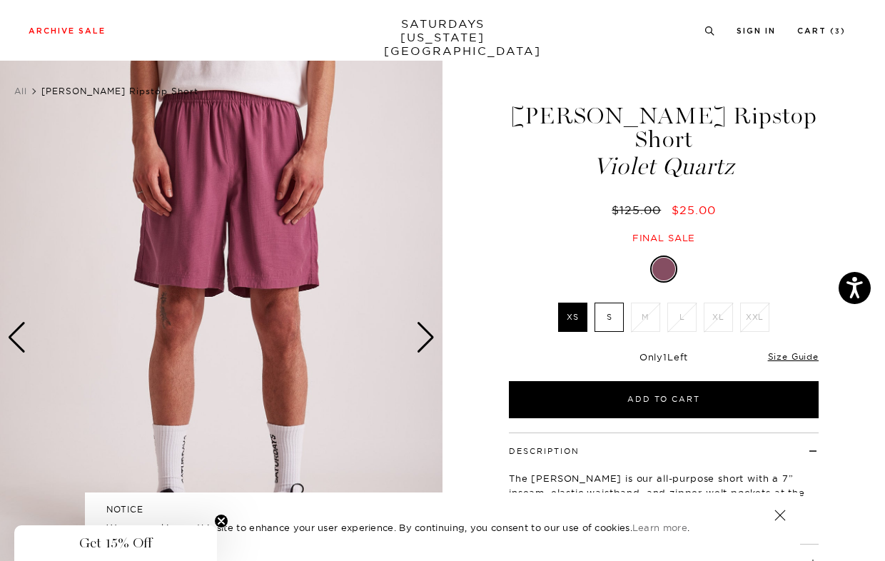
click at [427, 332] on div "Next slide" at bounding box center [425, 337] width 19 height 31
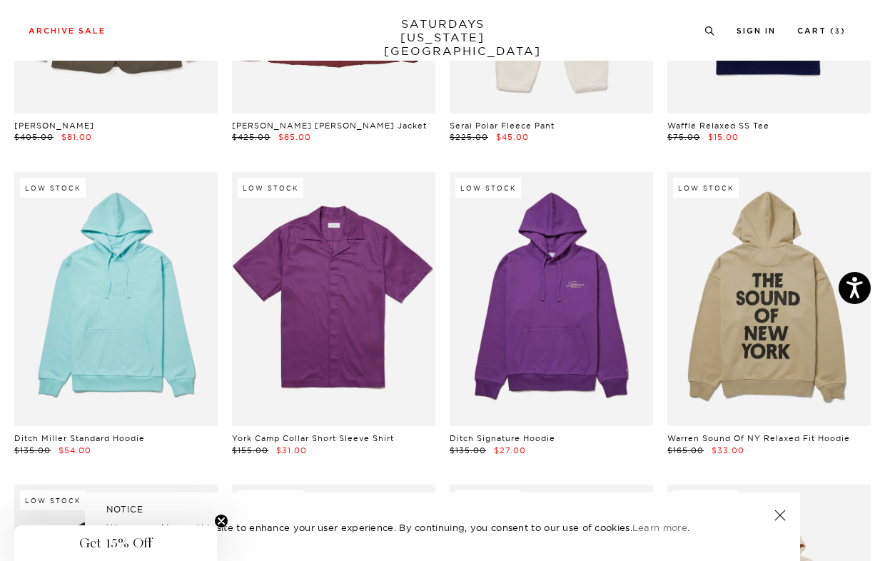
scroll to position [10309, 0]
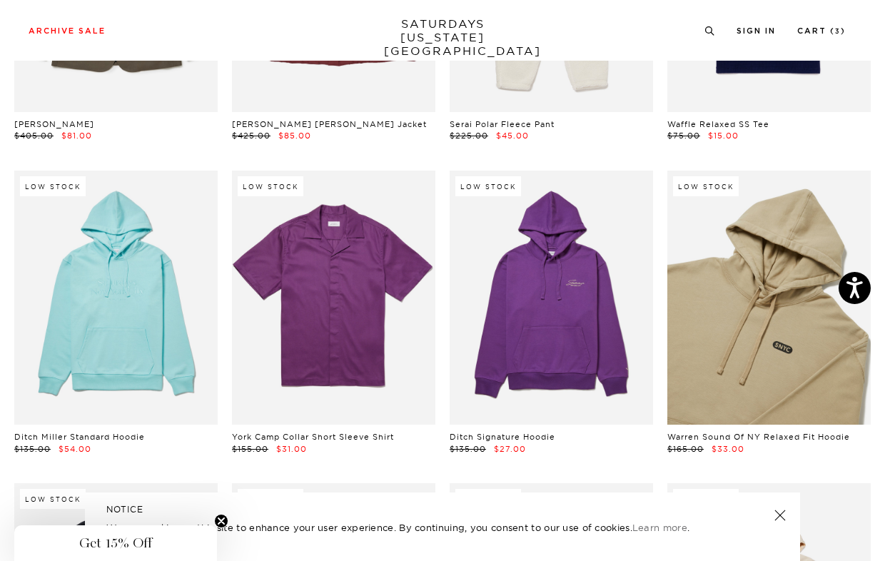
click at [797, 383] on link at bounding box center [768, 298] width 203 height 254
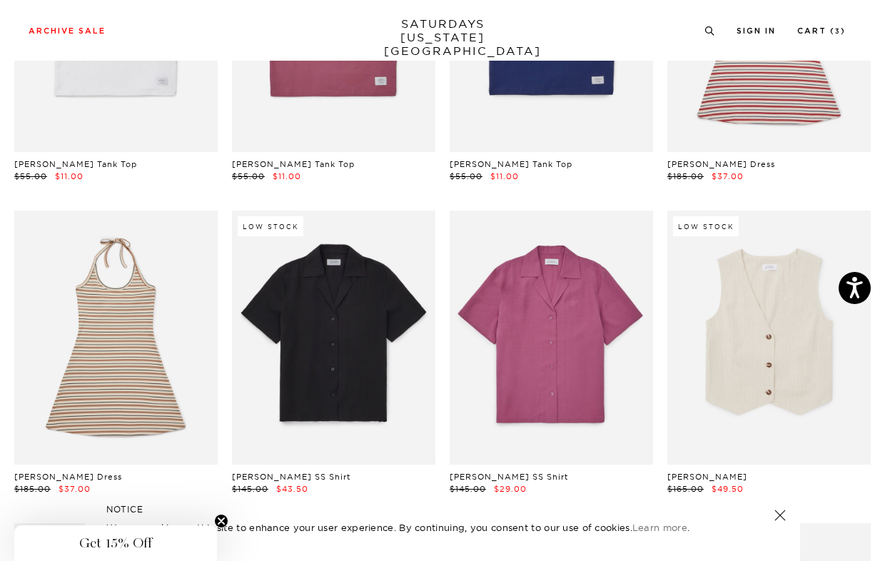
scroll to position [13095, 0]
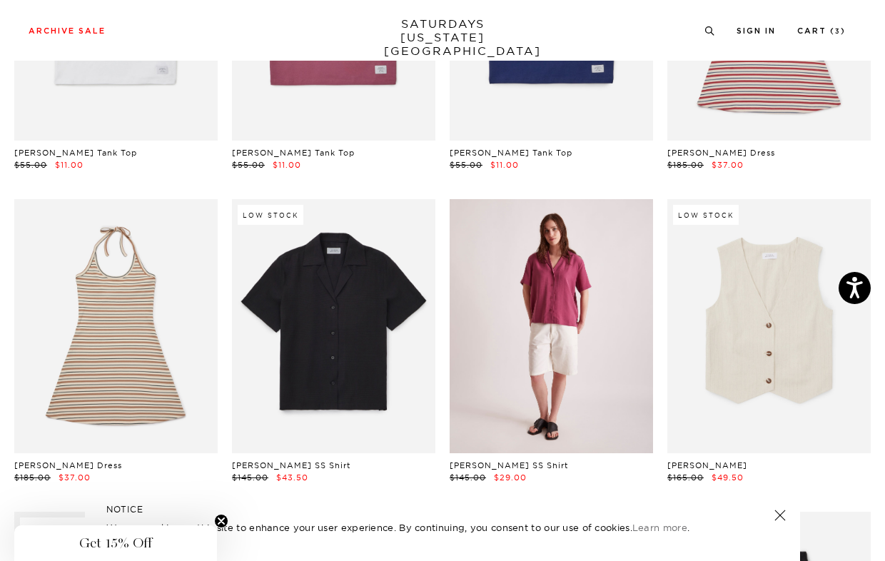
click at [537, 301] on link at bounding box center [551, 326] width 203 height 254
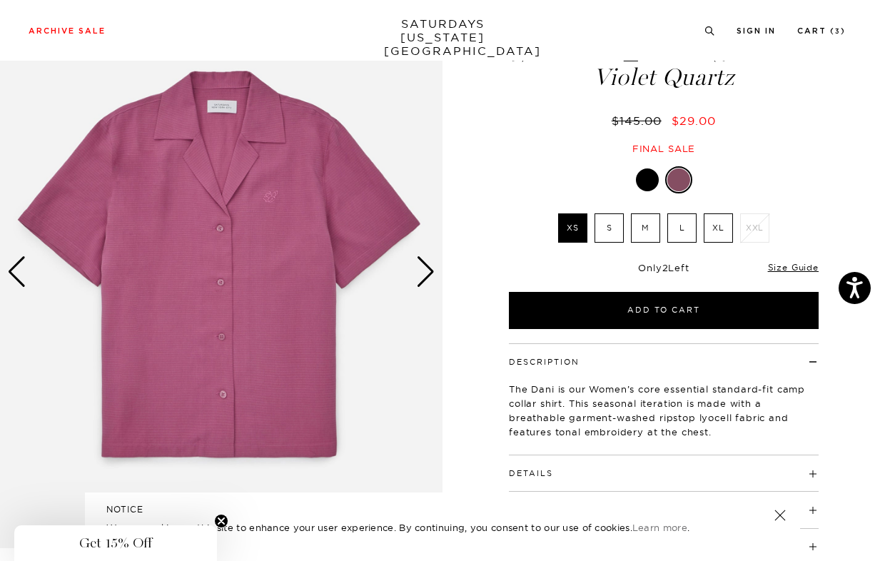
scroll to position [80, 0]
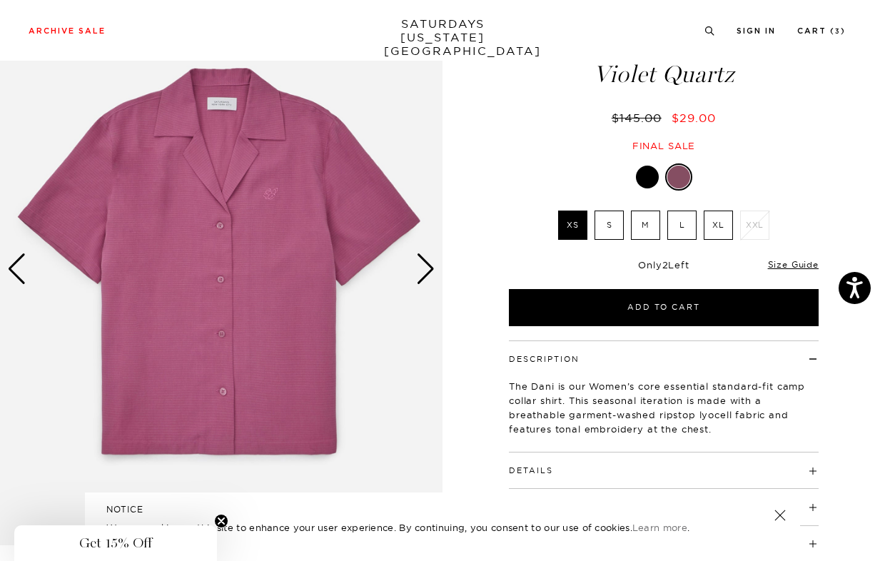
click at [424, 272] on div "Next slide" at bounding box center [425, 268] width 19 height 31
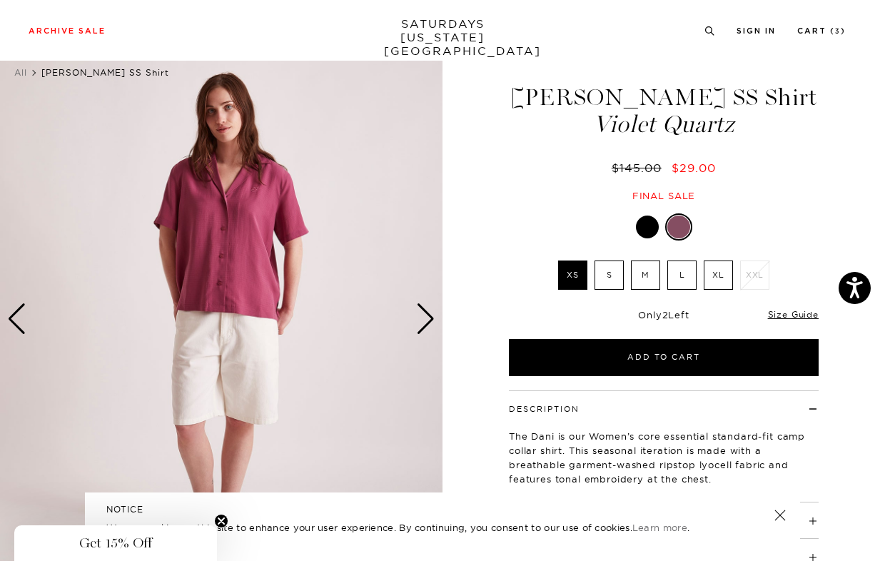
scroll to position [24, 0]
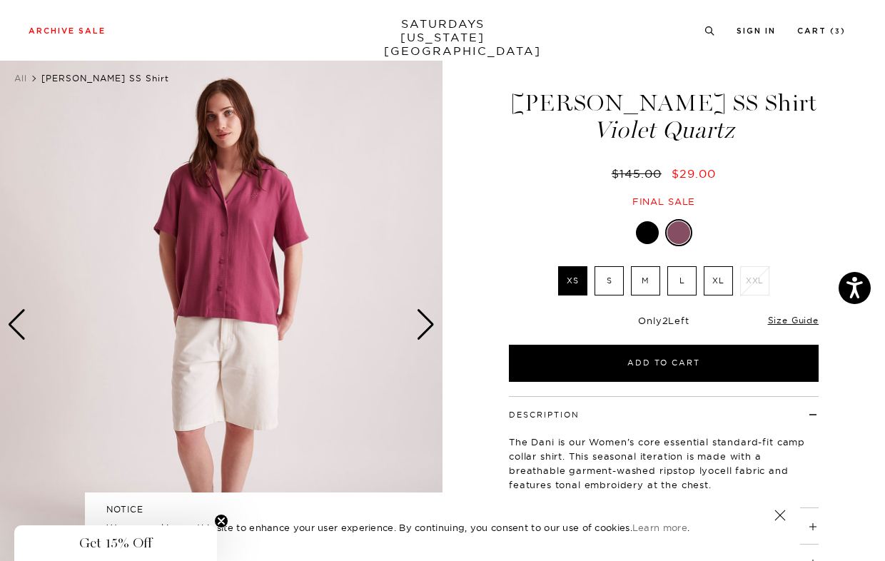
click at [432, 325] on div "Next slide" at bounding box center [425, 324] width 19 height 31
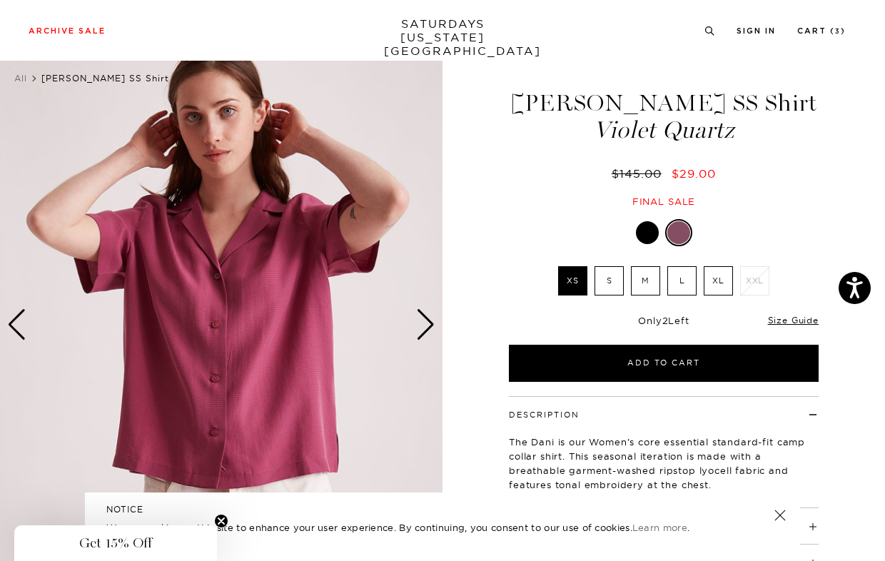
click at [432, 325] on div "Next slide" at bounding box center [425, 324] width 19 height 31
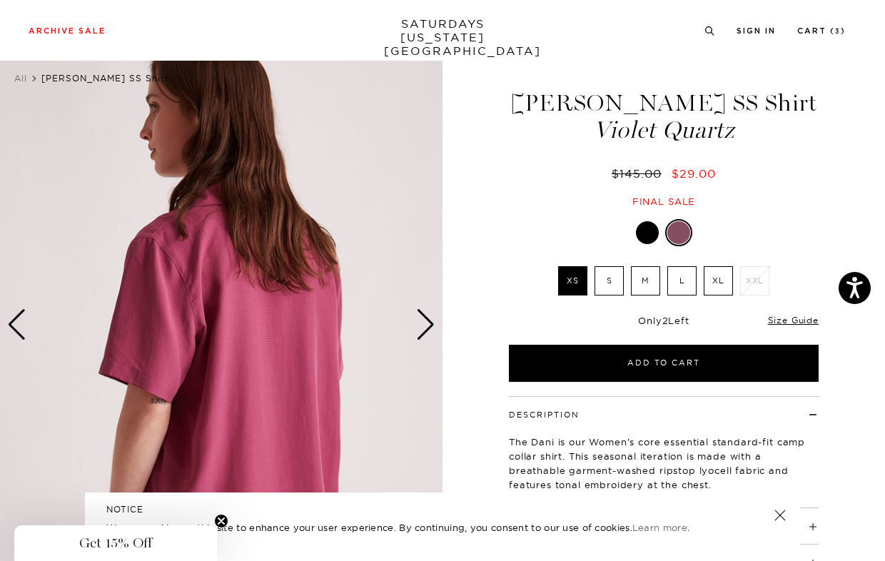
click at [432, 325] on div "Next slide" at bounding box center [425, 324] width 19 height 31
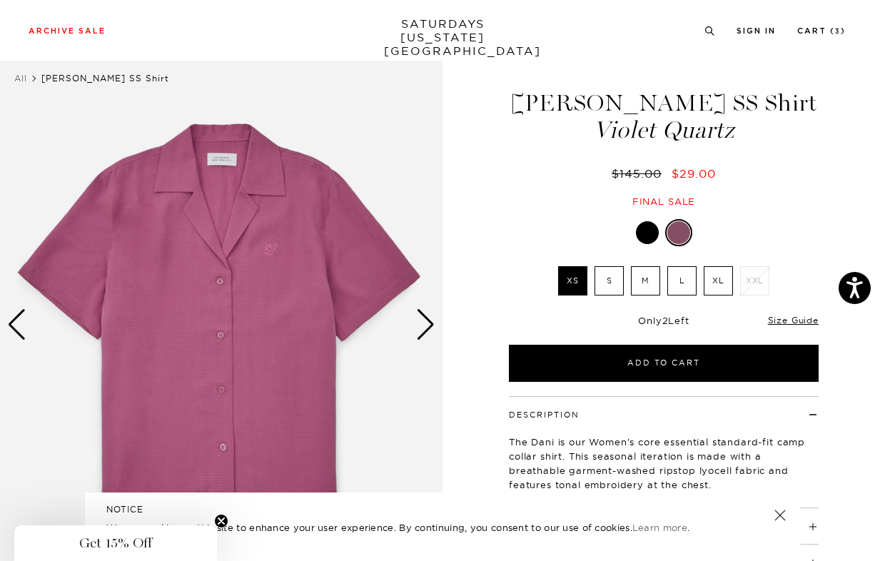
click at [432, 325] on div "Next slide" at bounding box center [425, 324] width 19 height 31
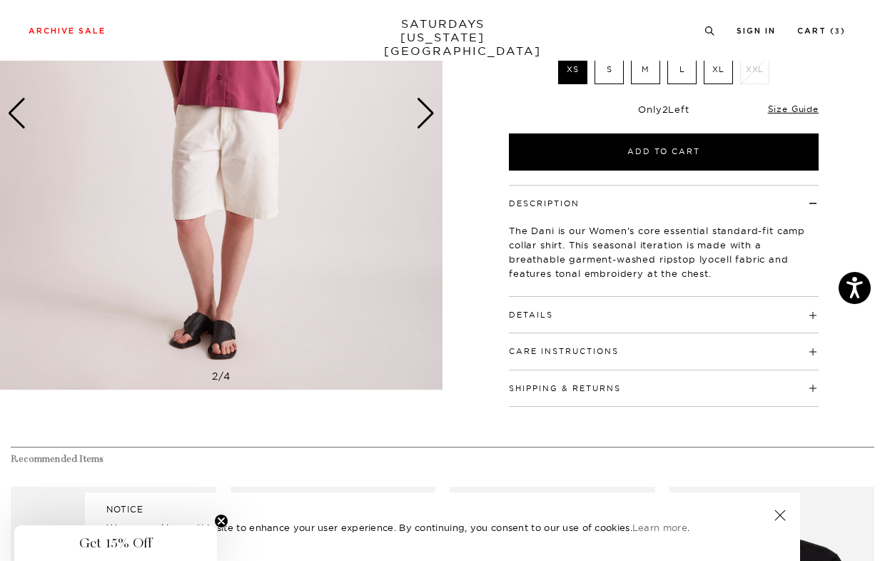
scroll to position [0, 0]
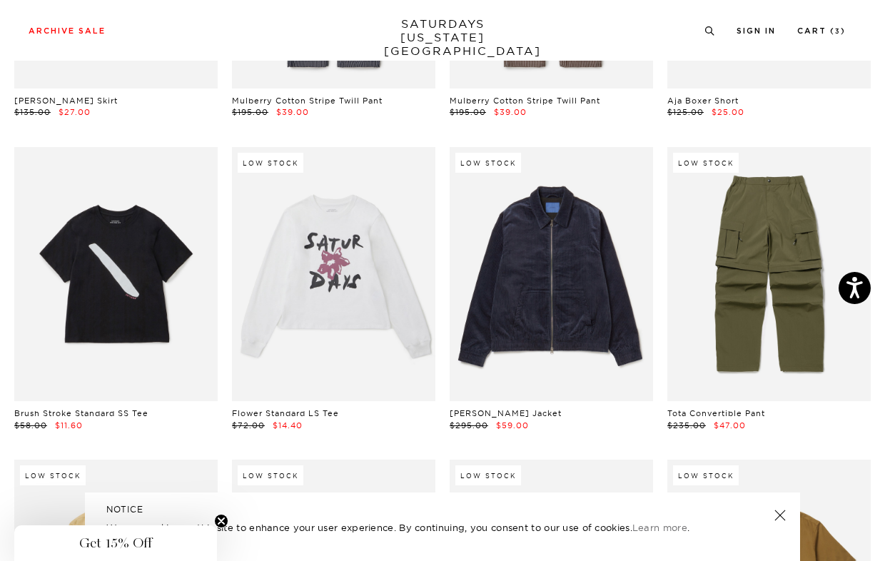
scroll to position [14109, 0]
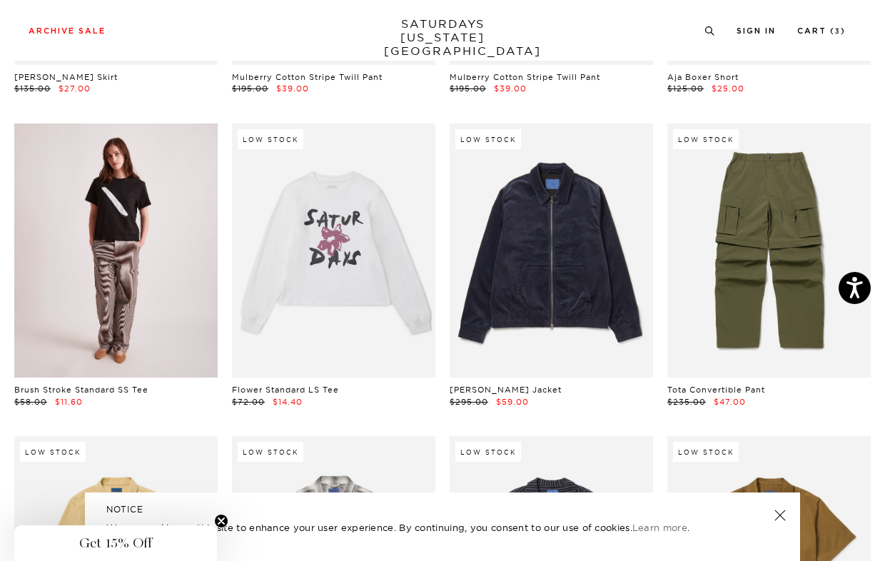
click at [156, 222] on link at bounding box center [115, 250] width 203 height 254
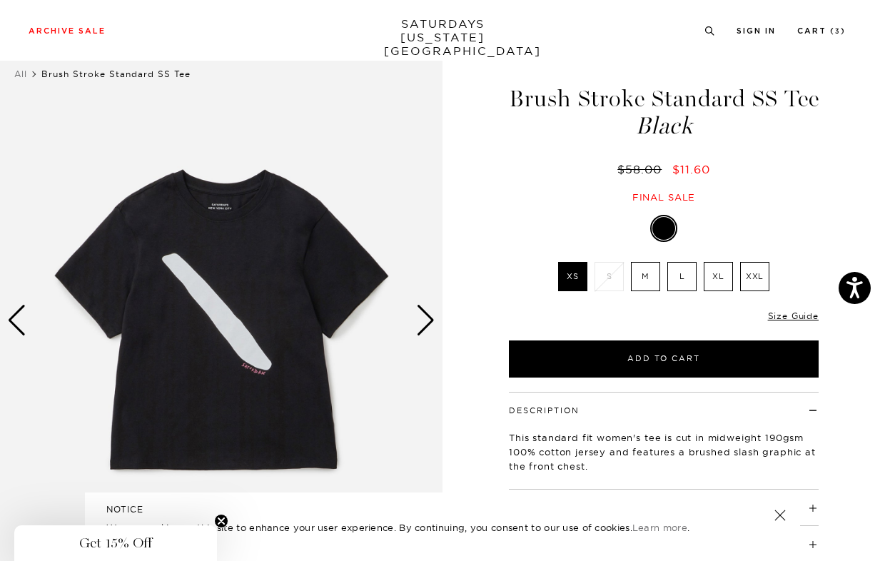
scroll to position [29, 0]
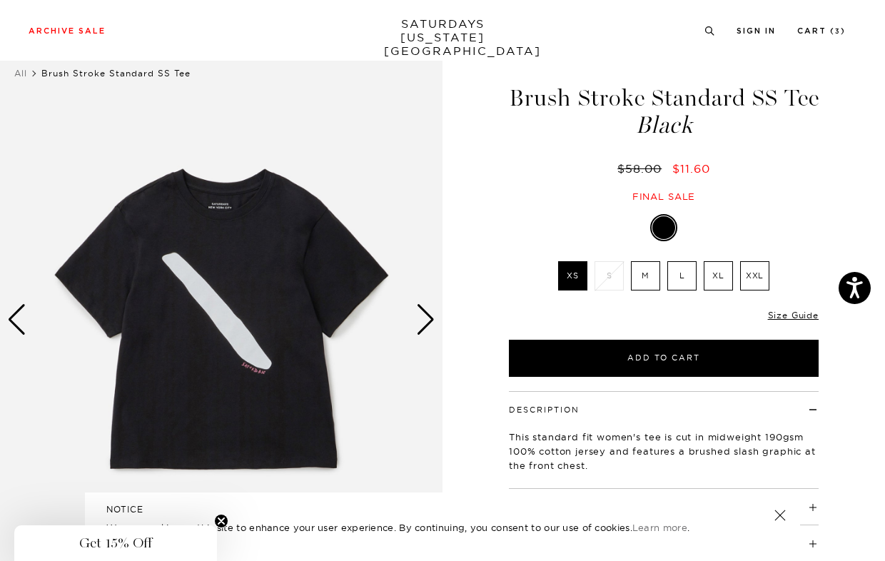
click at [428, 323] on div "Next slide" at bounding box center [425, 319] width 19 height 31
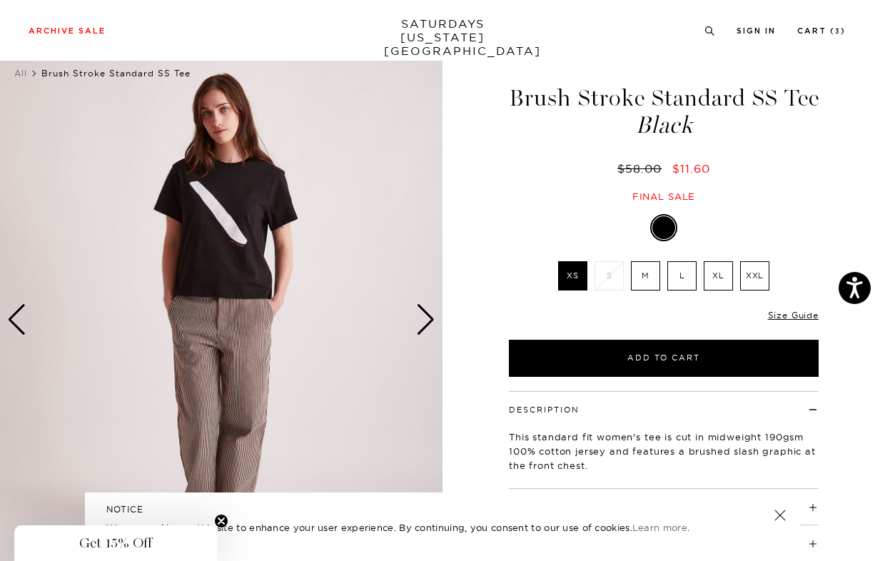
click at [428, 323] on div "Next slide" at bounding box center [425, 319] width 19 height 31
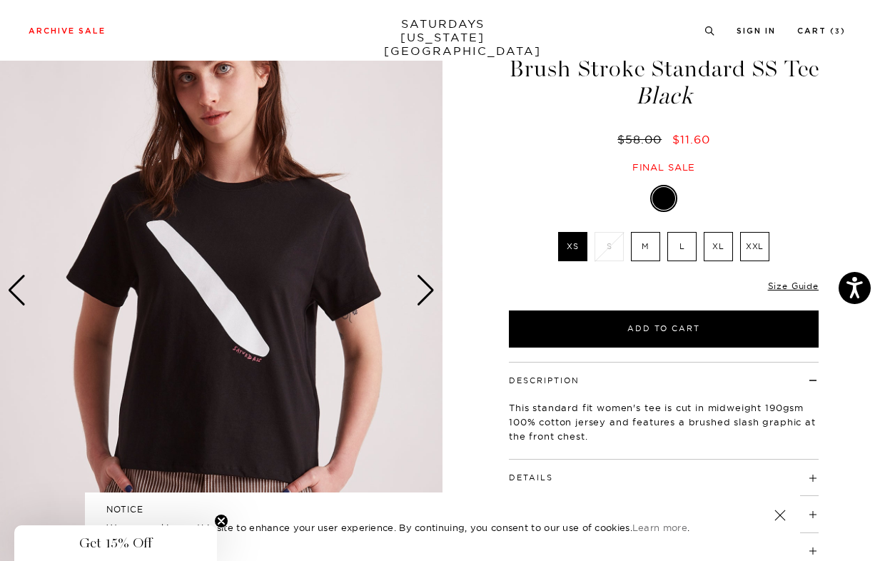
scroll to position [83, 0]
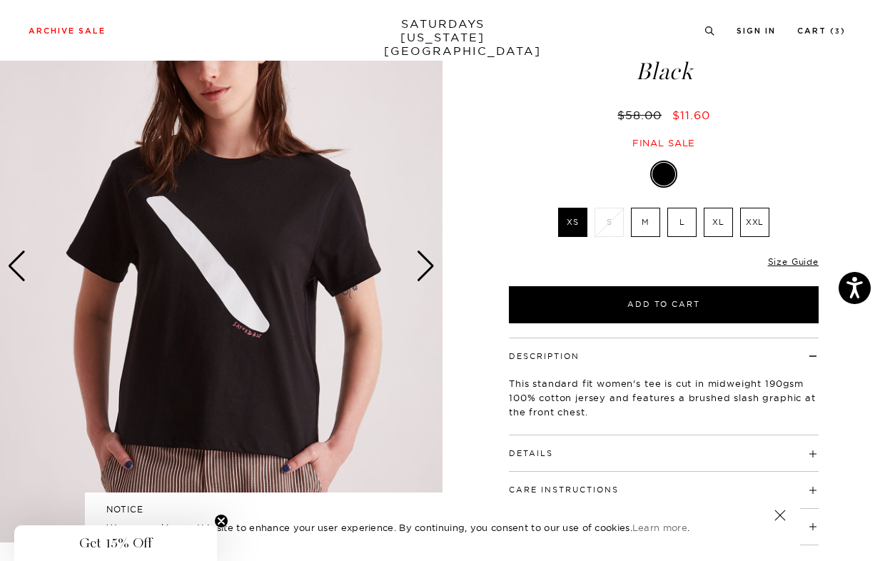
click at [721, 227] on label "XL" at bounding box center [718, 222] width 29 height 29
click at [0, 0] on input "XL" at bounding box center [0, 0] width 0 height 0
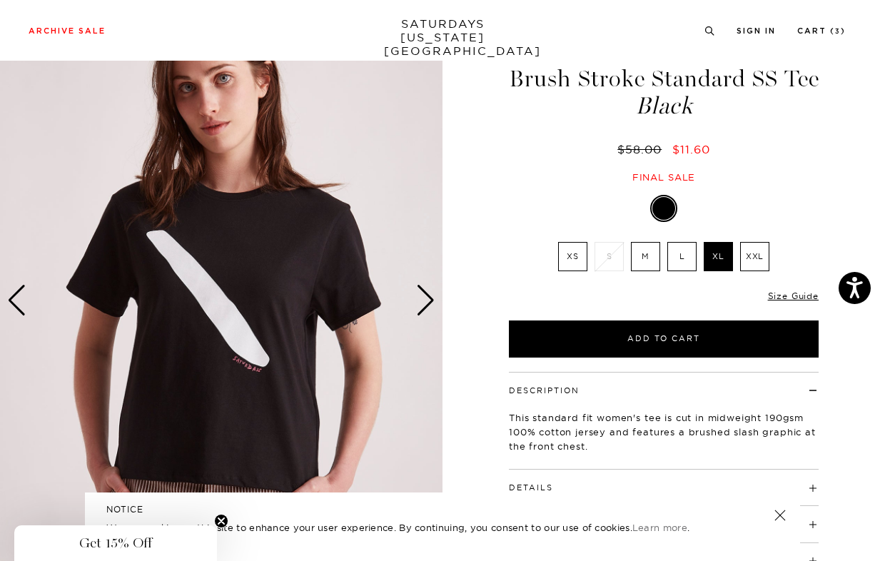
scroll to position [40, 0]
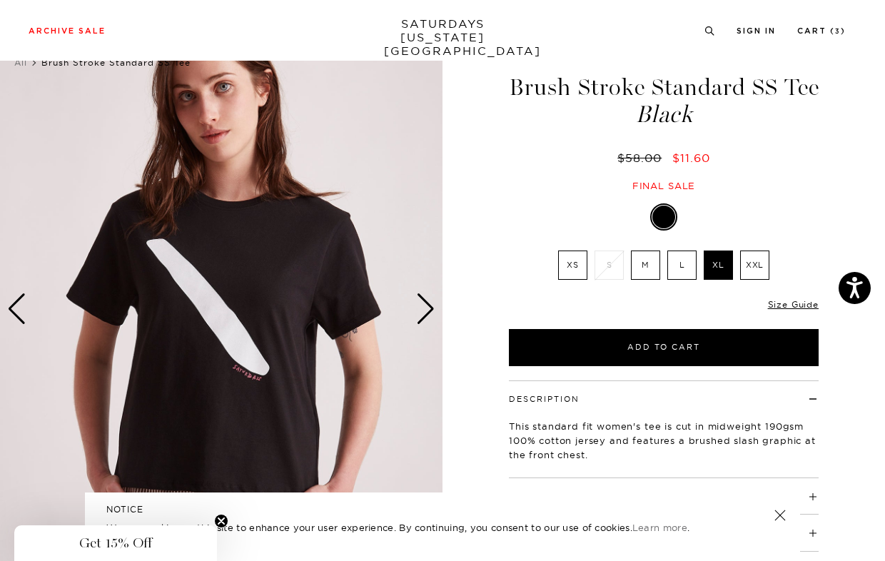
click at [754, 268] on label "XXL" at bounding box center [754, 264] width 29 height 29
click at [0, 0] on input "XXL" at bounding box center [0, 0] width 0 height 0
click at [728, 271] on label "XL" at bounding box center [718, 264] width 29 height 29
click at [0, 0] on input "XL" at bounding box center [0, 0] width 0 height 0
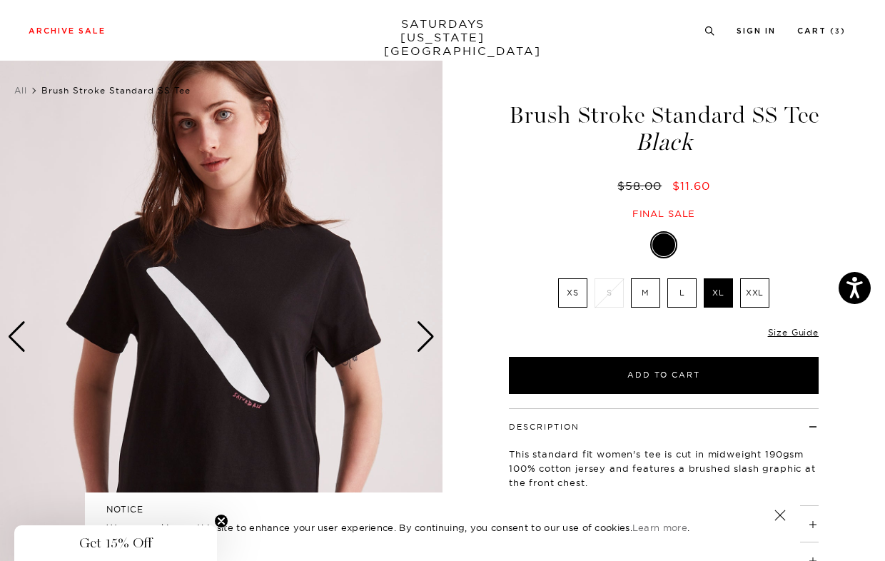
scroll to position [0, 0]
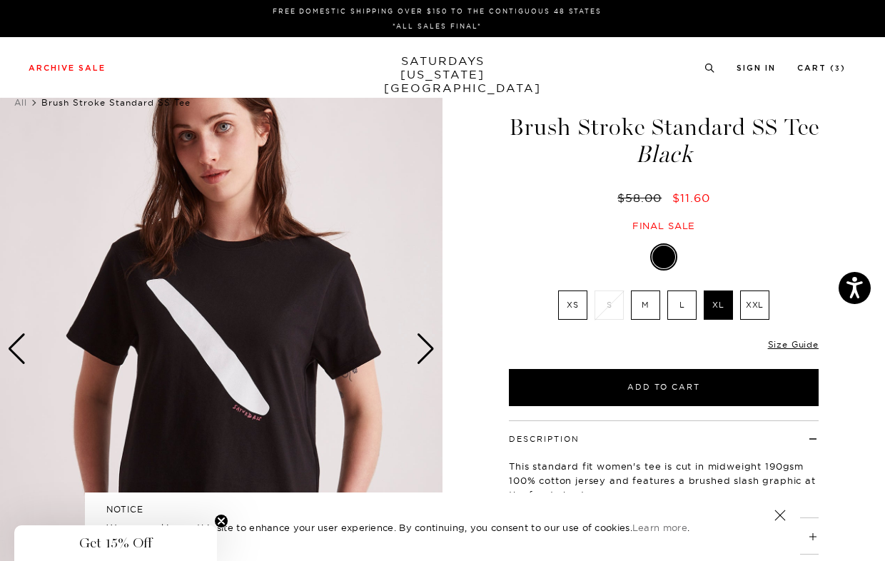
click at [804, 121] on h1 "Brush Stroke Standard SS Tee Black" at bounding box center [664, 141] width 314 height 51
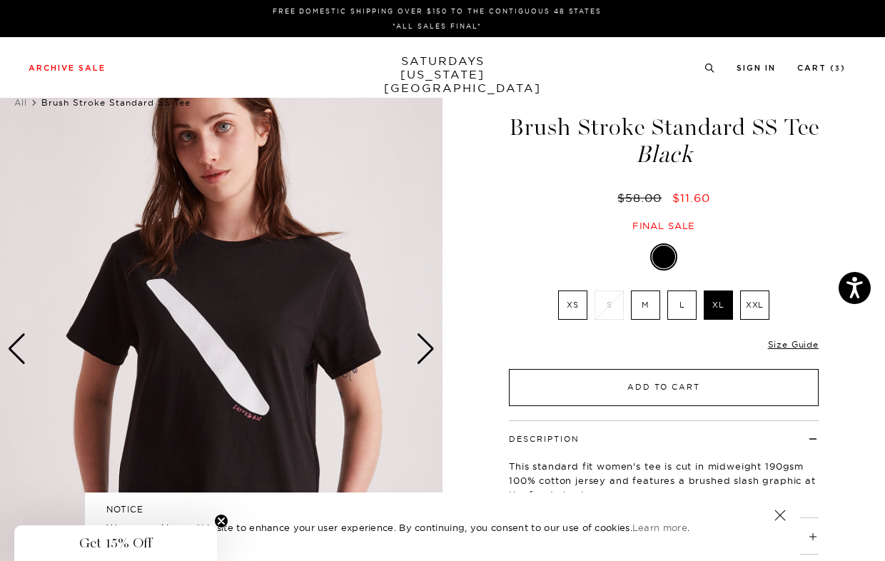
click at [640, 386] on button "Add to Cart" at bounding box center [664, 387] width 310 height 37
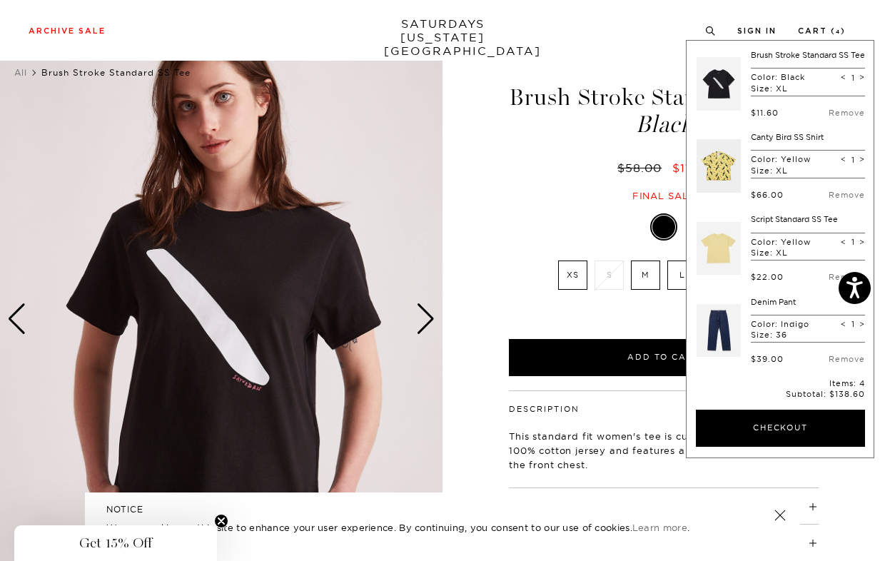
scroll to position [32, 0]
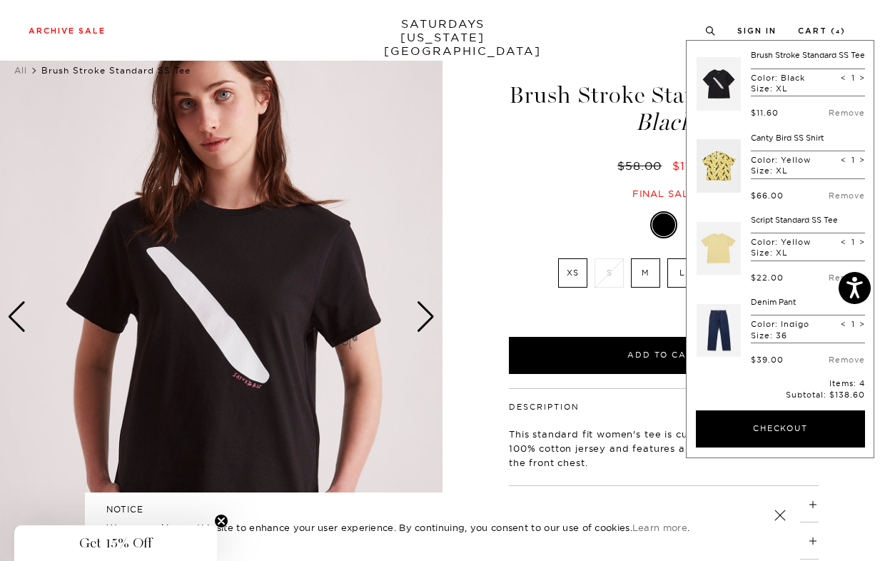
click at [501, 228] on div "Black XS S M L XL XXL SELECT A SIZE XS S" at bounding box center [663, 292] width 357 height 163
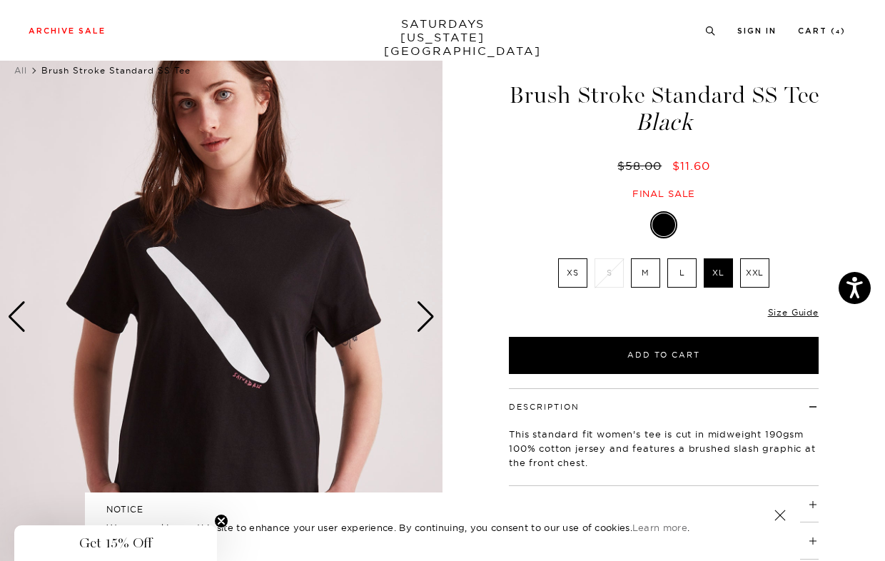
click at [762, 275] on label "XXL" at bounding box center [754, 272] width 29 height 29
click at [0, 0] on input "XXL" at bounding box center [0, 0] width 0 height 0
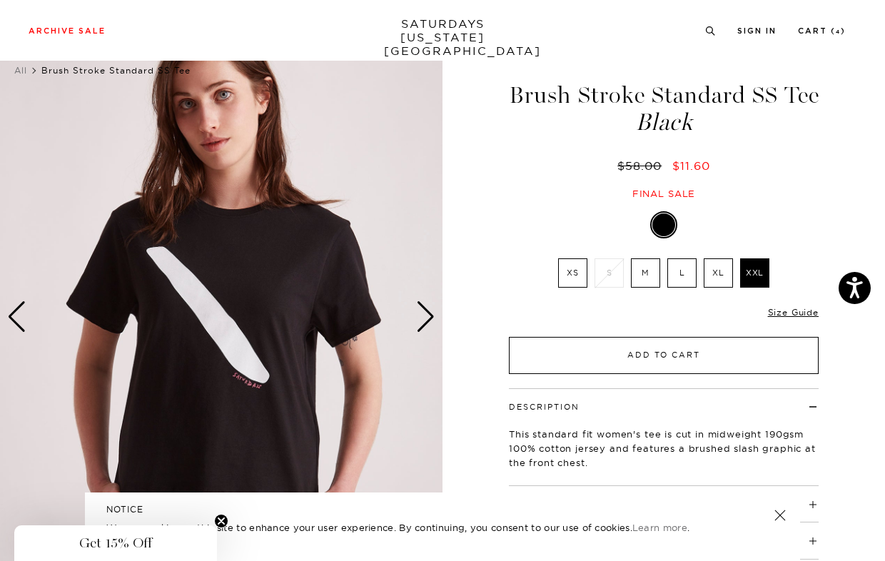
click at [657, 358] on button "Add to Cart" at bounding box center [664, 355] width 310 height 37
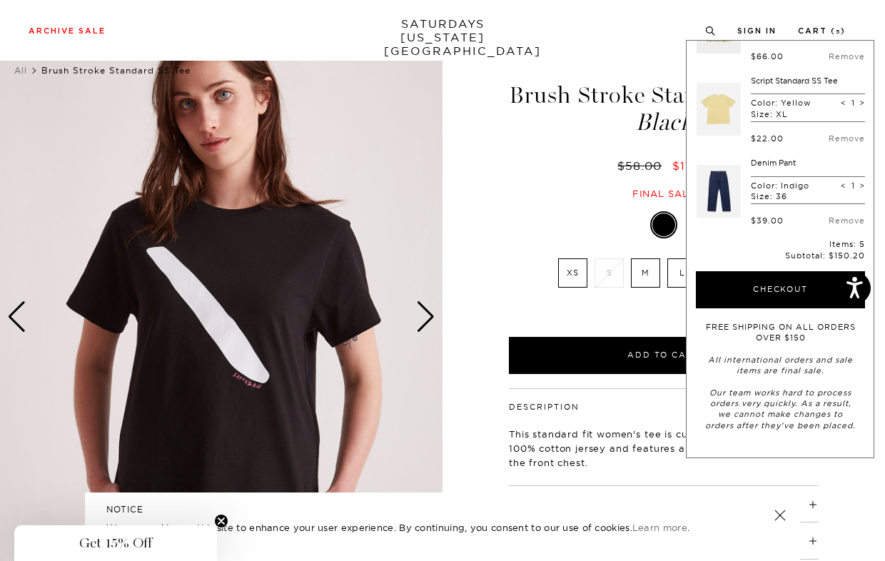
scroll to position [0, 0]
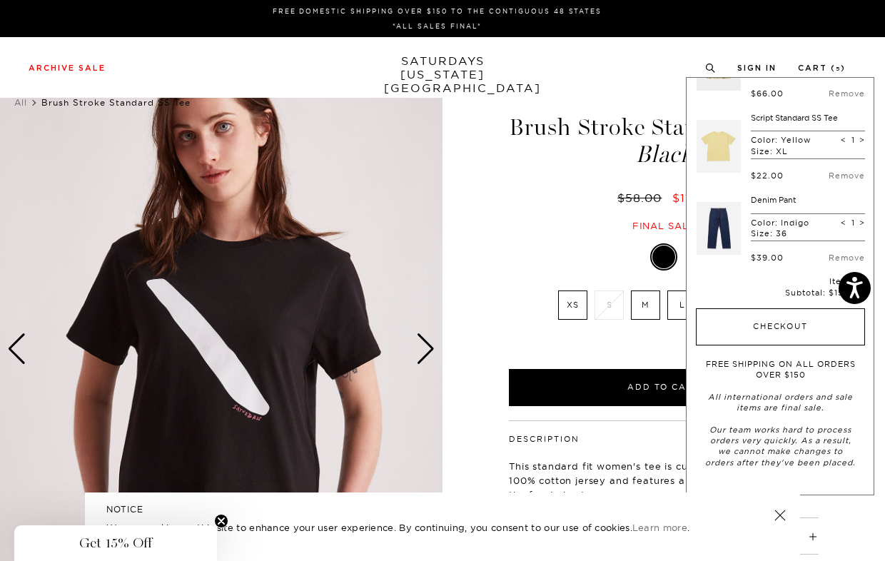
click at [740, 325] on button "Checkout" at bounding box center [780, 326] width 169 height 37
